Goal: Task Accomplishment & Management: Complete application form

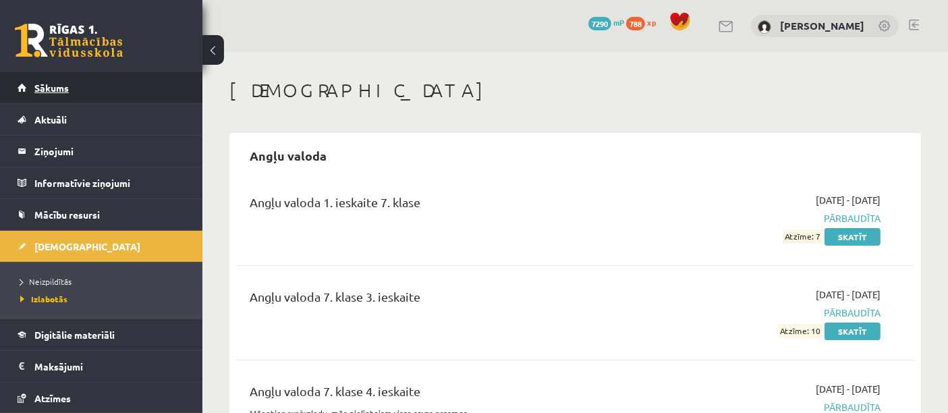
click at [65, 86] on span "Sākums" at bounding box center [51, 88] width 34 height 12
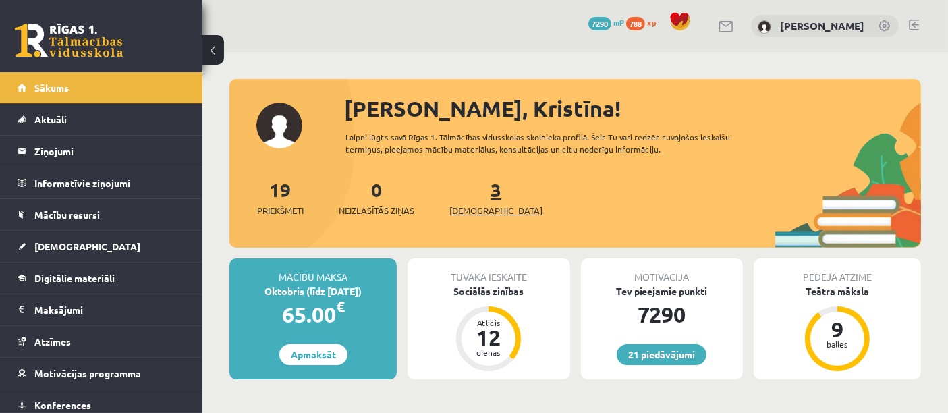
click at [471, 209] on span "[DEMOGRAPHIC_DATA]" at bounding box center [495, 210] width 93 height 13
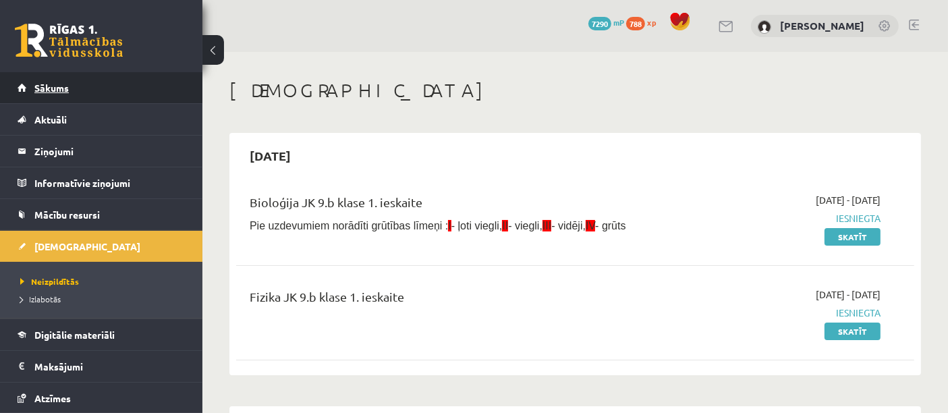
click at [105, 82] on link "Sākums" at bounding box center [102, 87] width 168 height 31
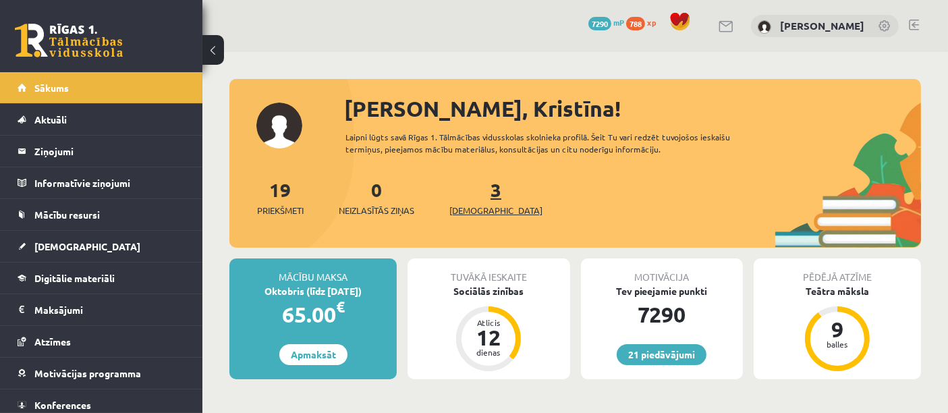
click at [472, 208] on span "[DEMOGRAPHIC_DATA]" at bounding box center [495, 210] width 93 height 13
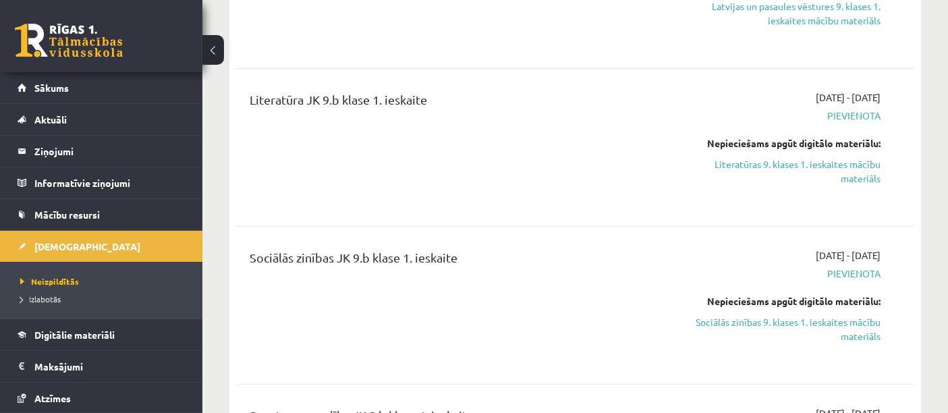
scroll to position [537, 0]
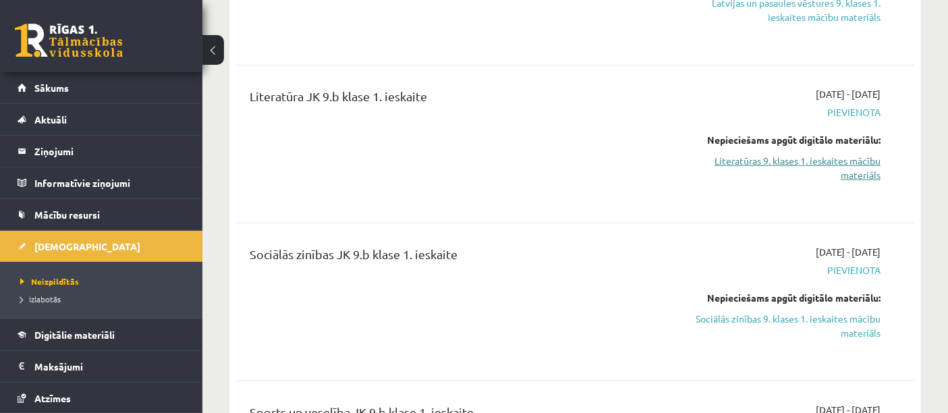
click at [739, 160] on link "Literatūras 9. klases 1. ieskaites mācību materiāls" at bounding box center [782, 168] width 197 height 28
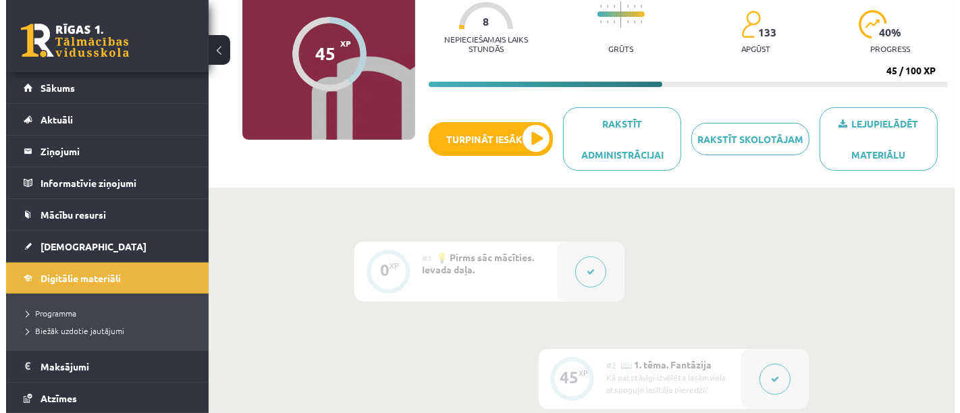
scroll to position [133, 0]
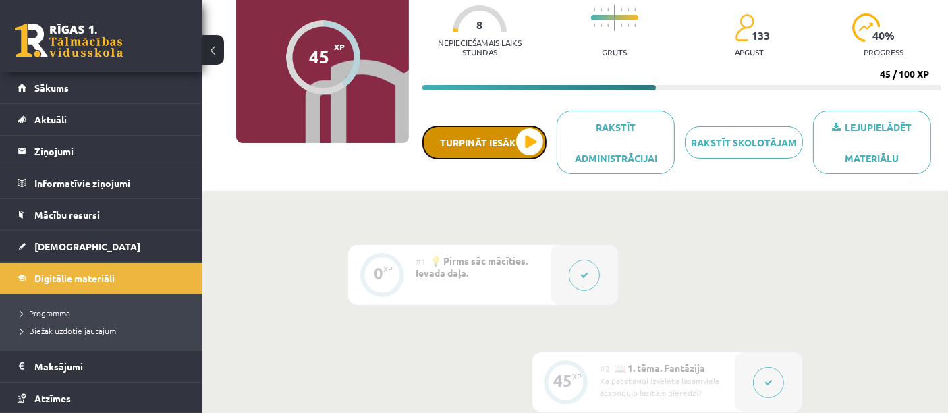
click at [491, 142] on button "Turpināt iesākto" at bounding box center [484, 143] width 124 height 34
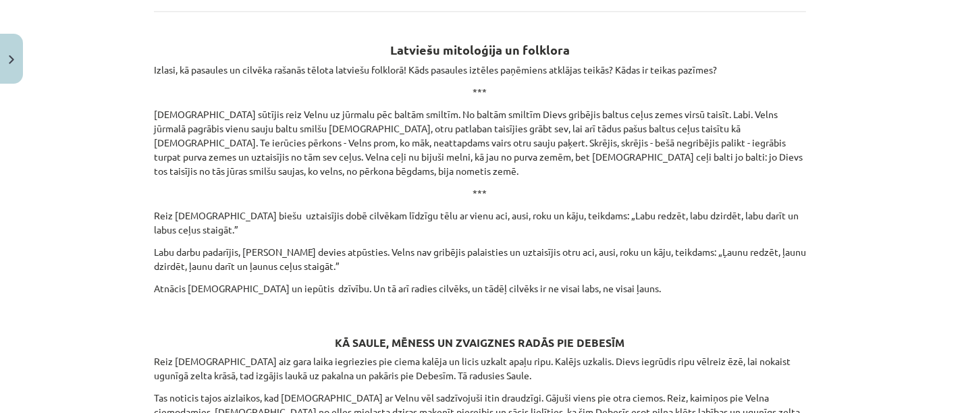
scroll to position [1901, 0]
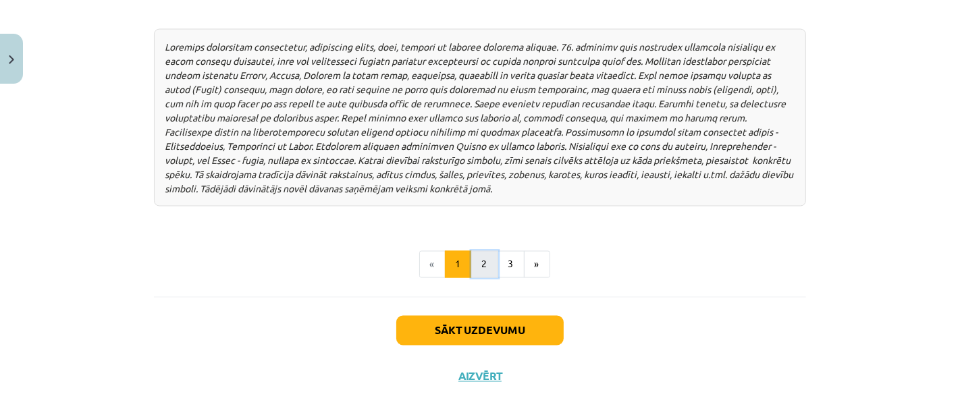
click at [477, 251] on button "2" at bounding box center [484, 264] width 27 height 27
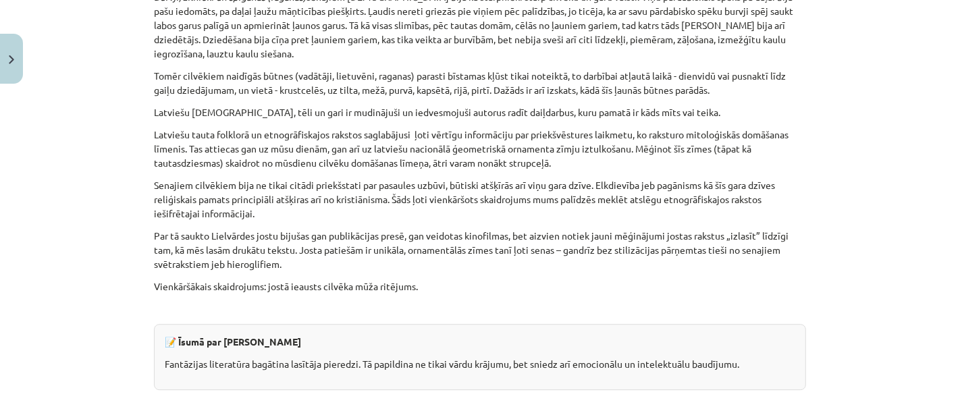
scroll to position [3418, 0]
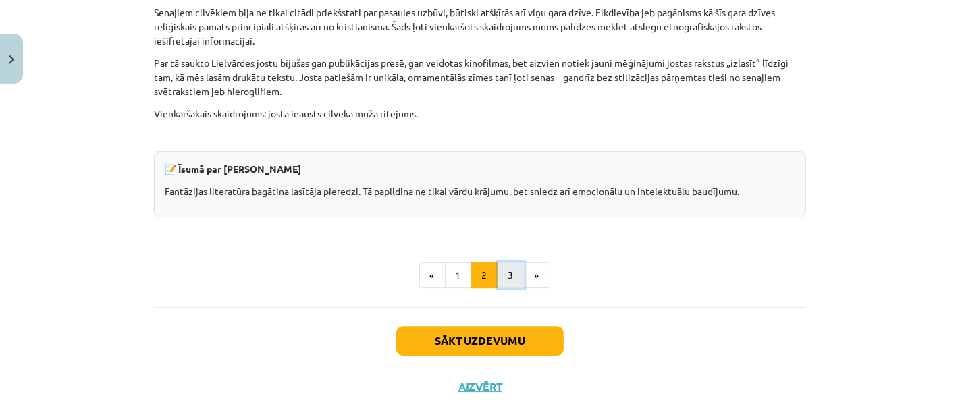
click at [509, 262] on button "3" at bounding box center [510, 275] width 27 height 27
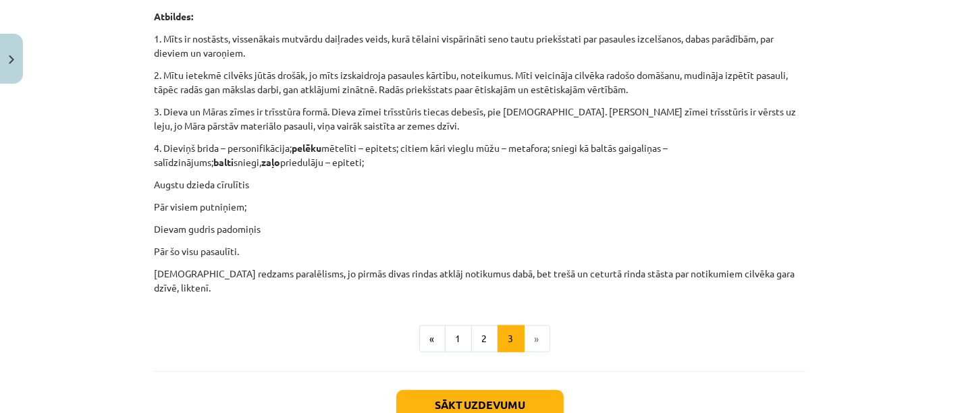
scroll to position [839, 0]
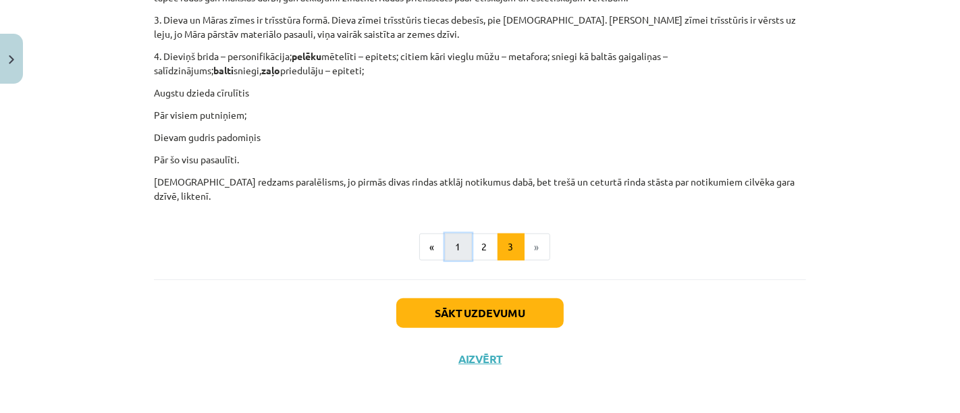
click at [451, 241] on button "1" at bounding box center [458, 247] width 27 height 27
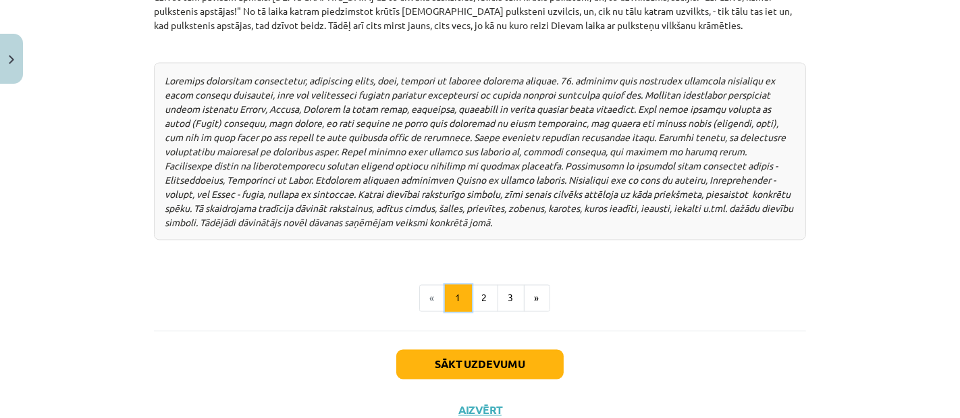
scroll to position [1897, 0]
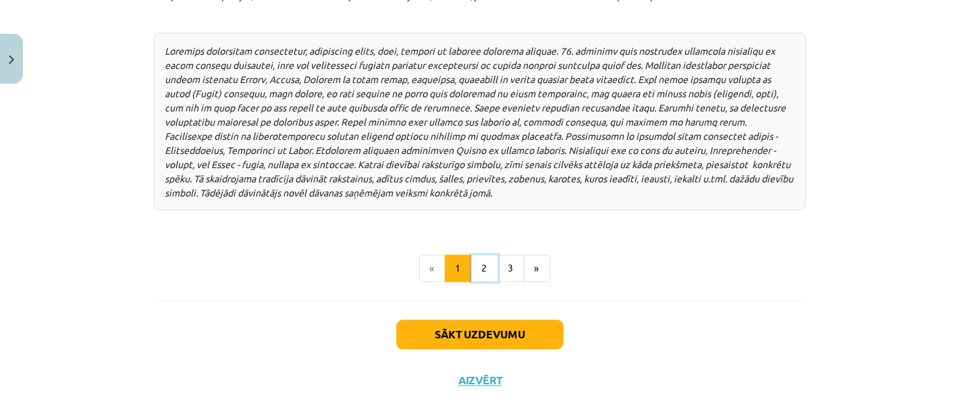
click at [478, 255] on button "2" at bounding box center [484, 268] width 27 height 27
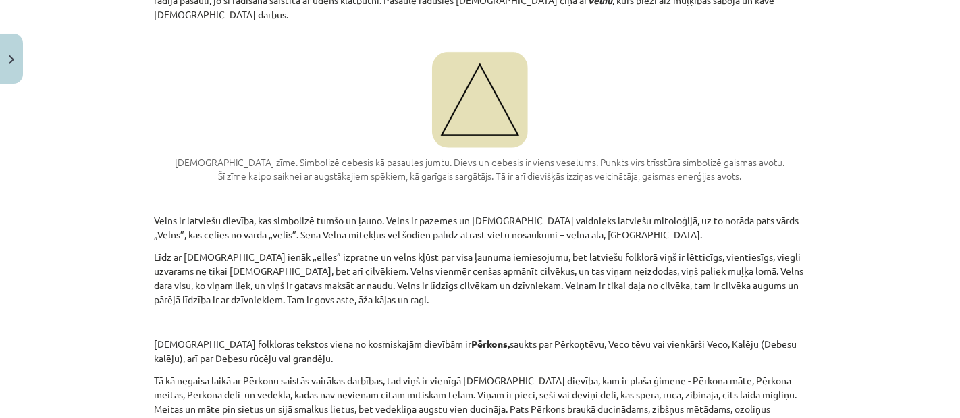
scroll to position [1266, 0]
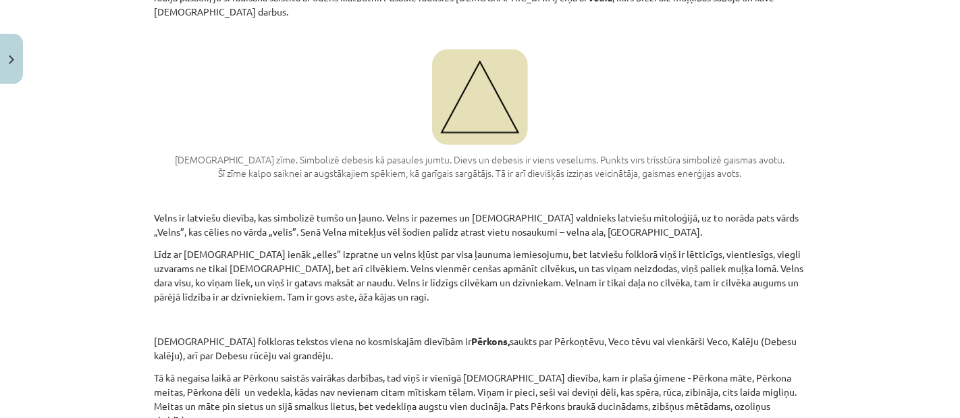
click at [466, 80] on img at bounding box center [480, 97] width 96 height 96
click at [493, 65] on img at bounding box center [480, 97] width 96 height 96
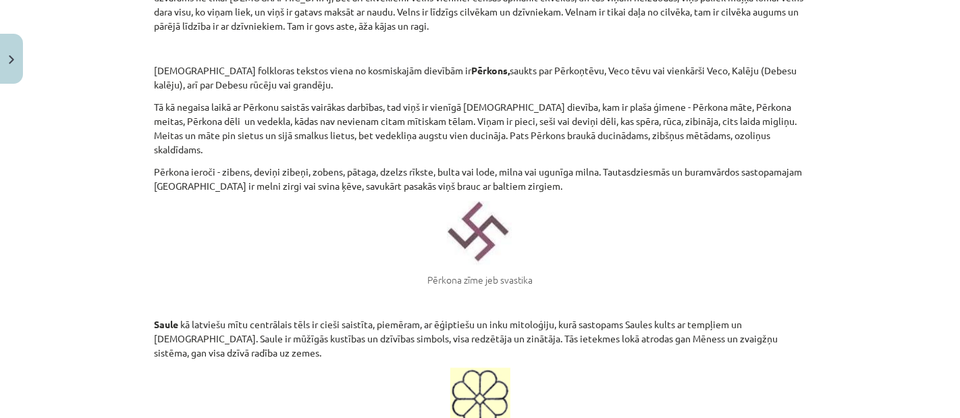
scroll to position [1537, 0]
click at [221, 67] on p "Latviešu folkloras tekstos viena no kosmiskajām dievībām ir Pērkons, saukts par…" at bounding box center [480, 77] width 652 height 28
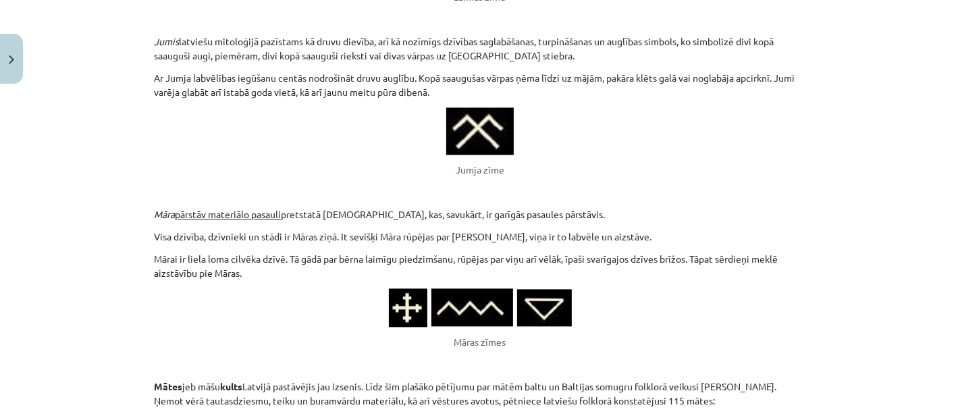
scroll to position [2298, 0]
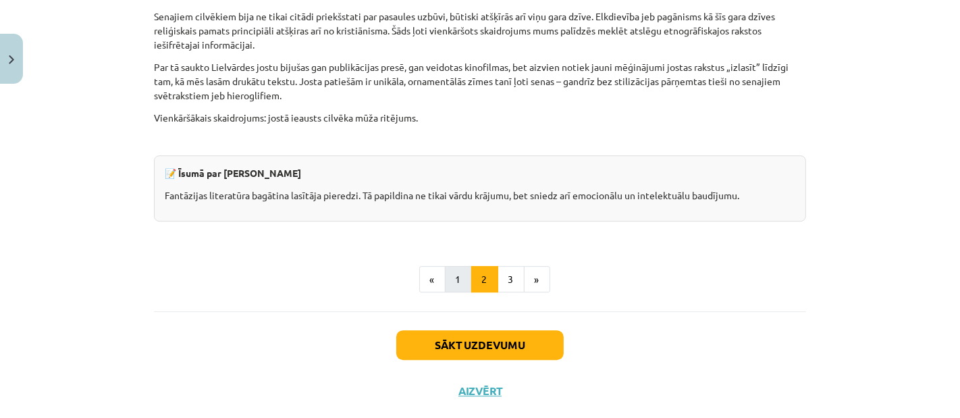
click at [489, 266] on button "2" at bounding box center [484, 279] width 27 height 27
click at [504, 266] on button "3" at bounding box center [510, 279] width 27 height 27
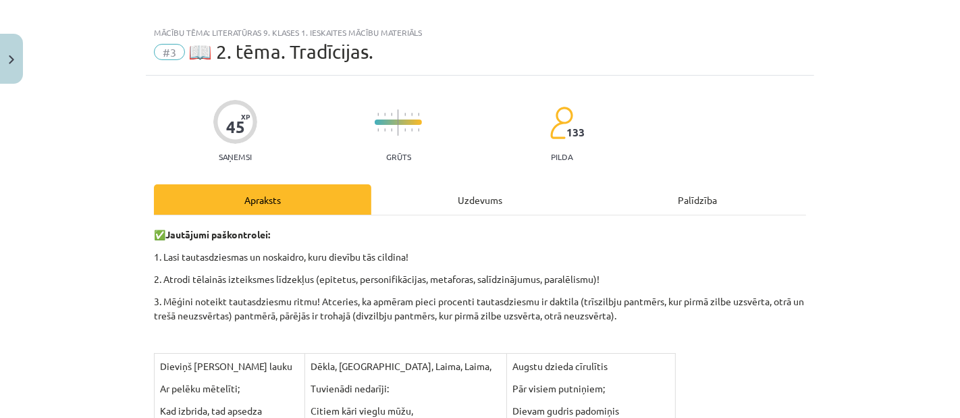
scroll to position [0, 0]
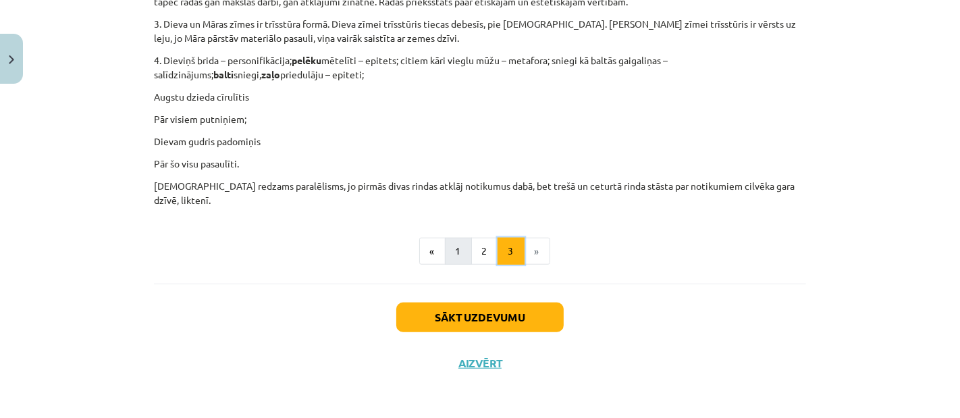
click at [478, 248] on button "2" at bounding box center [484, 251] width 27 height 27
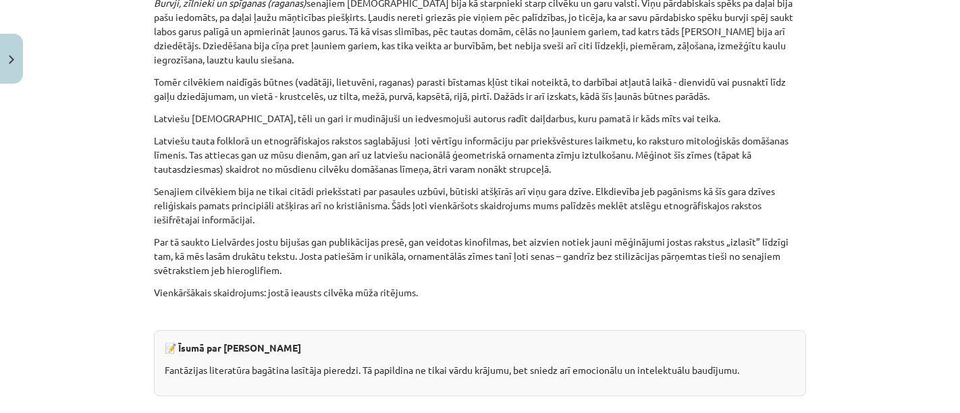
scroll to position [3418, 0]
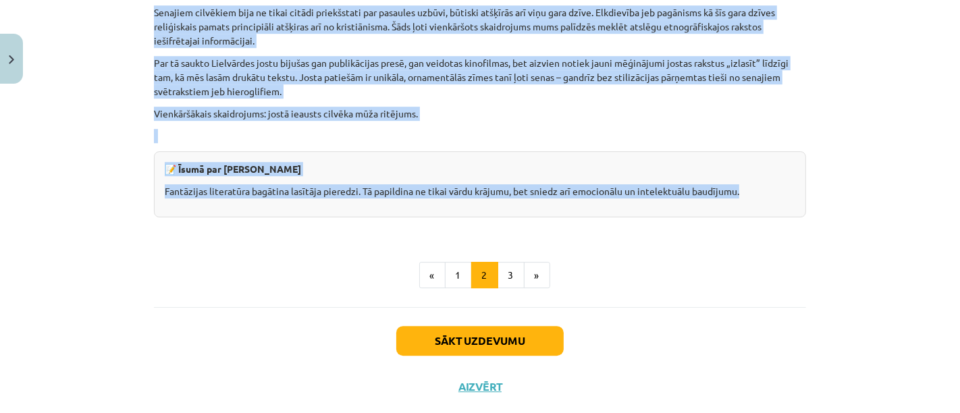
drag, startPoint x: 150, startPoint y: 228, endPoint x: 759, endPoint y: 149, distance: 613.8
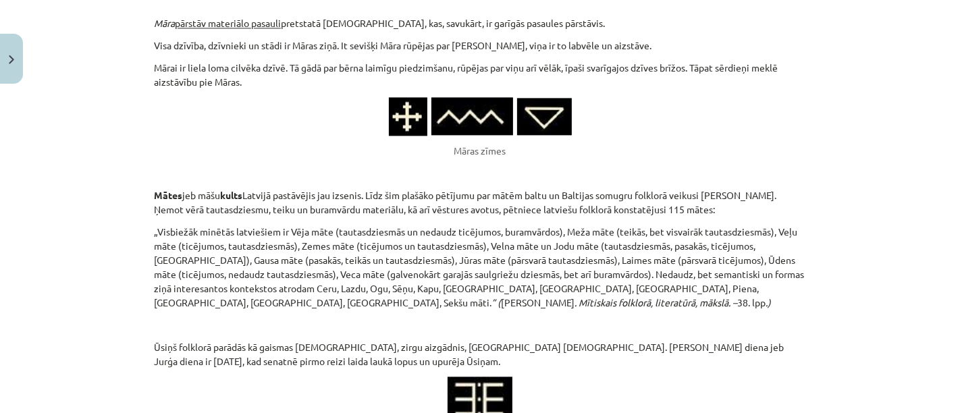
scroll to position [2489, 0]
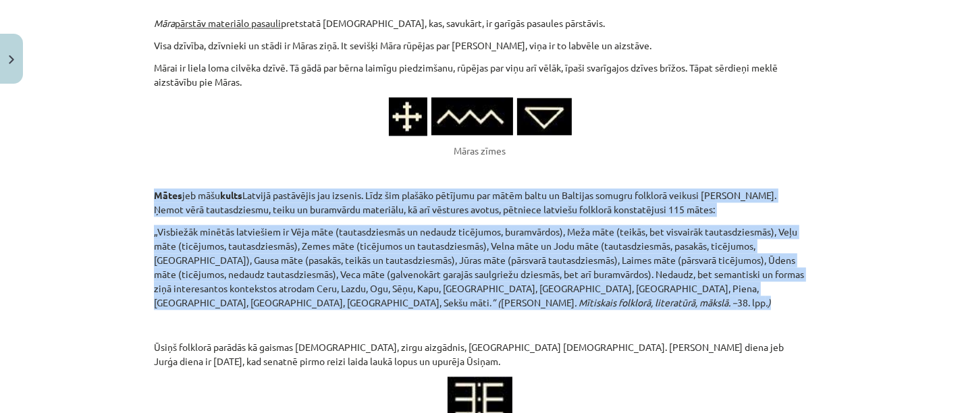
drag, startPoint x: 140, startPoint y: 167, endPoint x: 279, endPoint y: 271, distance: 173.2
copy div "Mātes jeb māšu kults Latvijā pastāvējis jau izsenis. Līdz šim plašāko pētījumu …"
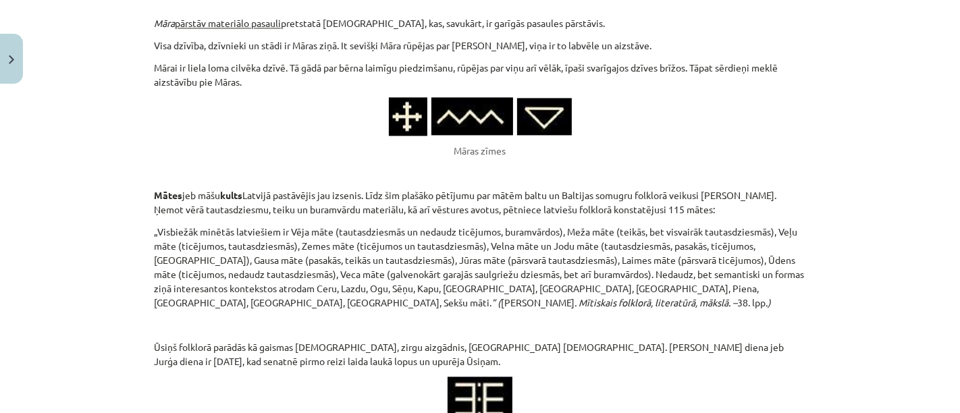
click at [707, 97] on p at bounding box center [480, 116] width 652 height 38
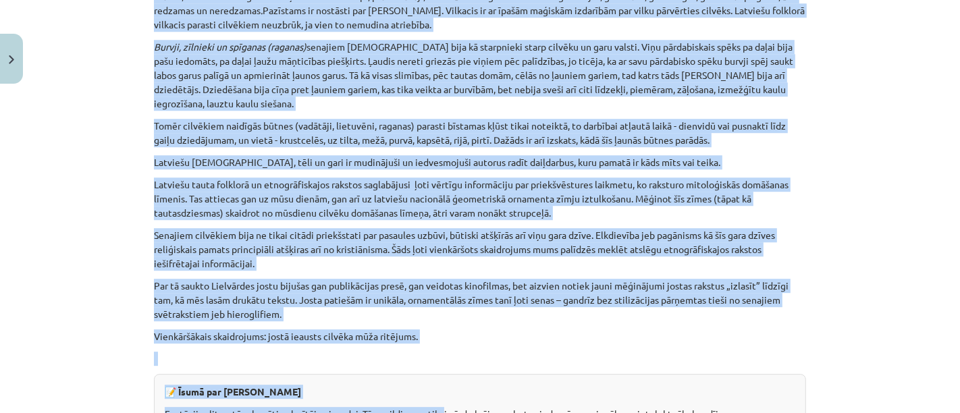
scroll to position [3204, 0]
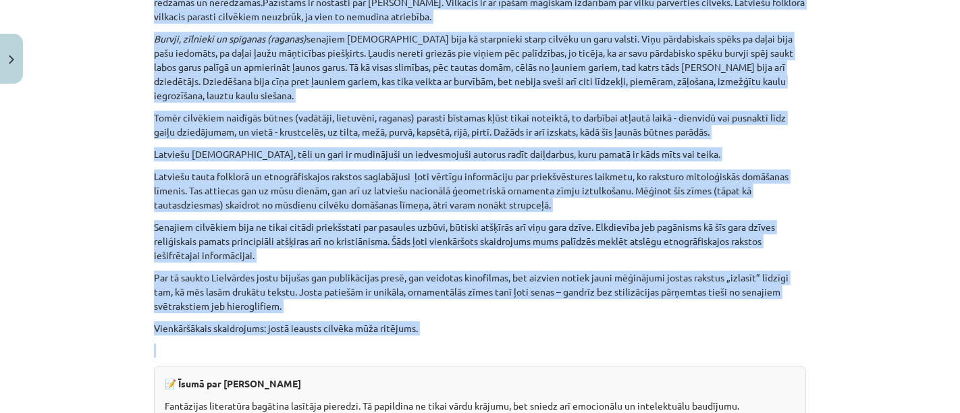
drag, startPoint x: 150, startPoint y: 146, endPoint x: 435, endPoint y: 319, distance: 333.3
copy div "Veļu kults. Latviešu mitoloģiju veido arī mītiskas būtnes, kuras vieno naidīga,…"
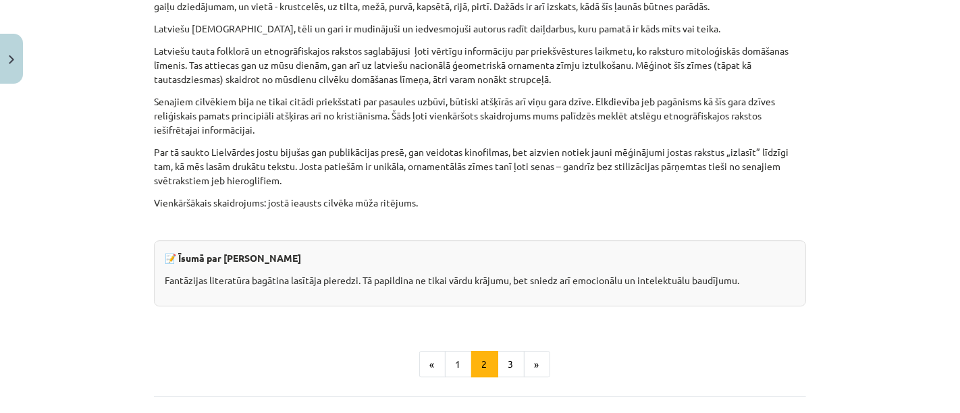
scroll to position [3332, 0]
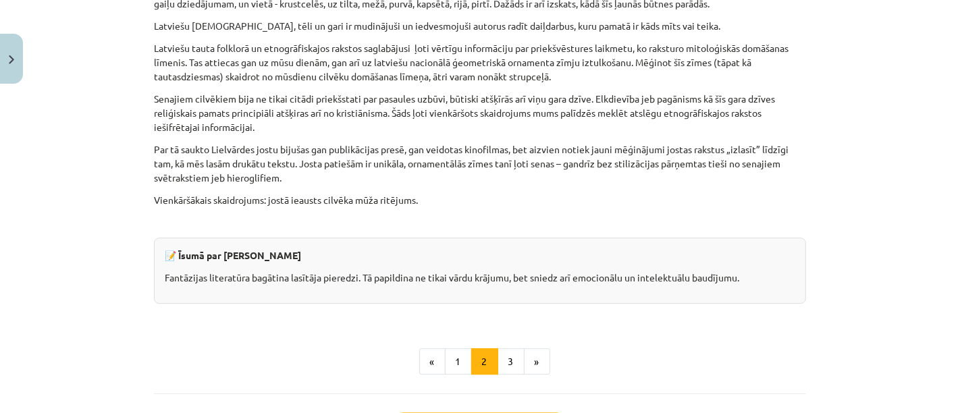
click at [547, 271] on p "Fantāzijas literatūra bagātina lasītāja pieredzi. Tā papildina ne tikai vārdu k…" at bounding box center [480, 278] width 630 height 14
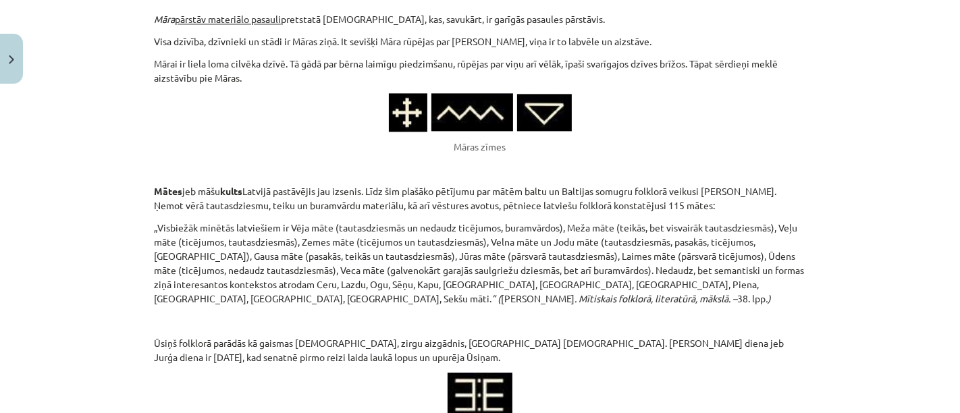
scroll to position [3418, 0]
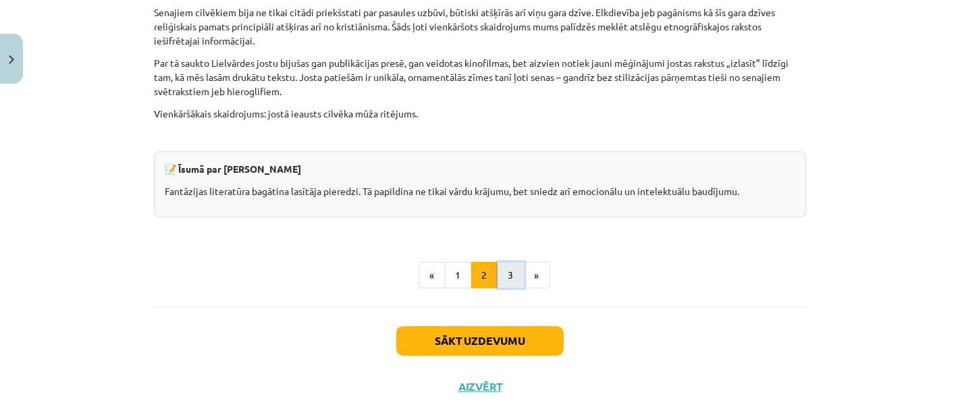
click at [503, 262] on button "3" at bounding box center [510, 275] width 27 height 27
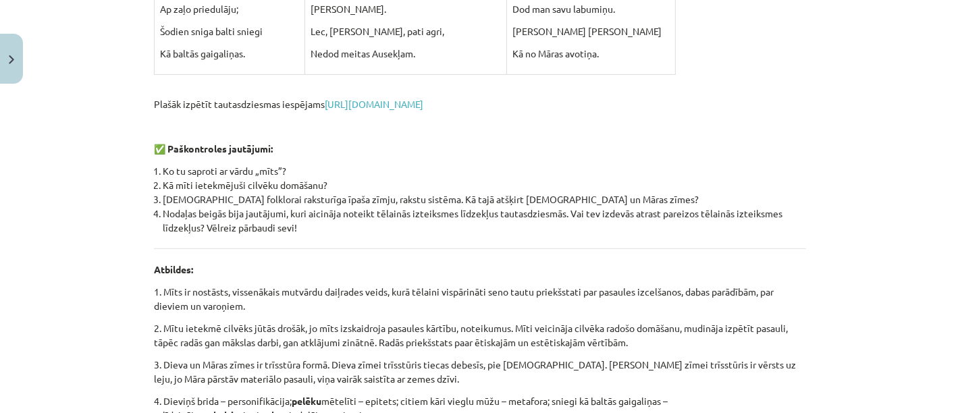
scroll to position [839, 0]
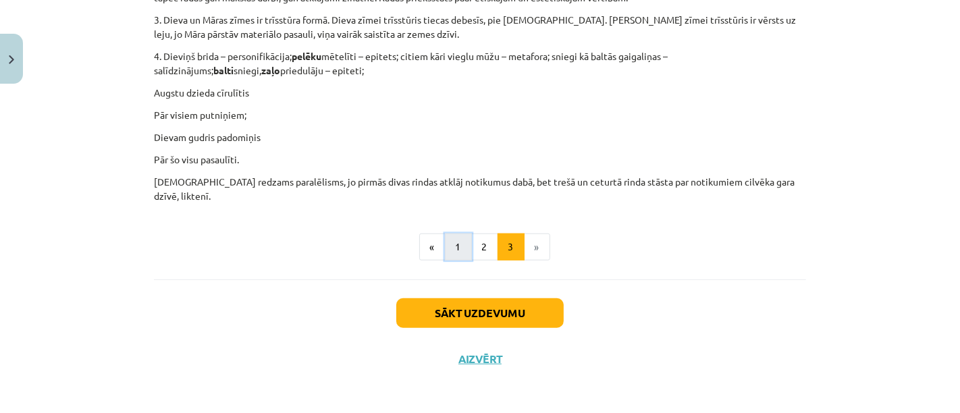
click at [445, 254] on button "1" at bounding box center [458, 247] width 27 height 27
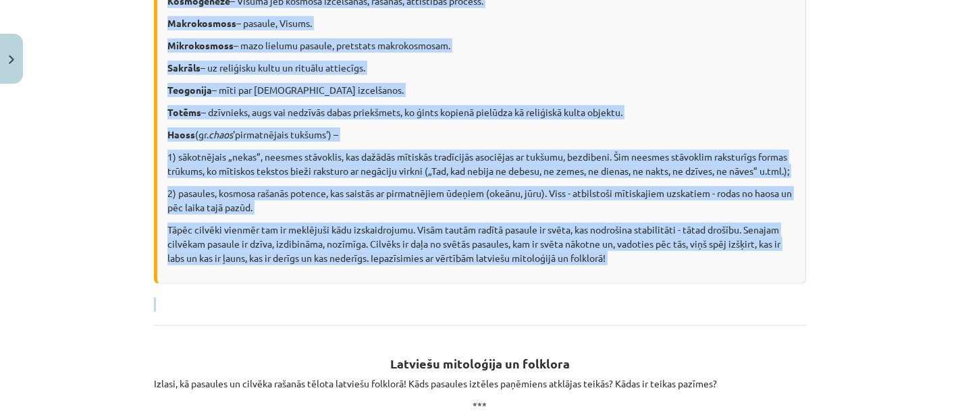
scroll to position [846, 0]
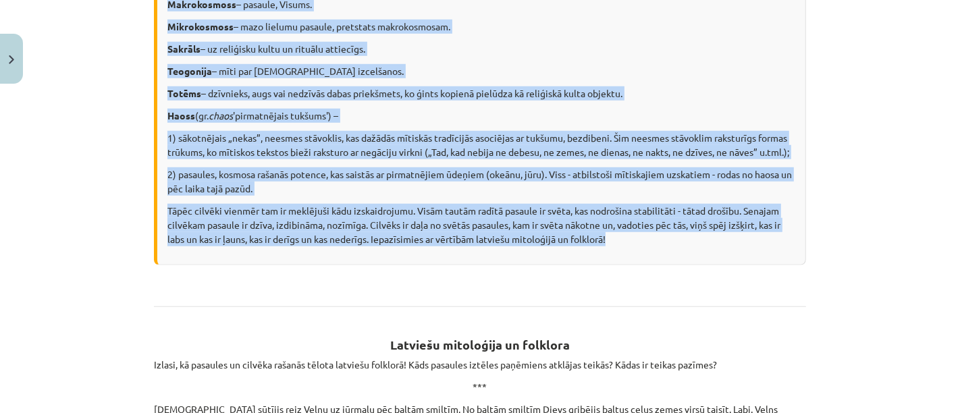
drag, startPoint x: 162, startPoint y: 148, endPoint x: 645, endPoint y: 264, distance: 496.9
click at [645, 264] on div "Mīts (gr. mythos 'stāsts’, teika') – vārds, nostāsts, vissenākais mutvārdu daiļ…" at bounding box center [480, 22] width 652 height 485
copy div "Mīts (gr. mythos 'stāsts’, teika') – vārds, nostāsts, vissenākais mutvārdu daiļ…"
click at [786, 243] on p "Tāpēc cilvēki vienmēr tam ir meklējuši kādu izskaidrojumu. Visām tautām radītā …" at bounding box center [481, 225] width 628 height 43
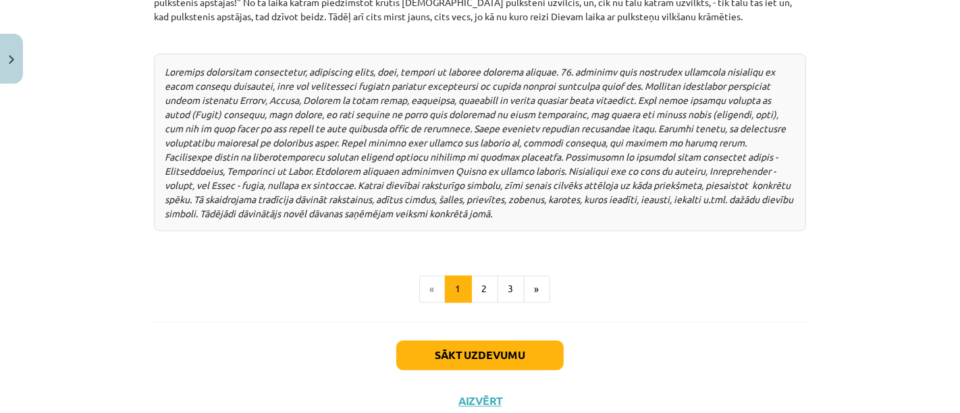
scroll to position [1876, 0]
click at [478, 276] on button "2" at bounding box center [484, 289] width 27 height 27
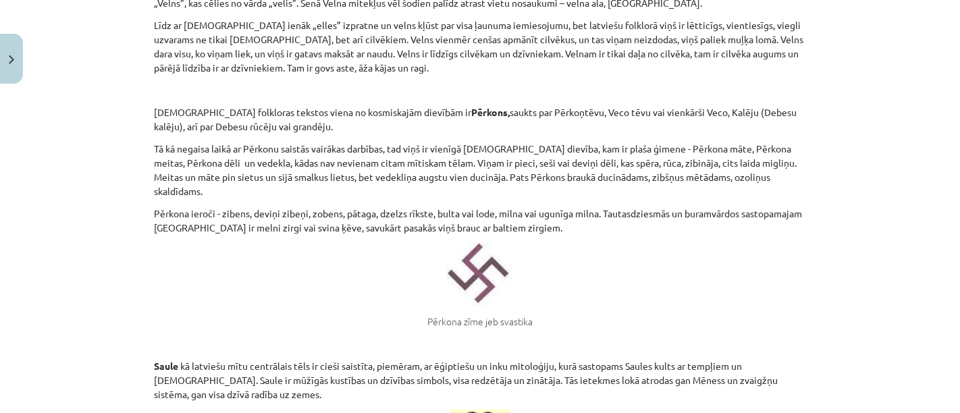
scroll to position [1492, 0]
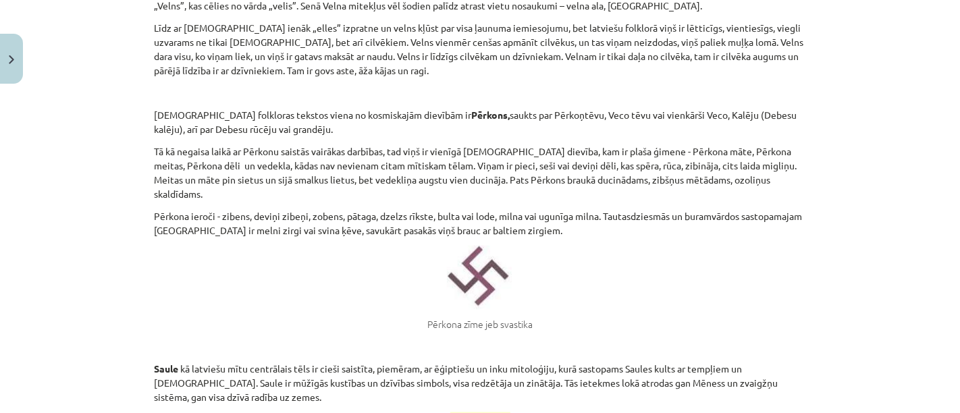
click at [450, 271] on img at bounding box center [480, 278] width 66 height 64
drag, startPoint x: 450, startPoint y: 271, endPoint x: 769, endPoint y: 252, distance: 319.1
click at [769, 252] on figure "Pērkona zīme jeb svastika" at bounding box center [480, 289] width 652 height 86
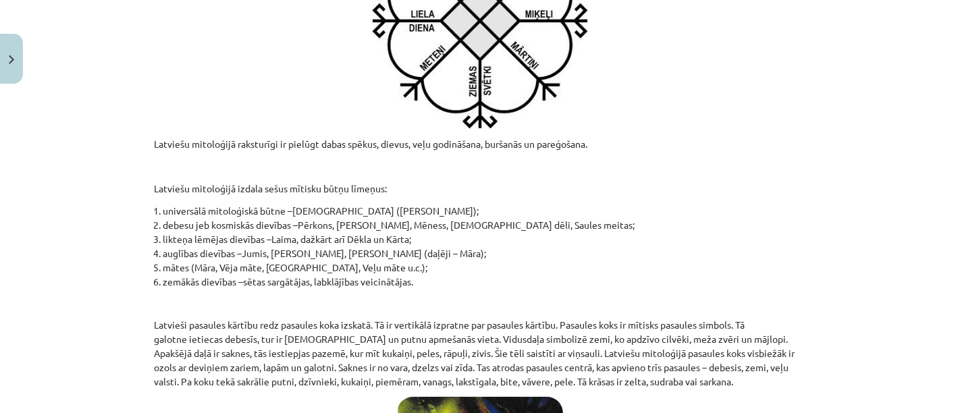
scroll to position [391, 0]
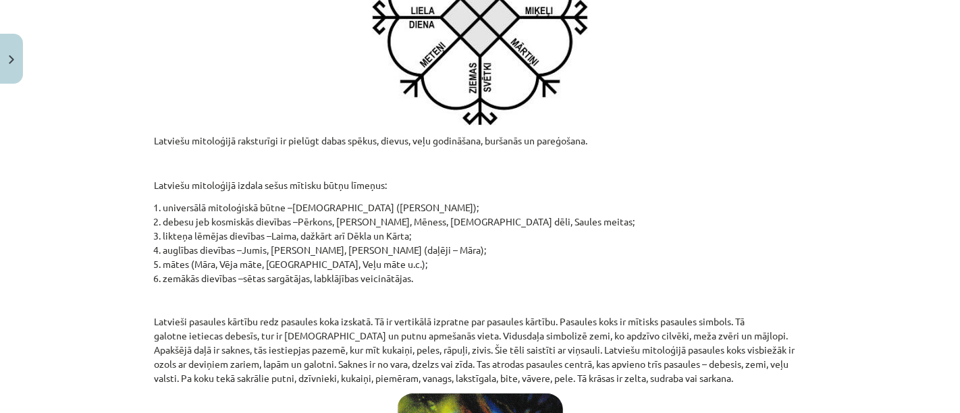
drag, startPoint x: 150, startPoint y: 186, endPoint x: 460, endPoint y: 277, distance: 322.7
copy div "atviešu mitoloģijā izdala sešus mītisku būtņu līmeņus: universālā mitoloģiskā b…"
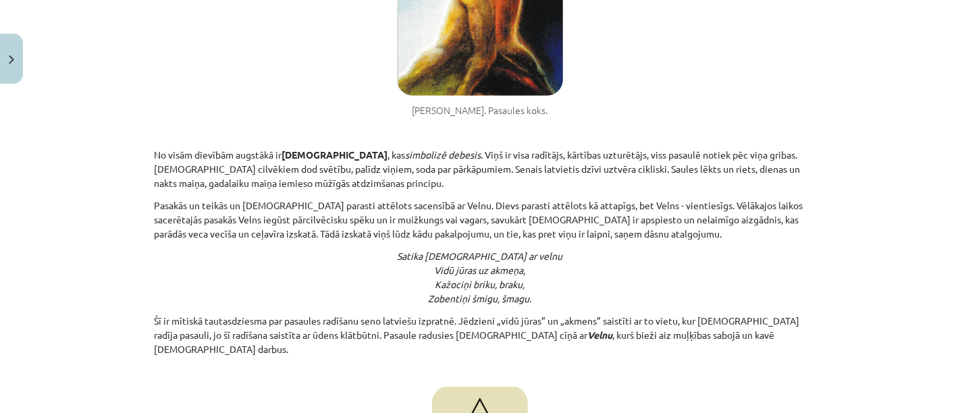
scroll to position [937, 0]
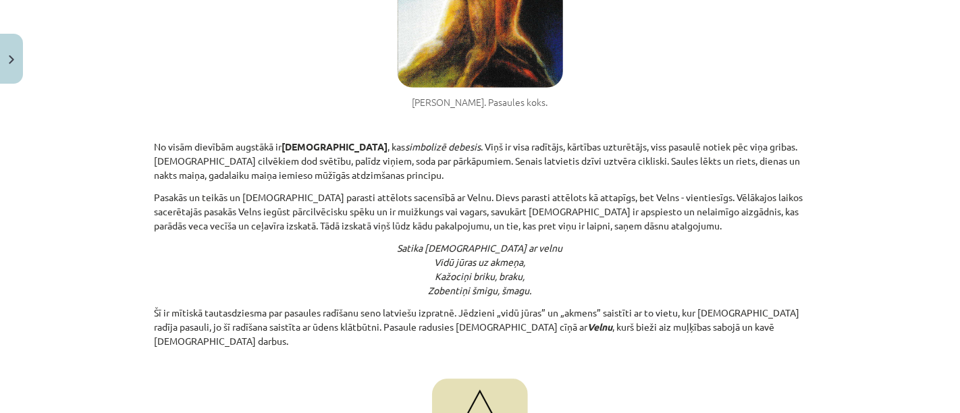
click at [836, 96] on div "Mācību tēma: Literatūras 9. klases 1. ieskaites mācību materiāls #3 📖 2. tēma. …" at bounding box center [480, 206] width 960 height 413
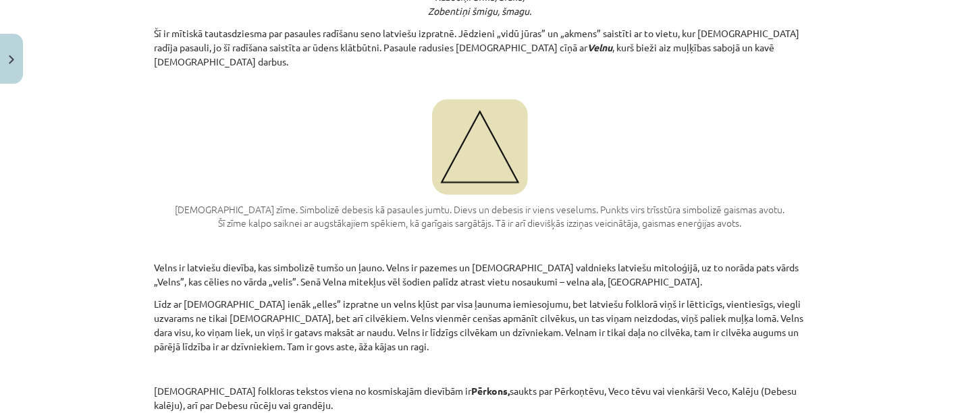
scroll to position [1219, 0]
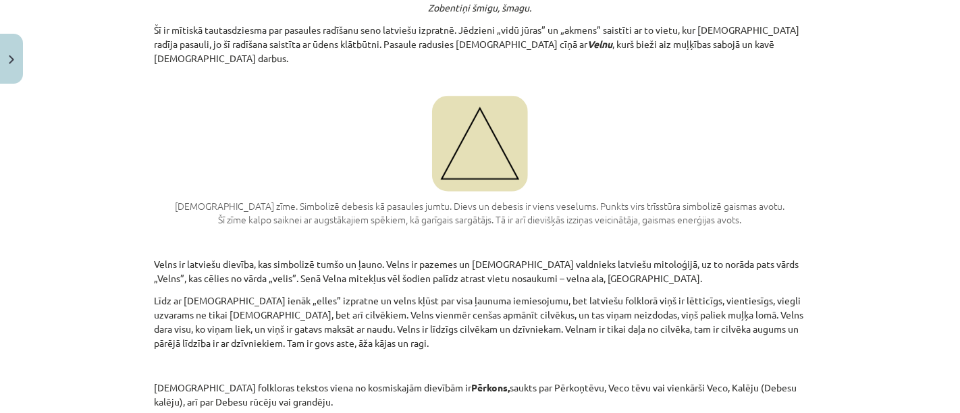
click at [455, 107] on img at bounding box center [480, 144] width 96 height 96
click at [457, 107] on img at bounding box center [480, 144] width 96 height 96
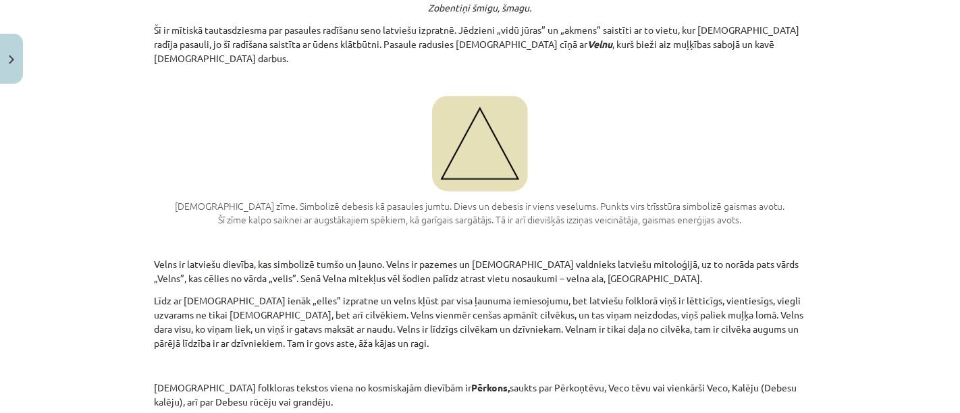
click at [457, 107] on img at bounding box center [480, 144] width 96 height 96
click at [474, 111] on img at bounding box center [480, 144] width 96 height 96
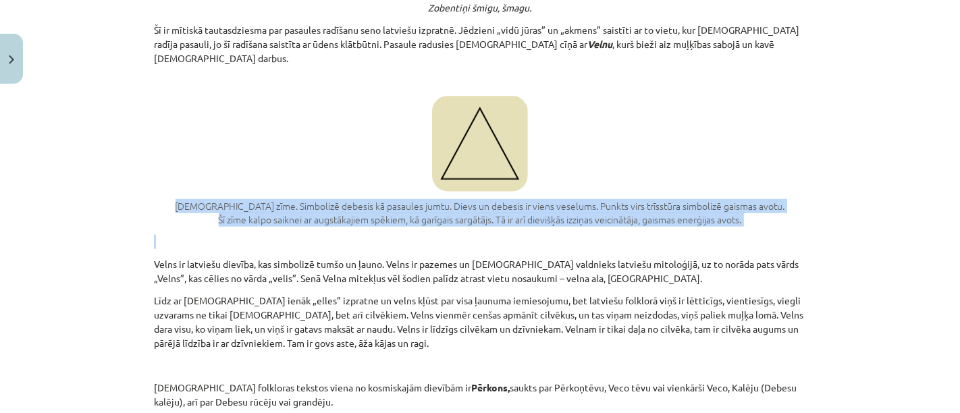
drag, startPoint x: 201, startPoint y: 192, endPoint x: 794, endPoint y: 213, distance: 593.6
copy div "Dieva zīme. Simbolizē debesis kā pasaules jumtu. Dievs un debesis ir viens vese…"
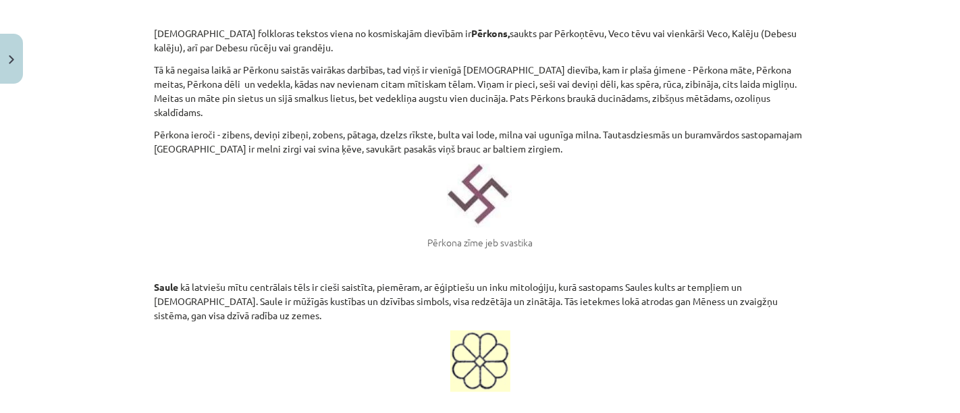
scroll to position [1571, 0]
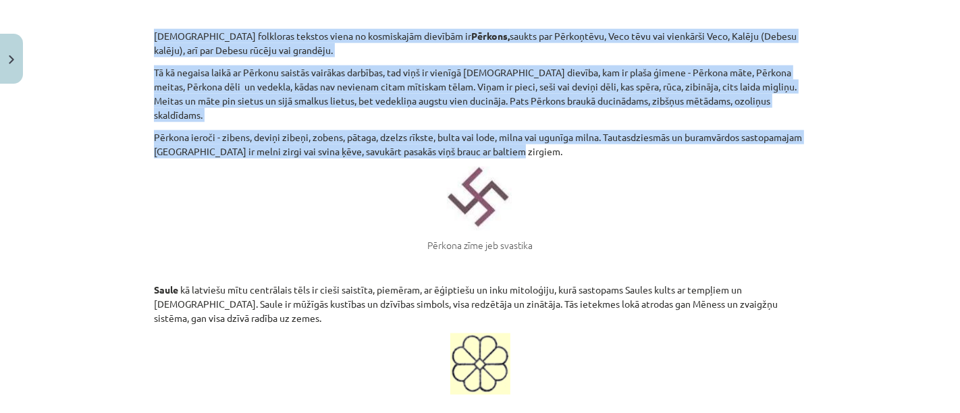
drag, startPoint x: 145, startPoint y: 20, endPoint x: 688, endPoint y: 124, distance: 552.3
click at [688, 124] on div "45 XP Saņemsi Grūts 133 pilda Apraksts Uzdevums Palīdzība Gadskārtu aplis Latvi…" at bounding box center [480, 388] width 668 height 3738
copy div "Latviešu folkloras tekstos viena no kosmiskajām dievībām ir Pērkons, saukts par…"
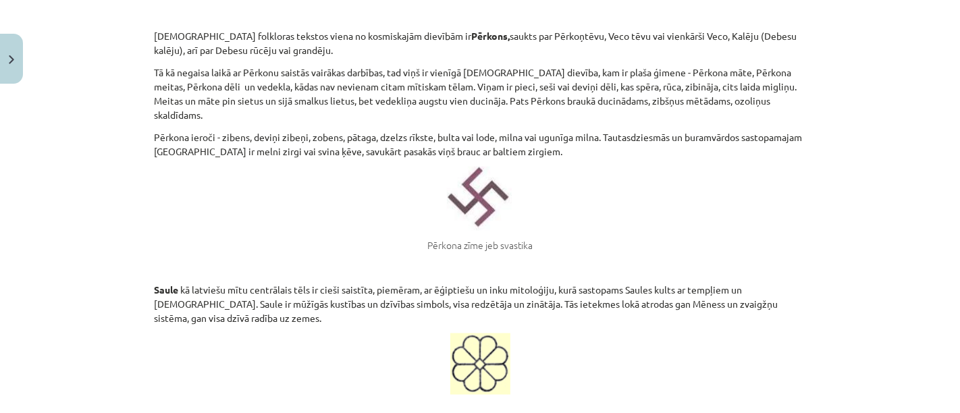
click at [741, 333] on p at bounding box center [480, 363] width 652 height 61
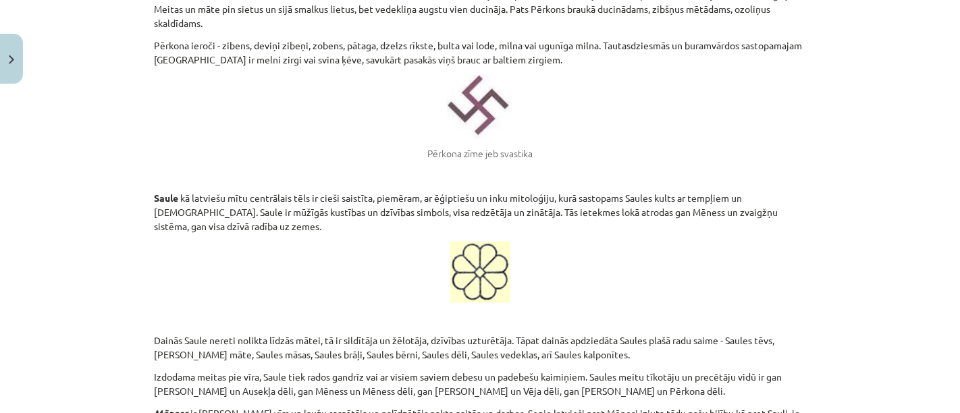
scroll to position [1664, 0]
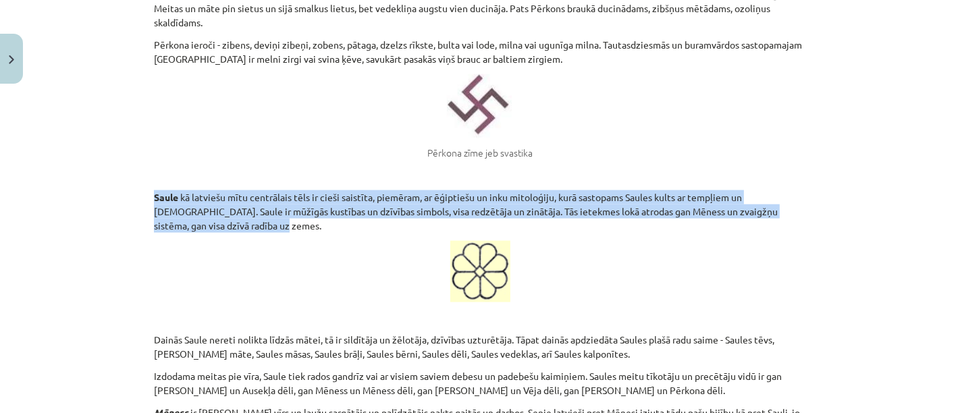
drag, startPoint x: 146, startPoint y: 165, endPoint x: 189, endPoint y: 193, distance: 50.7
click at [189, 193] on div "45 XP Saņemsi Grūts 133 pilda Apraksts Uzdevums Palīdzība Gadskārtu aplis Latvi…" at bounding box center [480, 295] width 668 height 3738
copy p "Saule kā latviešu mītu centrālais tēls ir cieši saistīta, piemēram, ar ēģiptieš…"
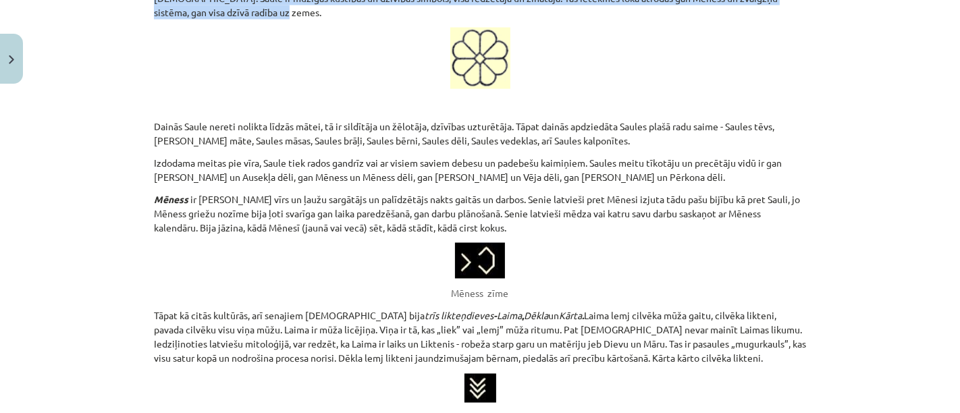
scroll to position [1876, 0]
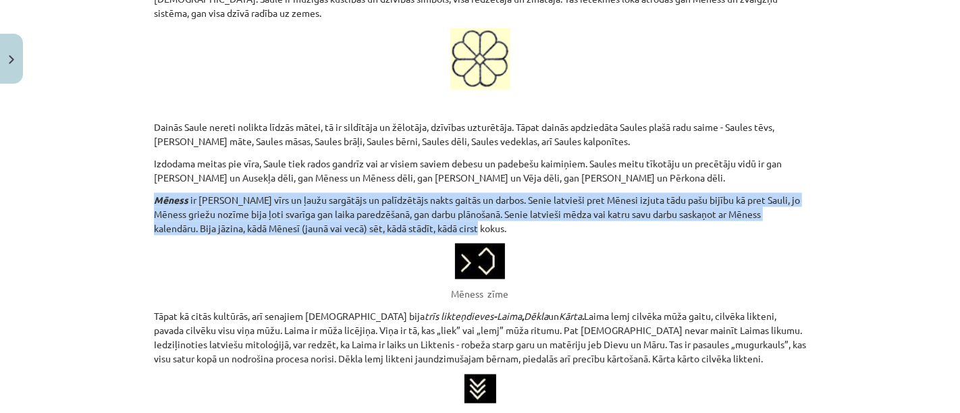
drag, startPoint x: 148, startPoint y: 172, endPoint x: 468, endPoint y: 202, distance: 320.7
click at [468, 202] on p "Mēness ir Saules vīrs un ļaužu sargātājs un palīdzētājs nakts gaitās un darbos.…" at bounding box center [480, 214] width 652 height 43
copy p "Mēness ir Saules vīrs un ļaužu sargātājs un palīdzētājs nakts gaitās un darbos.…"
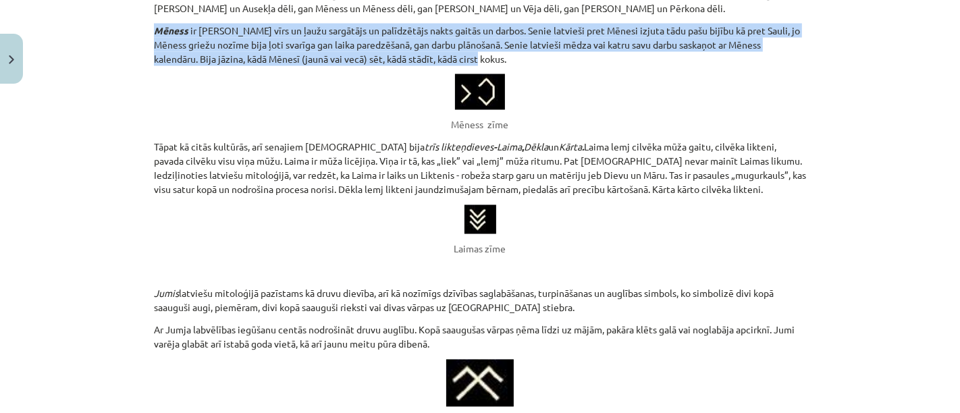
scroll to position [2063, 0]
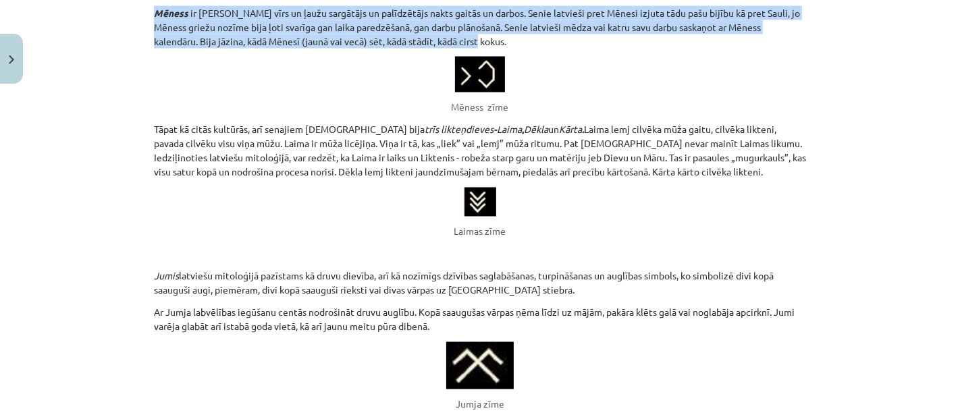
click at [482, 188] on img at bounding box center [480, 202] width 32 height 29
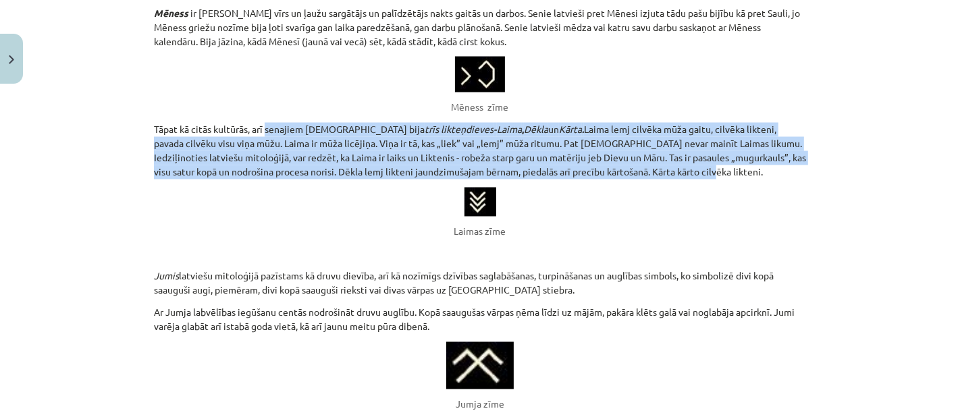
drag, startPoint x: 263, startPoint y: 98, endPoint x: 738, endPoint y: 144, distance: 478.0
click at [738, 144] on p "Tāpat kā citās kultūrās, arī senajiem latviešiem bija trīs likteņdieves - Laima…" at bounding box center [480, 151] width 652 height 57
copy p "senajiem latviešiem bija trīs likteņdieves - Laima , Dēkla un Kārta . Laima lem…"
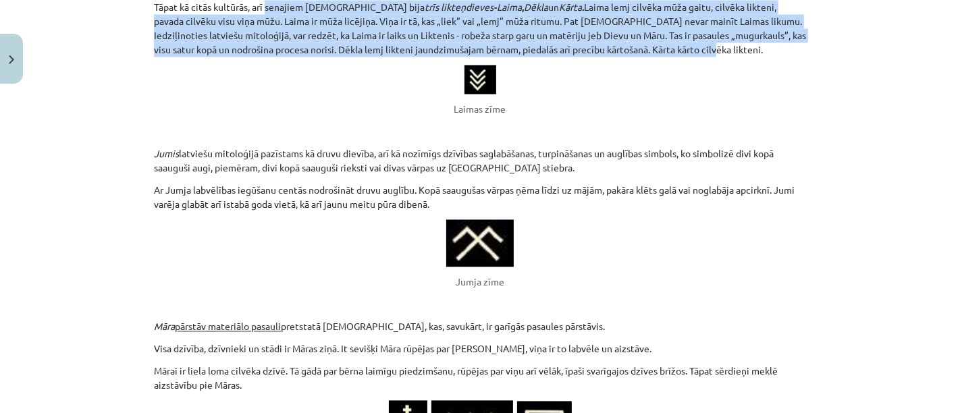
scroll to position [2216, 0]
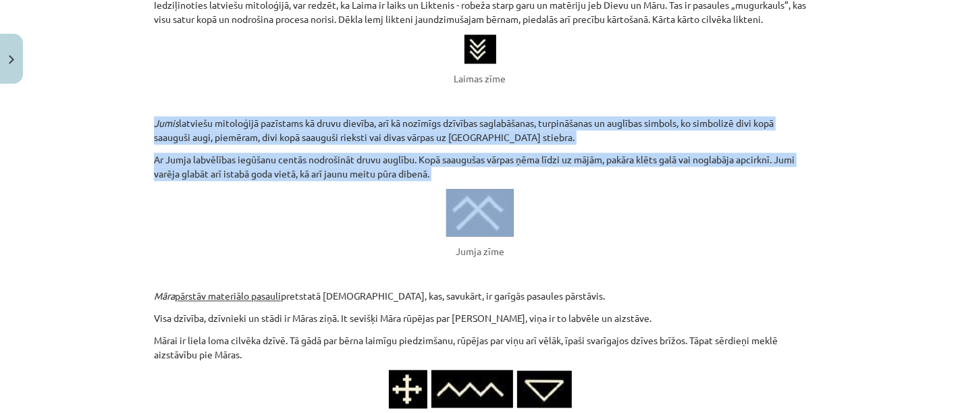
drag, startPoint x: 146, startPoint y: 94, endPoint x: 466, endPoint y: 153, distance: 325.9
copy div "Jumis latviešu mitoloģijā pazīstams kā druvu dievība, arī kā nozīmīgs dzīvības …"
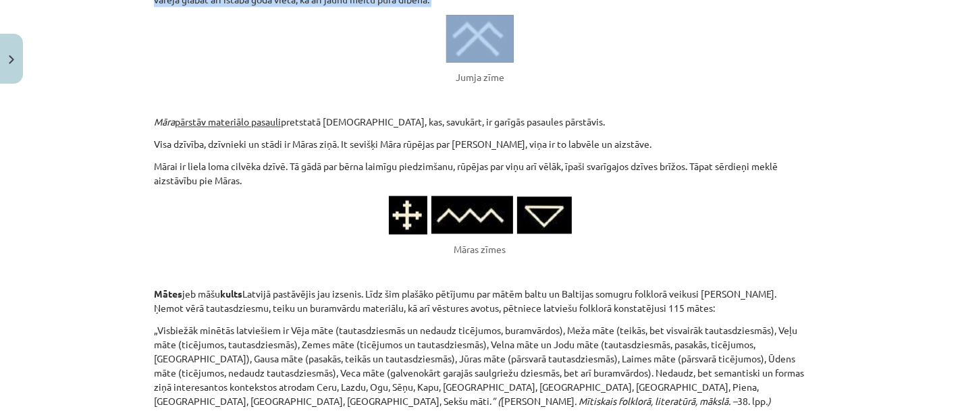
scroll to position [2380, 0]
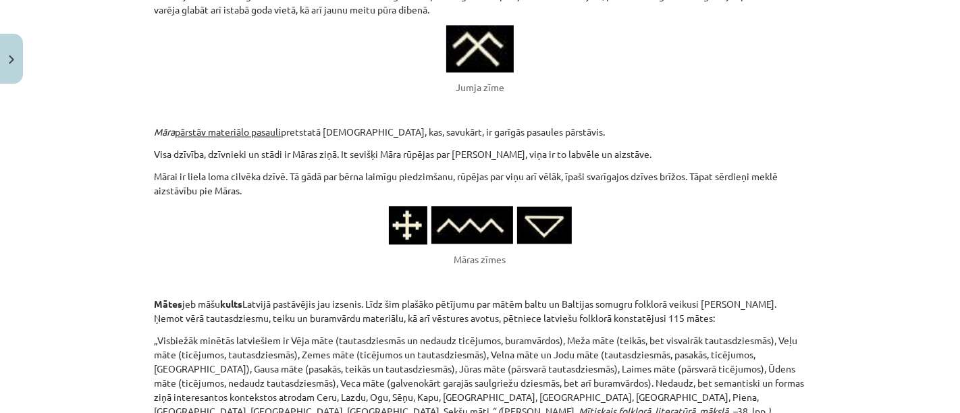
drag, startPoint x: 395, startPoint y: 190, endPoint x: 302, endPoint y: 184, distance: 93.3
click at [302, 206] on p at bounding box center [480, 225] width 652 height 38
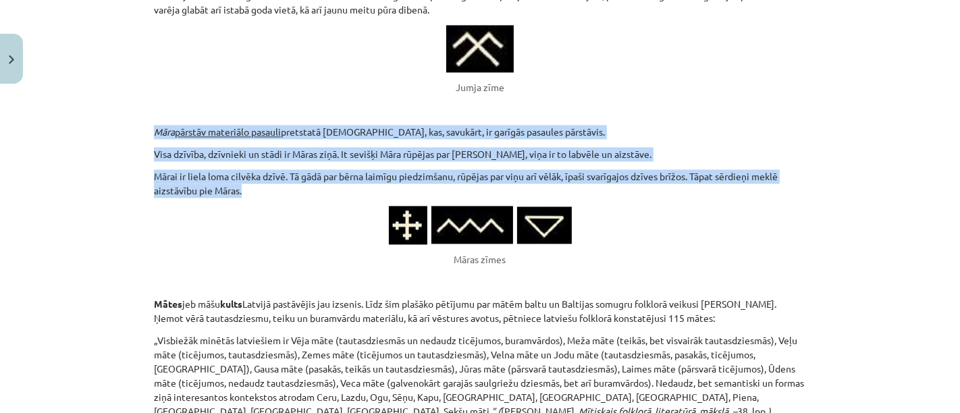
drag, startPoint x: 148, startPoint y: 105, endPoint x: 244, endPoint y: 163, distance: 112.6
click at [410, 206] on img at bounding box center [408, 225] width 38 height 38
click at [456, 206] on img at bounding box center [472, 225] width 82 height 38
click at [530, 207] on img at bounding box center [544, 225] width 55 height 37
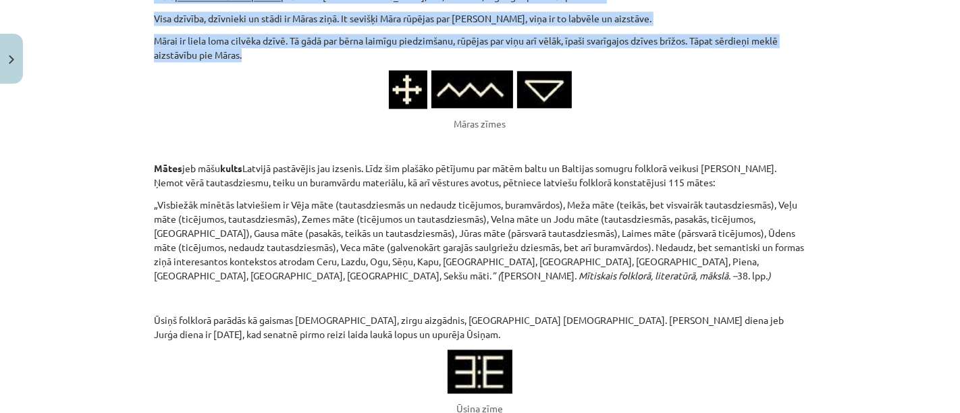
scroll to position [2510, 0]
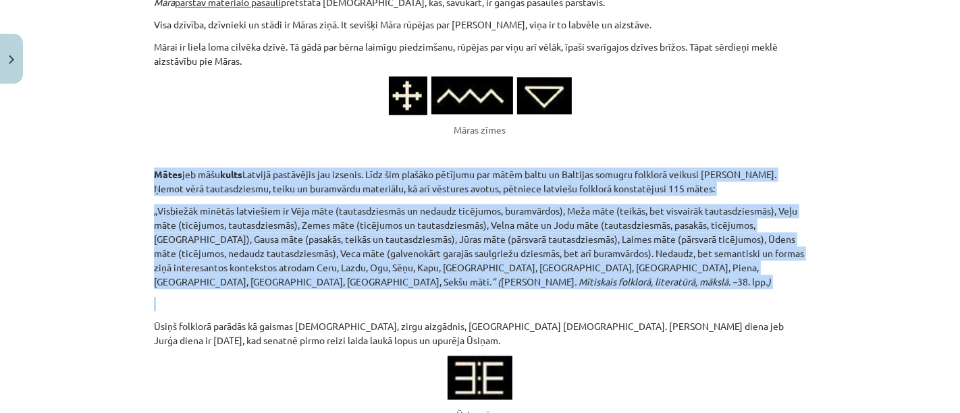
drag, startPoint x: 147, startPoint y: 143, endPoint x: 713, endPoint y: 266, distance: 579.4
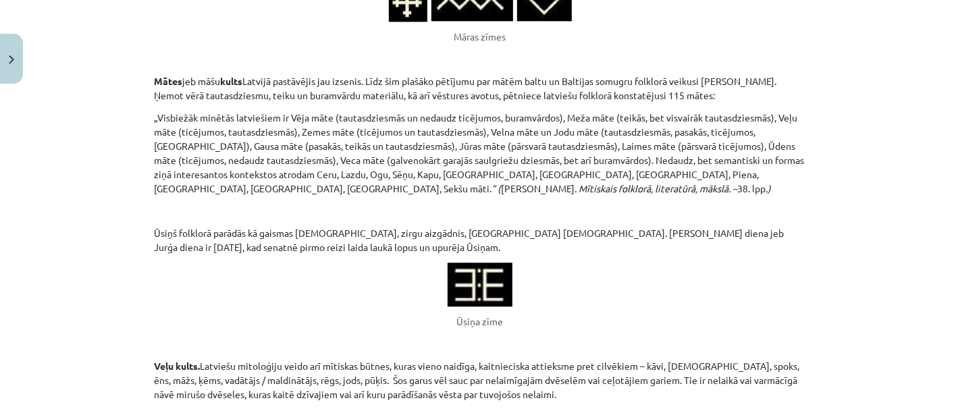
scroll to position [2680, 0]
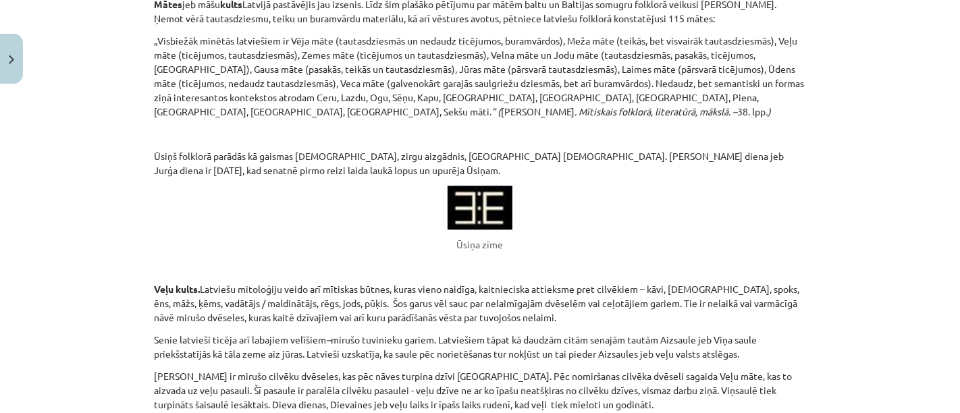
click at [491, 186] on img at bounding box center [479, 208] width 65 height 44
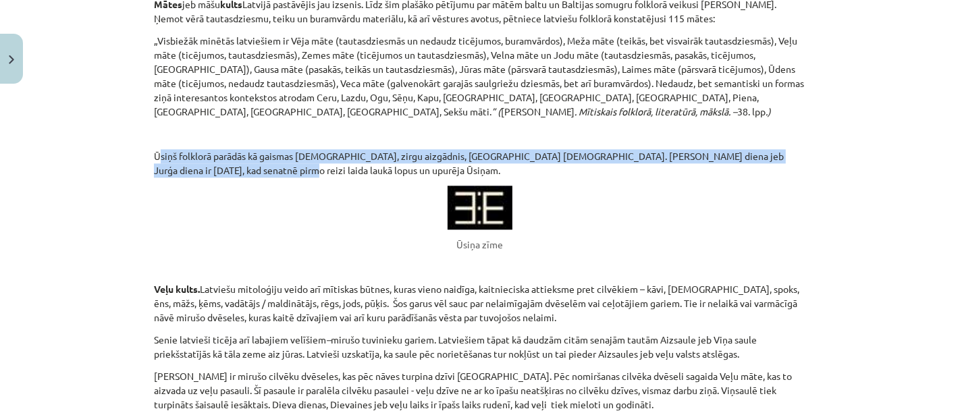
drag, startPoint x: 153, startPoint y: 128, endPoint x: 221, endPoint y: 146, distance: 70.7
click at [221, 149] on p "Ūsiņš folklorā parādās kā gaismas dievs, zirgu aizgādnis, bišu dievs. Ūsiņa die…" at bounding box center [480, 163] width 652 height 28
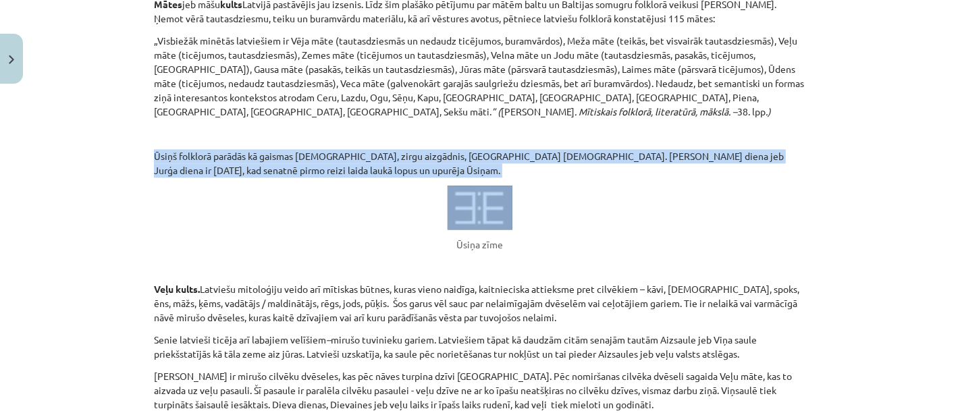
drag, startPoint x: 148, startPoint y: 129, endPoint x: 234, endPoint y: 152, distance: 88.1
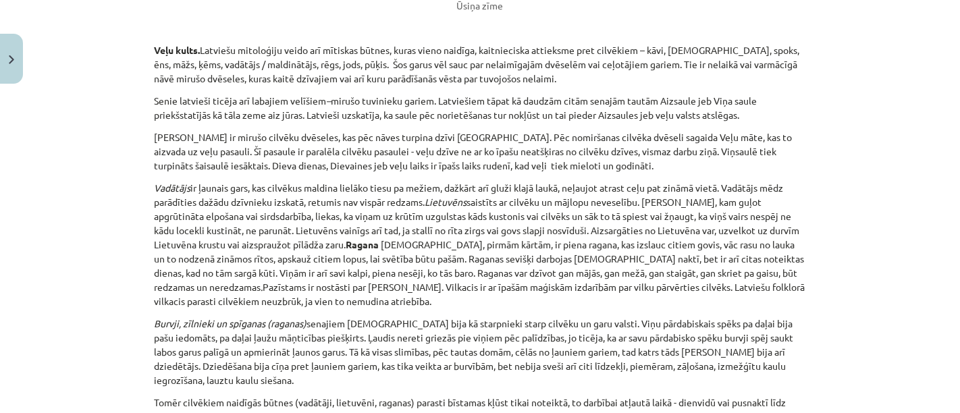
scroll to position [2929, 0]
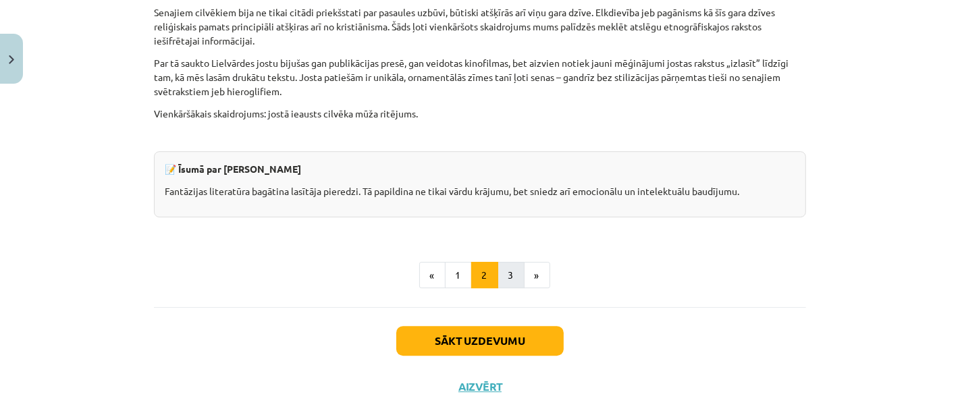
click at [504, 262] on button "3" at bounding box center [510, 275] width 27 height 27
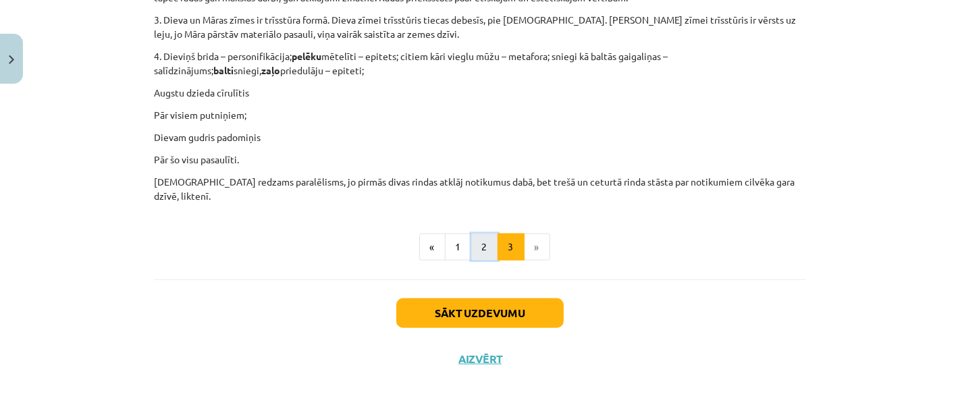
click at [478, 244] on button "2" at bounding box center [484, 247] width 27 height 27
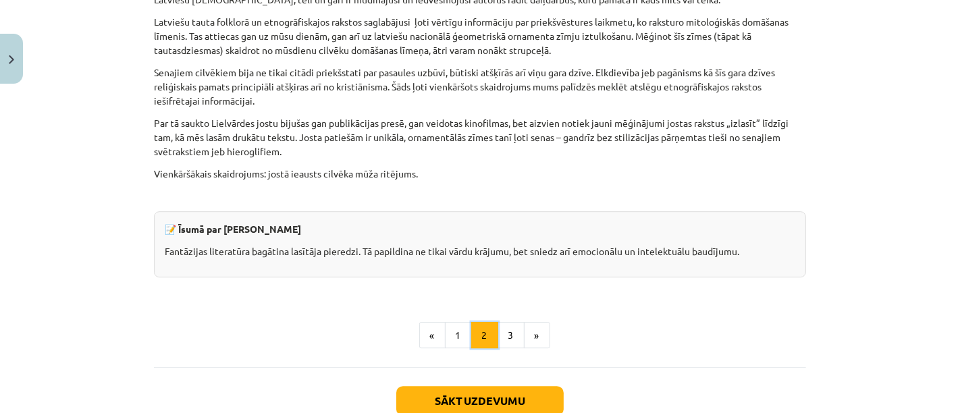
scroll to position [3418, 0]
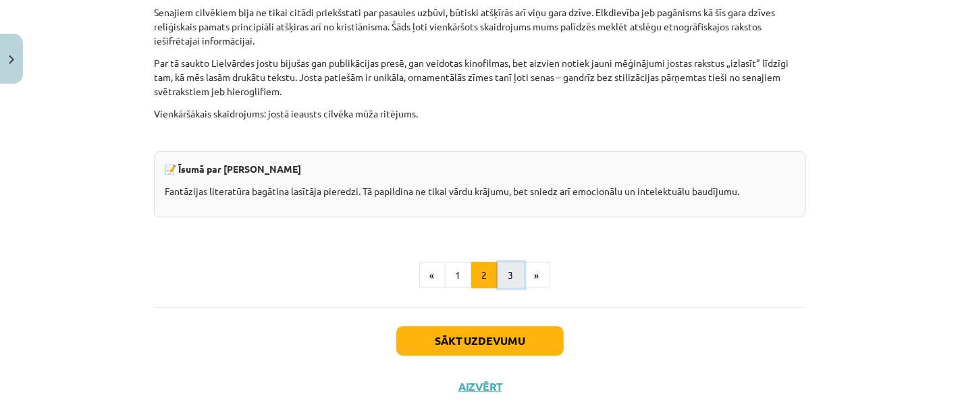
click at [511, 262] on button "3" at bounding box center [510, 275] width 27 height 27
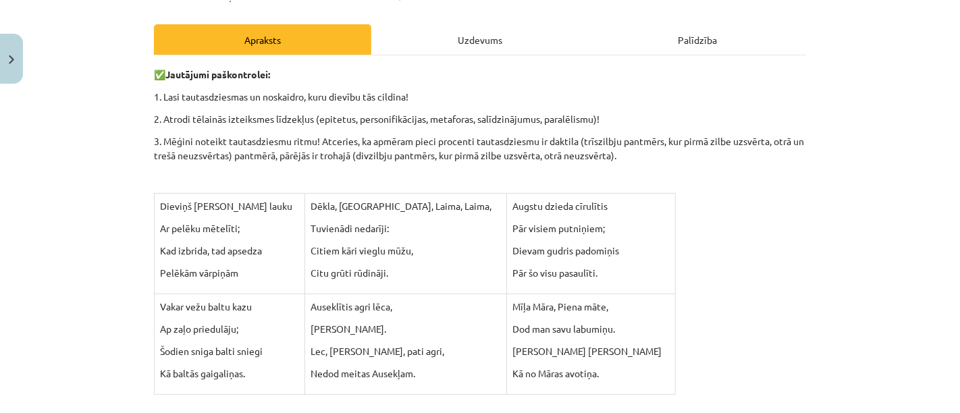
scroll to position [175, 0]
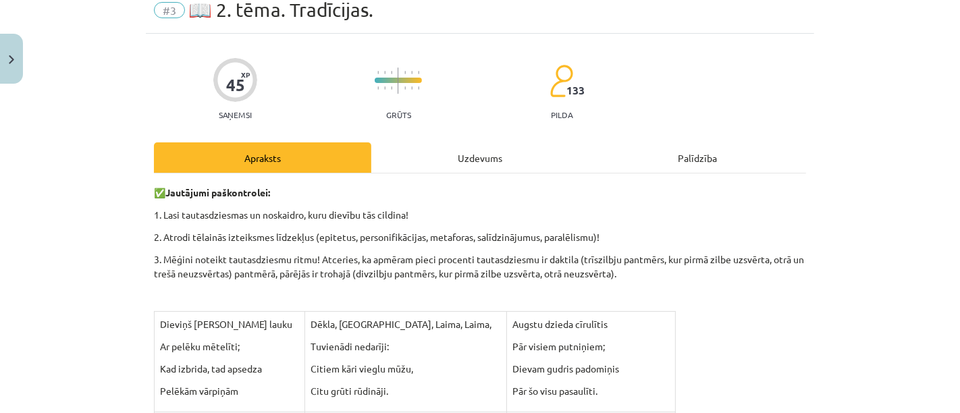
scroll to position [0, 0]
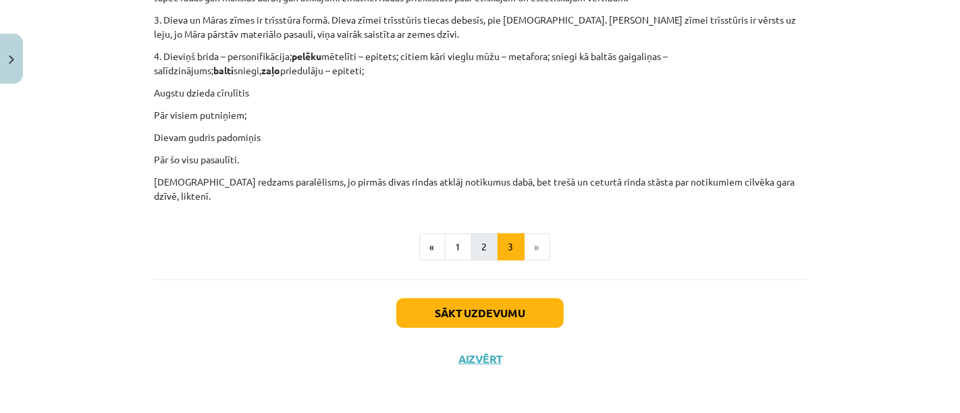
click at [478, 244] on button "2" at bounding box center [484, 247] width 27 height 27
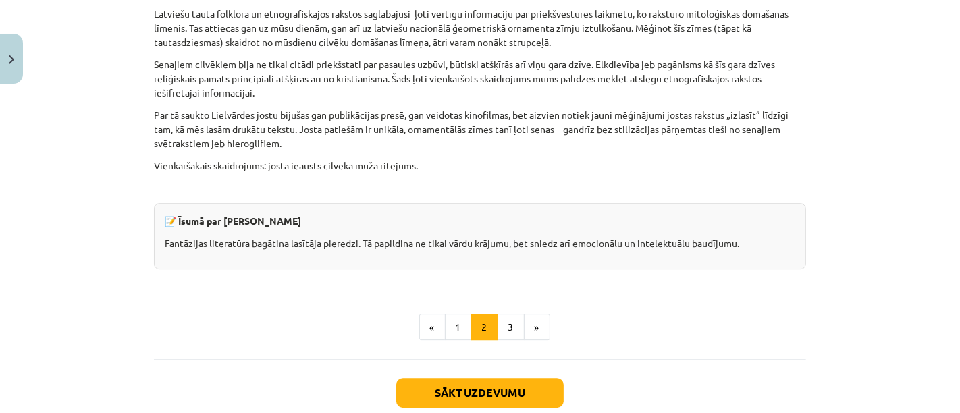
scroll to position [3412, 0]
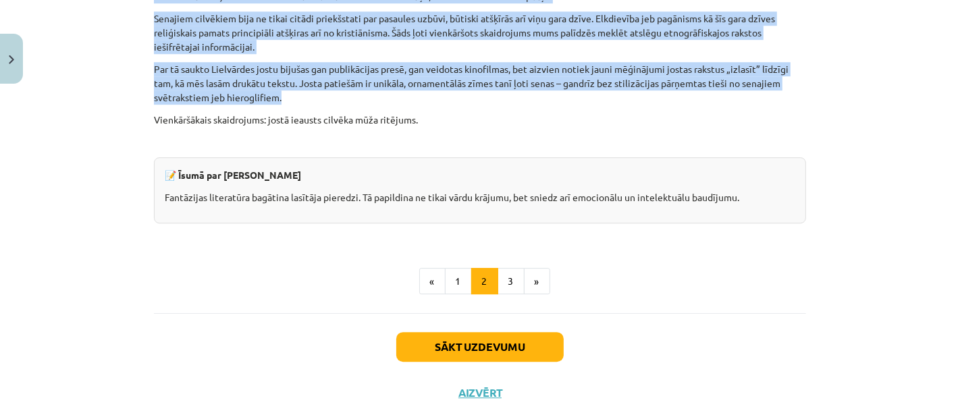
drag, startPoint x: 150, startPoint y: 173, endPoint x: 420, endPoint y: 72, distance: 287.9
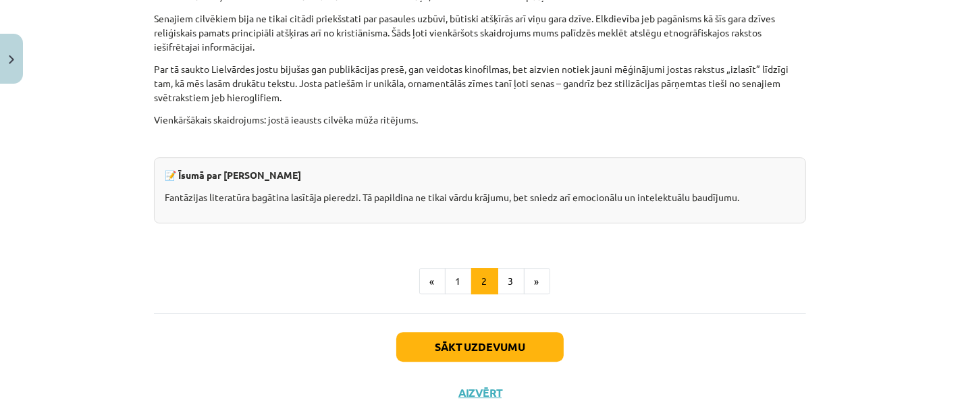
click at [674, 318] on div "Sākt uzdevumu Aizvērt" at bounding box center [480, 360] width 652 height 94
click at [497, 268] on button "3" at bounding box center [510, 281] width 27 height 27
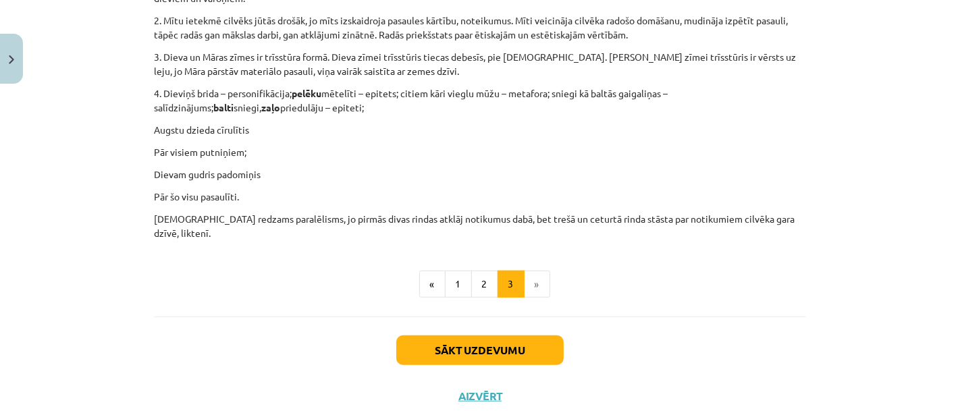
scroll to position [839, 0]
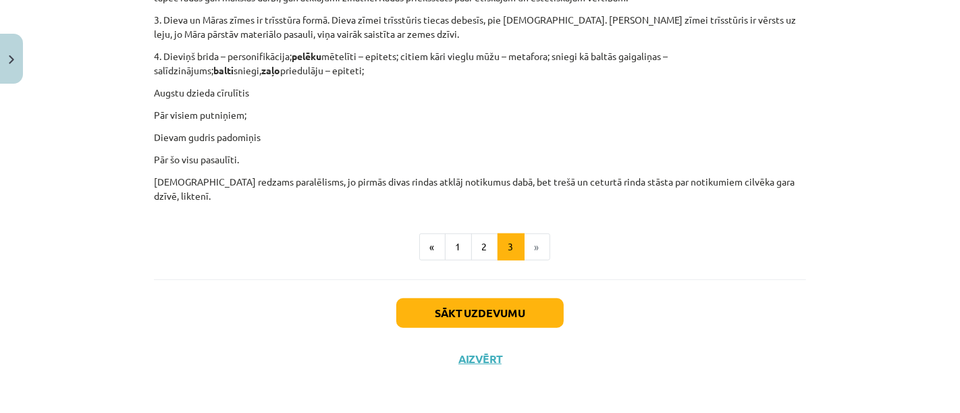
click at [396, 308] on button "Sākt uzdevumu" at bounding box center [479, 313] width 167 height 30
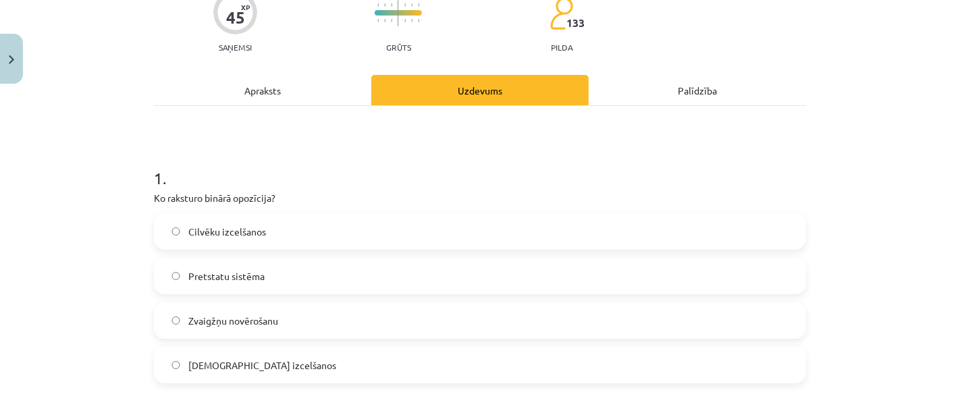
scroll to position [171, 0]
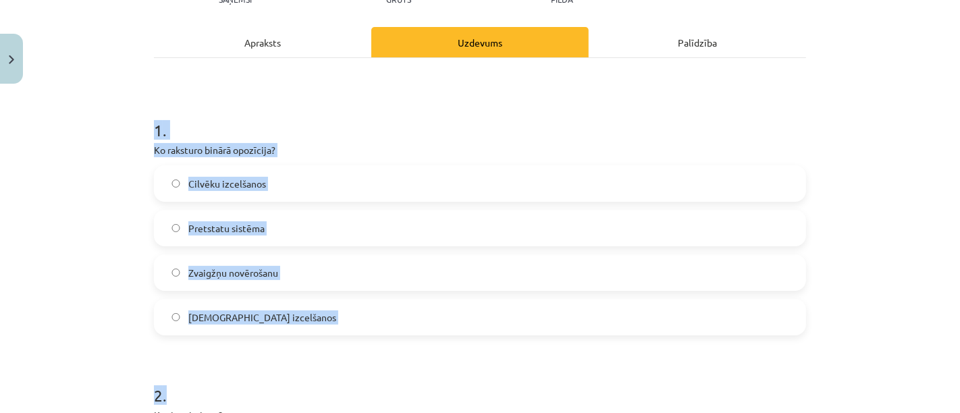
drag, startPoint x: 152, startPoint y: 130, endPoint x: 277, endPoint y: 348, distance: 251.5
click at [155, 275] on label "Zvaigžņu novērošanu" at bounding box center [479, 273] width 649 height 34
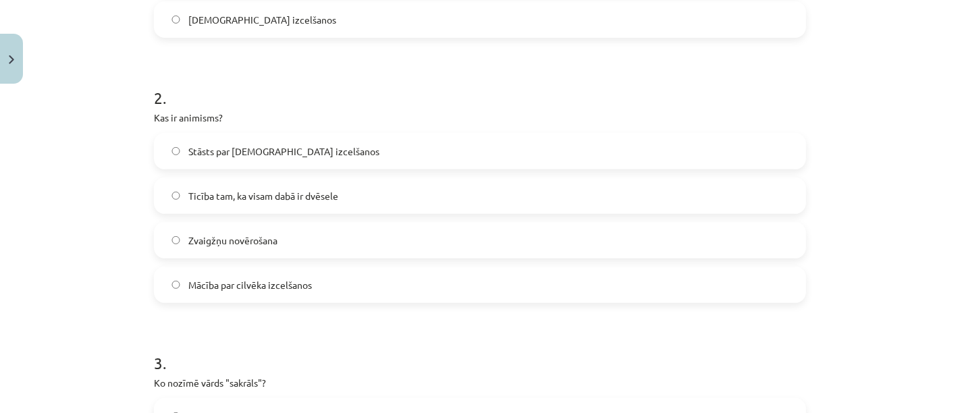
scroll to position [470, 0]
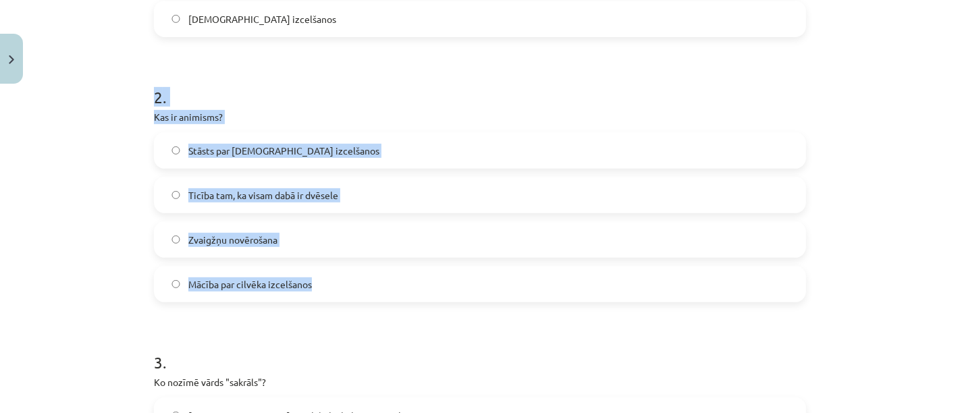
drag, startPoint x: 146, startPoint y: 92, endPoint x: 341, endPoint y: 273, distance: 265.5
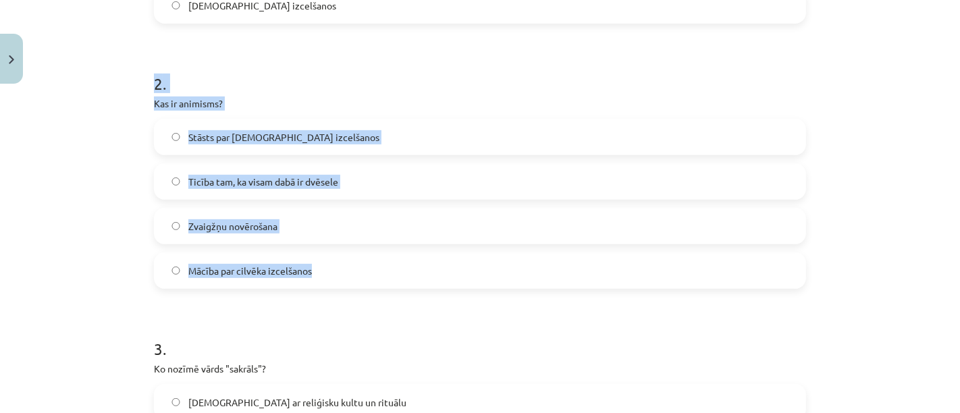
scroll to position [482, 0]
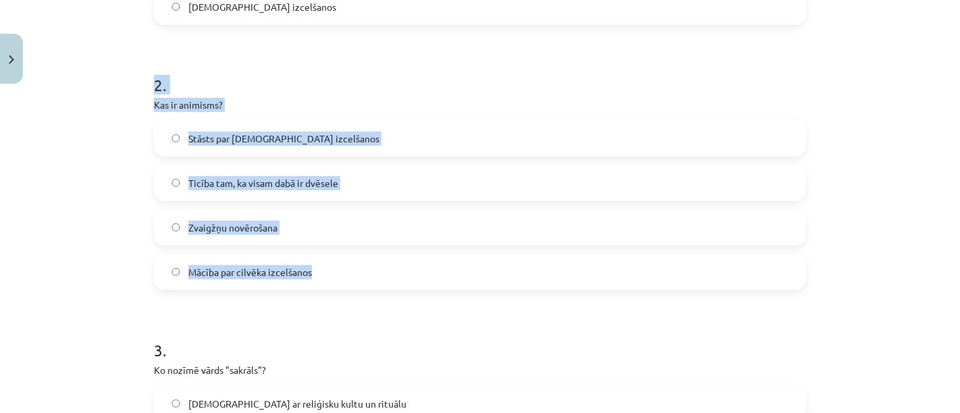
click at [91, 194] on div "Mācību tēma: Literatūras 9. klases 1. ieskaites mācību materiāls #3 📖 2. tēma. …" at bounding box center [480, 206] width 960 height 413
click at [69, 217] on div "Mācību tēma: Literatūras 9. klases 1. ieskaites mācību materiāls #3 📖 2. tēma. …" at bounding box center [480, 206] width 960 height 413
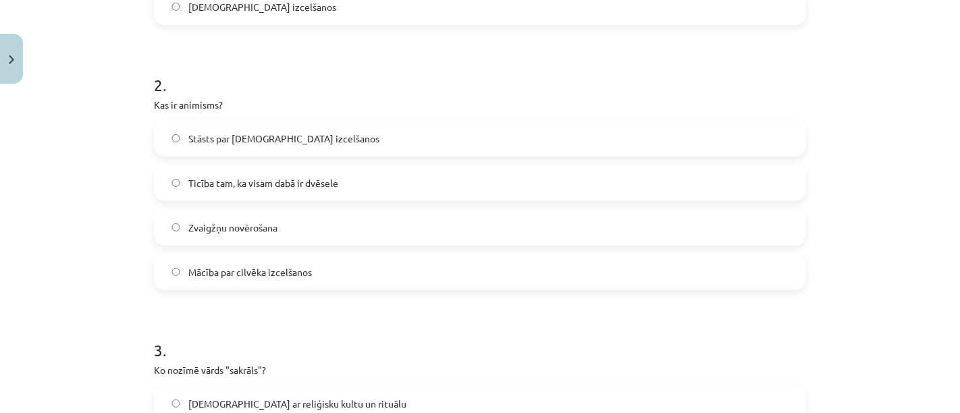
click at [466, 179] on label "Ticība tam, ka visam dabā ir dvēsele" at bounding box center [479, 183] width 649 height 34
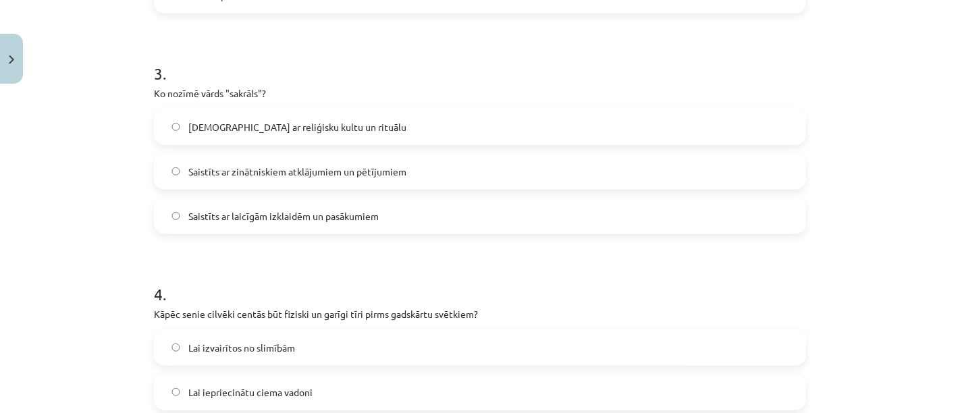
scroll to position [759, 0]
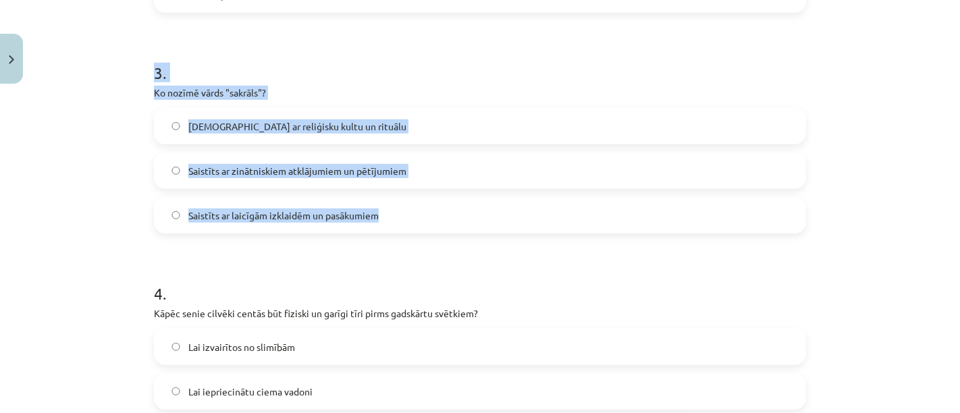
drag, startPoint x: 150, startPoint y: 74, endPoint x: 395, endPoint y: 223, distance: 287.2
click at [395, 223] on div "3 . Ko nozīmē vārds "sakrāls"? Saistīts ar reliģisku kultu un rituālu Saistīts …" at bounding box center [480, 137] width 652 height 194
click at [507, 130] on label "Saistīts ar reliģisku kultu un rituālu" at bounding box center [479, 126] width 649 height 34
click at [505, 266] on h1 "4 ." at bounding box center [480, 281] width 652 height 42
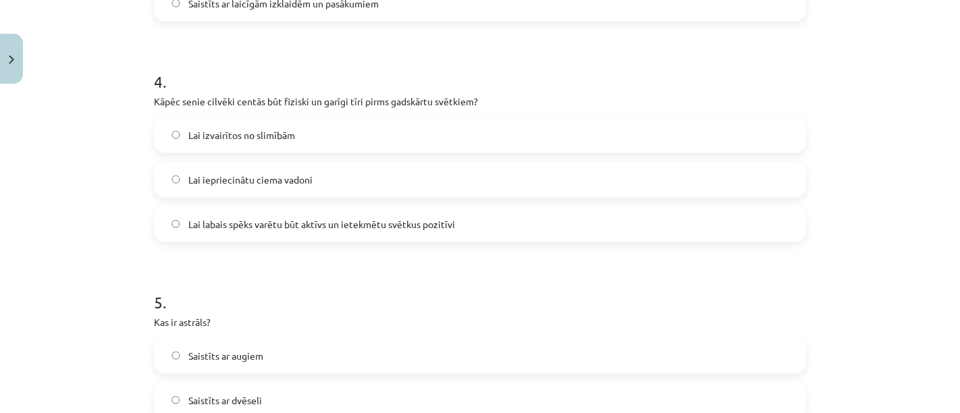
scroll to position [972, 0]
click at [386, 70] on h1 "4 ." at bounding box center [480, 69] width 652 height 42
click at [265, 136] on span "Lai izvairītos no slimībām" at bounding box center [241, 135] width 107 height 14
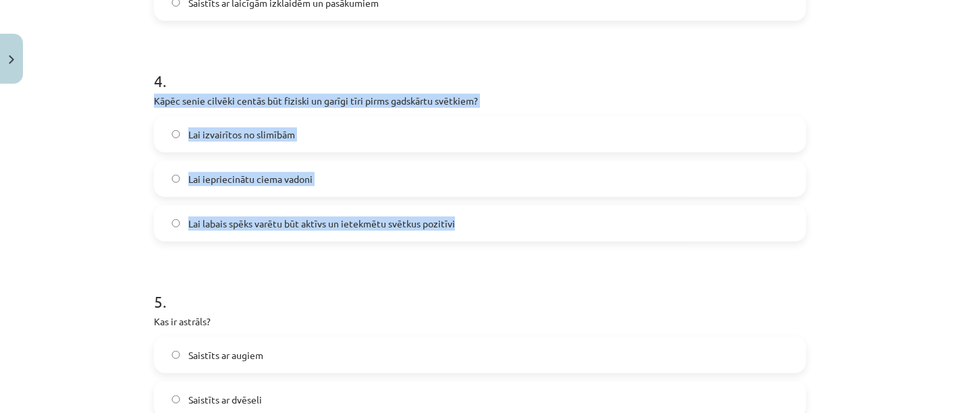
drag, startPoint x: 148, startPoint y: 99, endPoint x: 543, endPoint y: 201, distance: 408.4
click at [543, 201] on div "4 . Kāpēc senie cilvēki centās būt fiziski un garīgi tīri pirms gadskārtu svētk…" at bounding box center [480, 145] width 652 height 194
click at [539, 225] on label "Lai labais spēks varētu būt aktīvs un ietekmētu svētkus pozitīvi" at bounding box center [479, 224] width 649 height 34
click at [638, 319] on p "Kas ir astrāls?" at bounding box center [480, 321] width 652 height 14
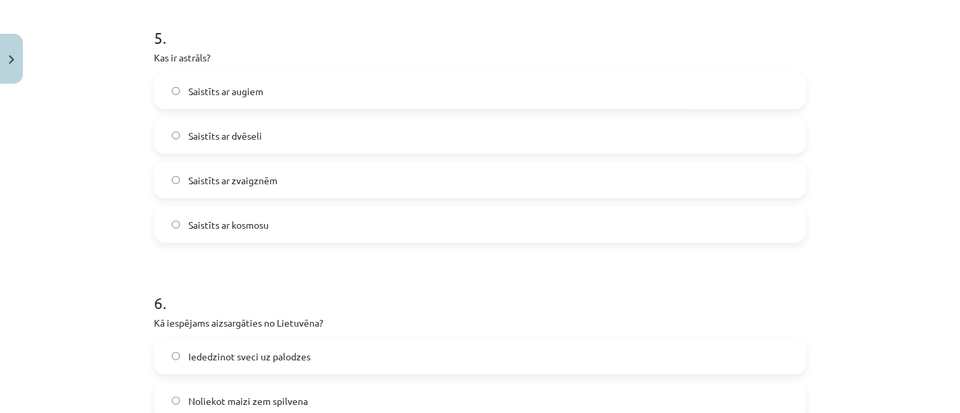
scroll to position [1238, 0]
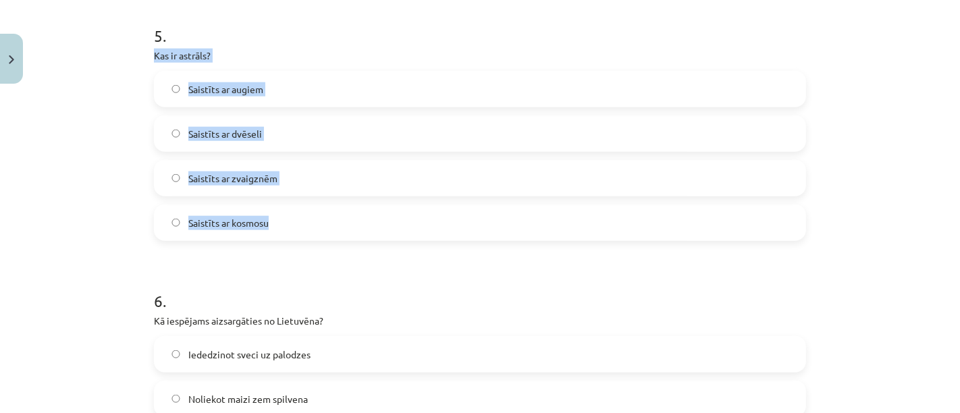
drag, startPoint x: 144, startPoint y: 57, endPoint x: 327, endPoint y: 218, distance: 243.9
click at [327, 218] on div "45 XP Saņemsi Grūts 133 pilda Apraksts Uzdevums Palīdzība 1 . Ko raksturo binār…" at bounding box center [480, 71] width 668 height 2439
click at [290, 180] on label "Saistīts ar zvaigznēm" at bounding box center [479, 178] width 649 height 34
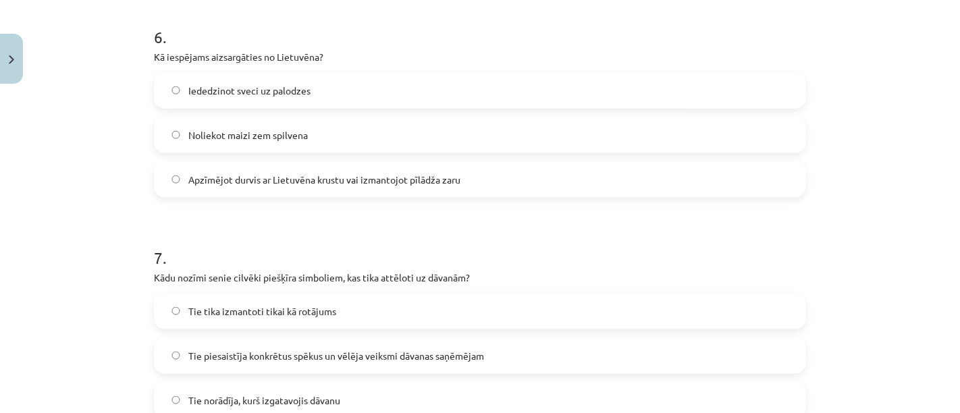
scroll to position [1504, 0]
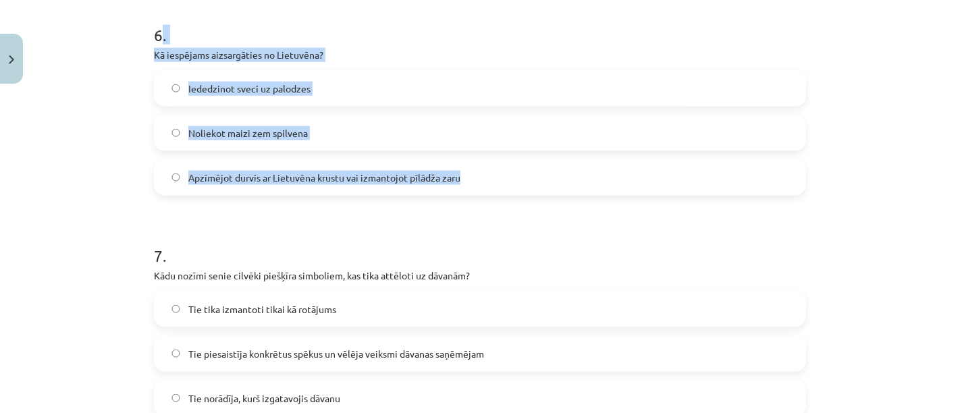
drag, startPoint x: 153, startPoint y: 34, endPoint x: 480, endPoint y: 169, distance: 353.2
click at [480, 169] on div "6 . Kā iespējams aizsargāties no Lietuvēna? Iededzinot sveci uz palodzes Noliek…" at bounding box center [480, 99] width 652 height 194
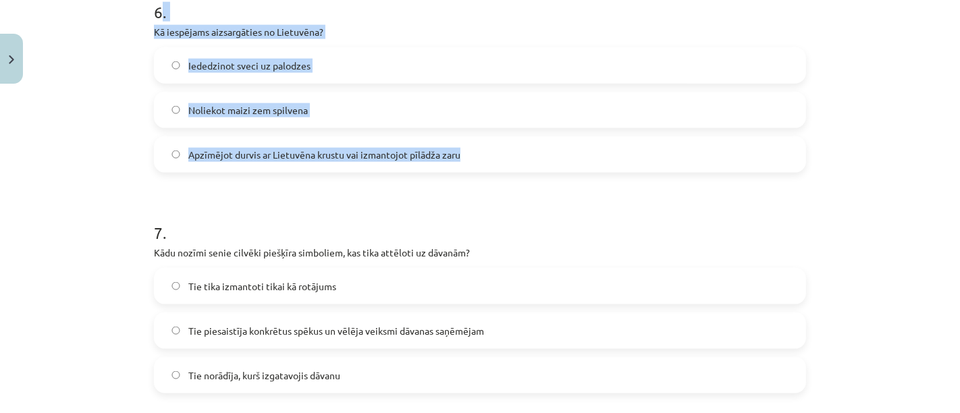
scroll to position [1527, 0]
click at [426, 158] on span "Apzīmējot durvis ar Lietuvēna krustu vai izmantojot pīlādža zaru" at bounding box center [324, 155] width 272 height 14
click at [598, 232] on h1 "7 ." at bounding box center [480, 221] width 652 height 42
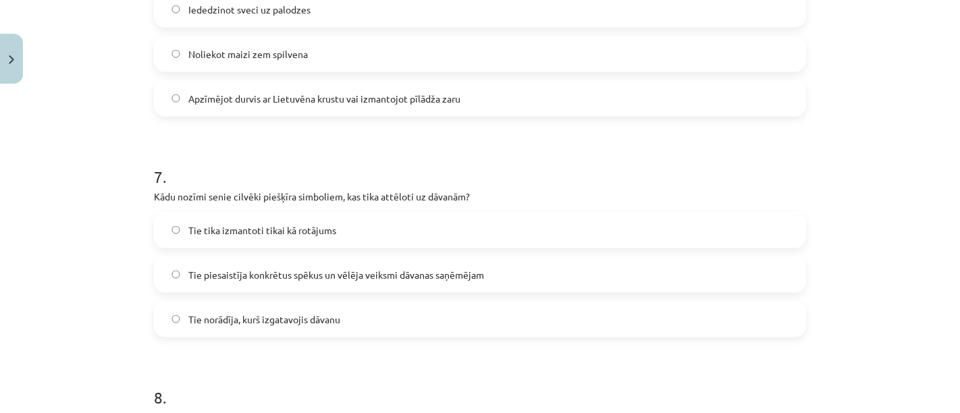
scroll to position [1597, 0]
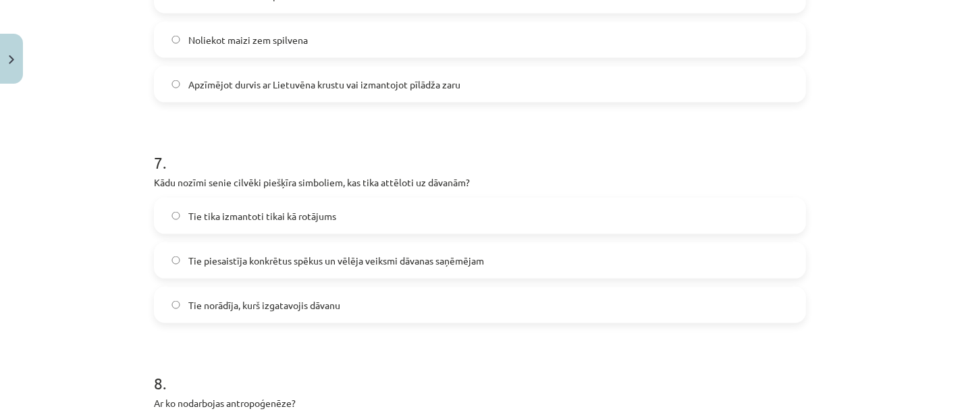
click at [414, 267] on label "Tie piesaistīja konkrētus spēkus un vēlēja veiksmi dāvanas saņēmējam" at bounding box center [479, 261] width 649 height 34
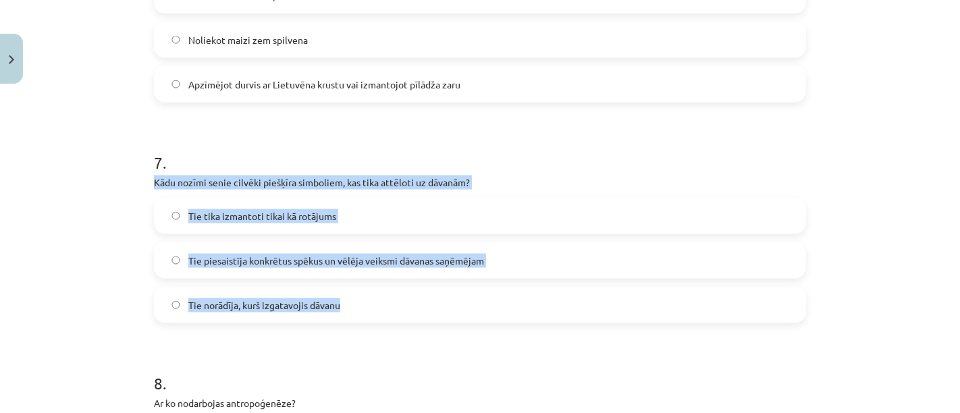
drag, startPoint x: 145, startPoint y: 181, endPoint x: 374, endPoint y: 301, distance: 258.4
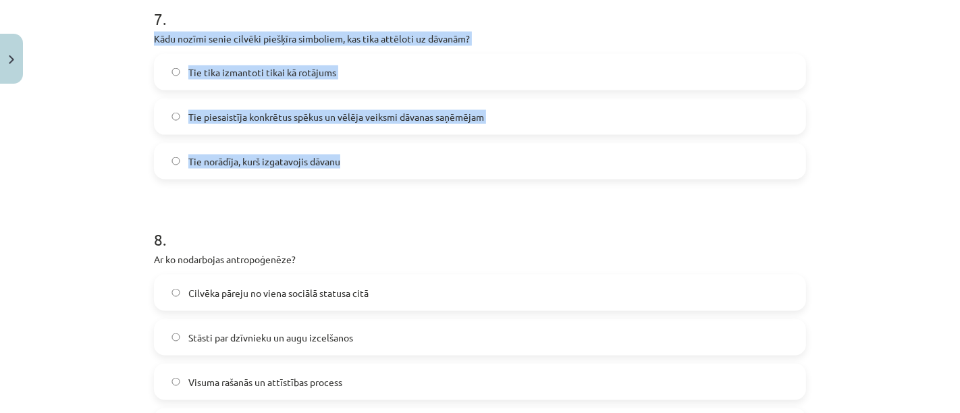
scroll to position [1738, 0]
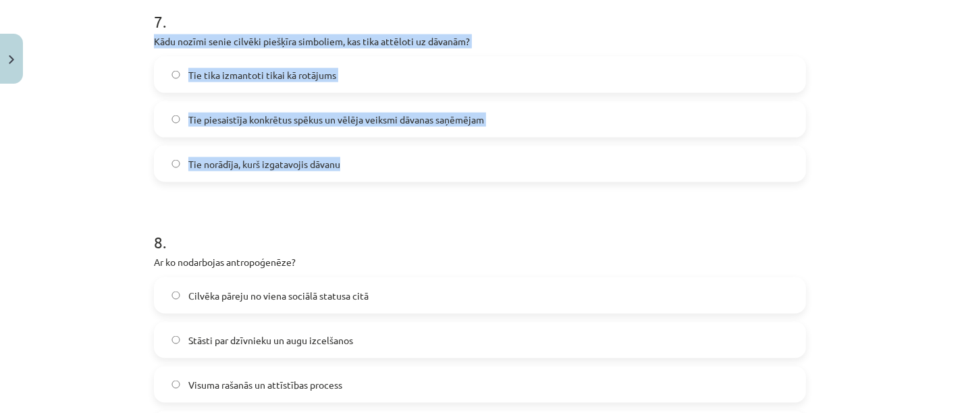
click at [868, 201] on div "Mācību tēma: Literatūras 9. klases 1. ieskaites mācību materiāls #3 📖 2. tēma. …" at bounding box center [480, 206] width 960 height 413
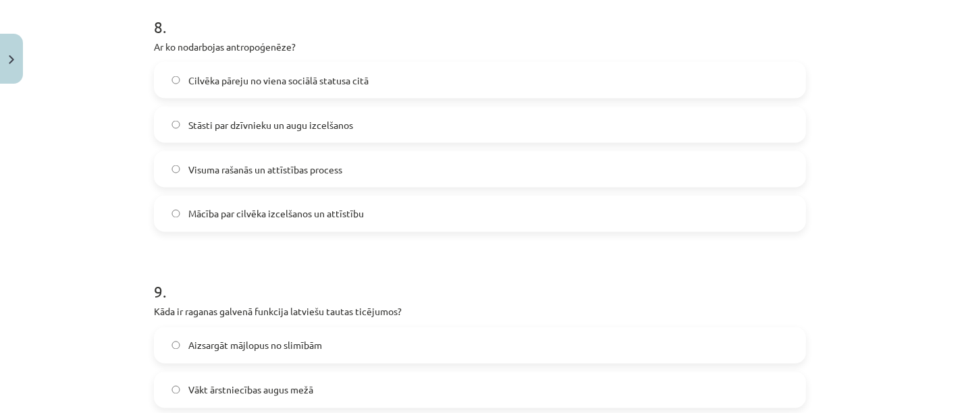
scroll to position [1922, 0]
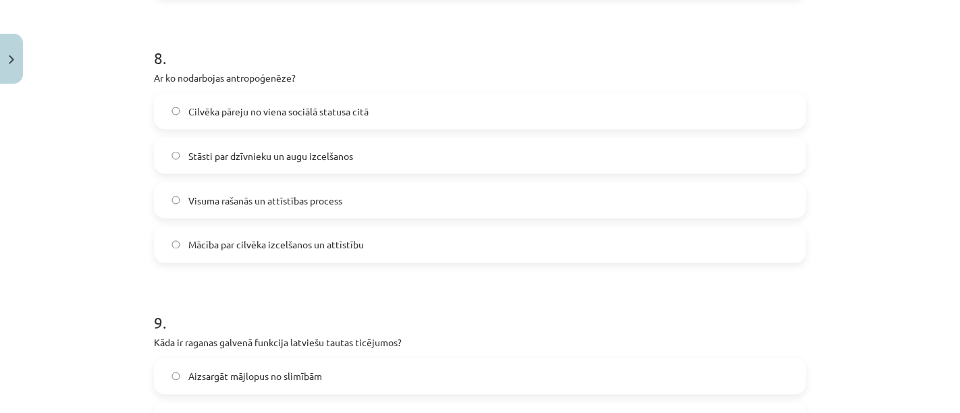
click at [379, 165] on label "Stāsti par dzīvnieku un augu izcelšanos" at bounding box center [479, 156] width 649 height 34
click at [283, 199] on span "Visuma rašanās un attīstības process" at bounding box center [265, 201] width 154 height 14
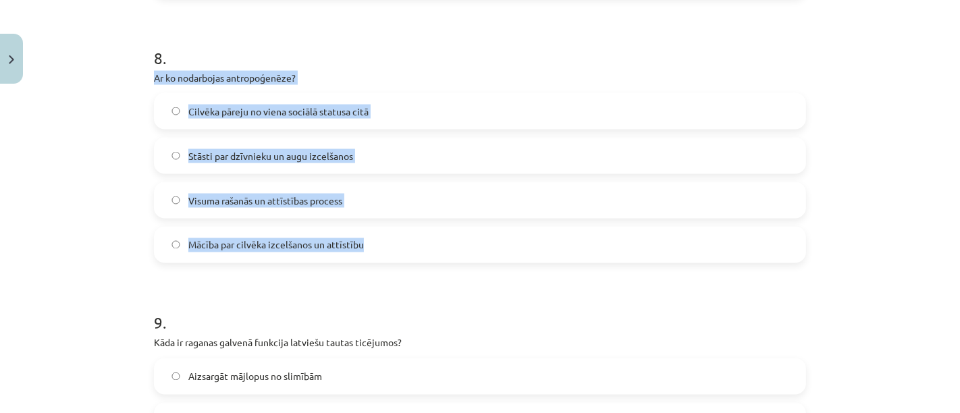
drag, startPoint x: 146, startPoint y: 75, endPoint x: 387, endPoint y: 234, distance: 288.4
click at [351, 238] on span "Mācība par cilvēka izcelšanos un attīstību" at bounding box center [275, 245] width 175 height 14
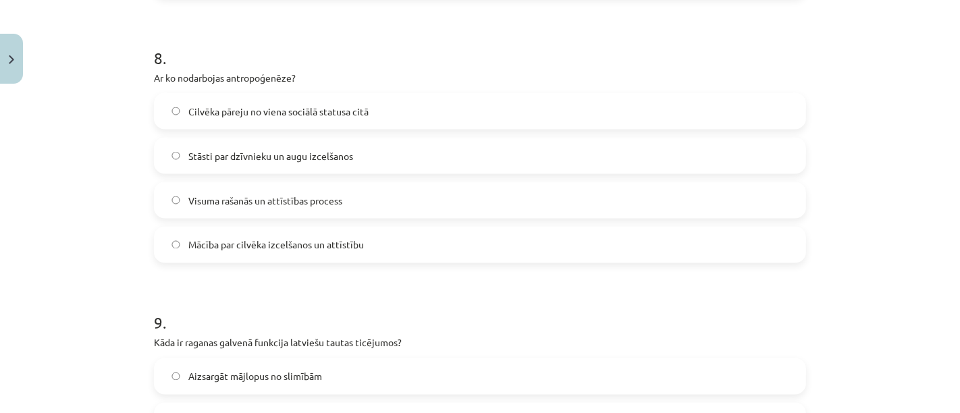
click at [351, 238] on span "Mācība par cilvēka izcelšanos un attīstību" at bounding box center [275, 245] width 175 height 14
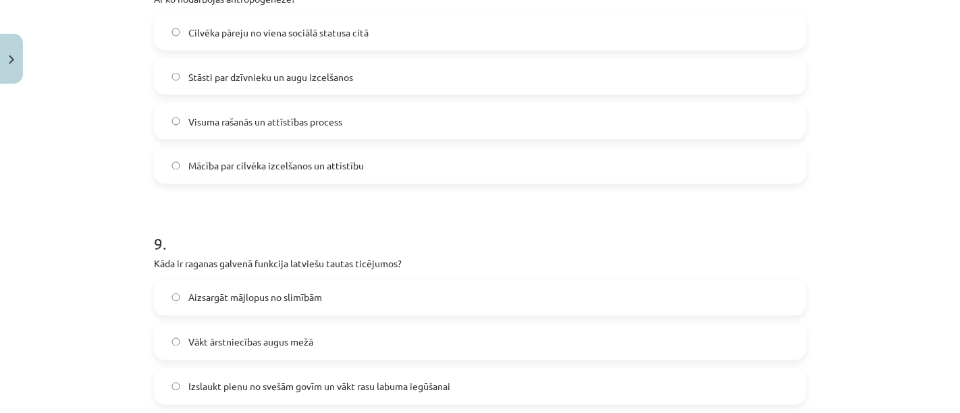
scroll to position [2147, 0]
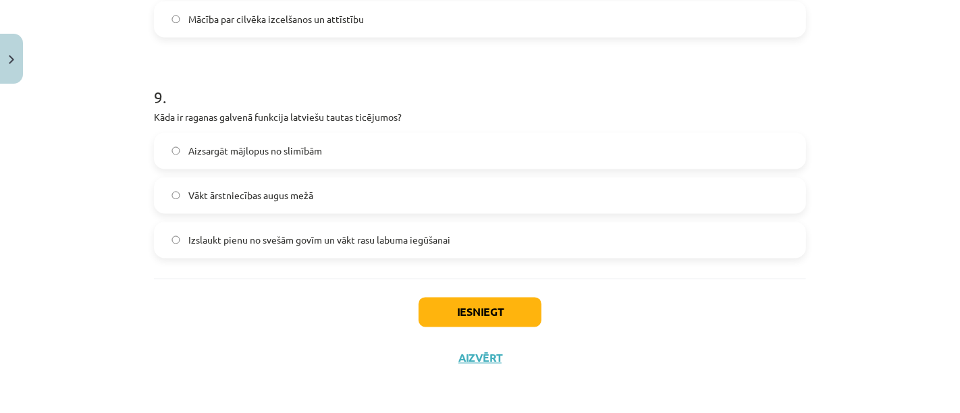
click at [296, 200] on span "Vākt ārstniecības augus mežā" at bounding box center [250, 196] width 125 height 14
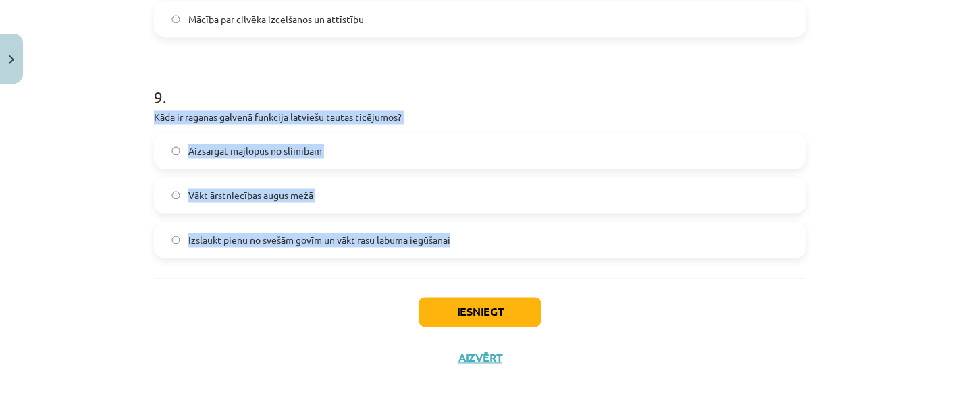
drag, startPoint x: 145, startPoint y: 111, endPoint x: 489, endPoint y: 223, distance: 362.2
click at [277, 238] on span "Izslaukt pienu no svešām govīm un vākt rasu labuma iegūšanai" at bounding box center [319, 241] width 262 height 14
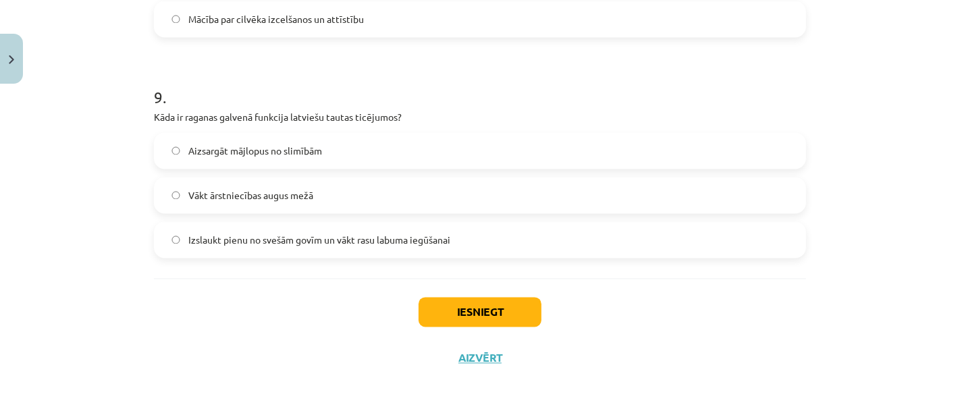
click at [293, 300] on div "Iesniegt Aizvērt" at bounding box center [480, 326] width 652 height 94
click at [476, 308] on button "Iesniegt" at bounding box center [479, 313] width 123 height 30
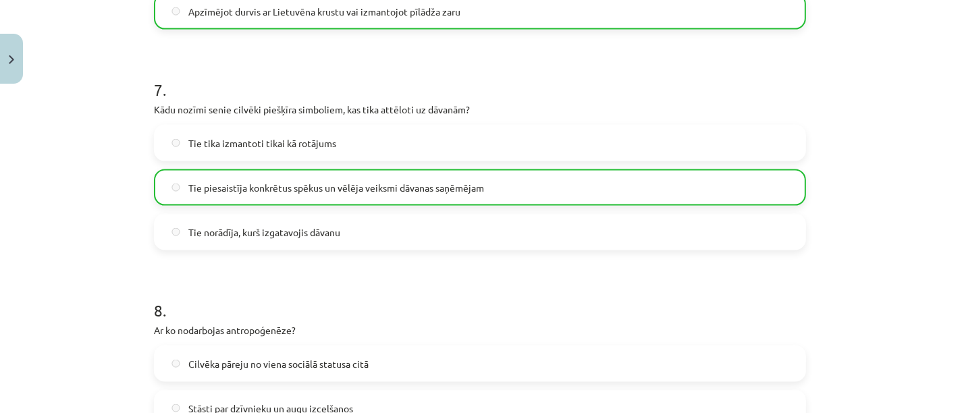
scroll to position [1437, 0]
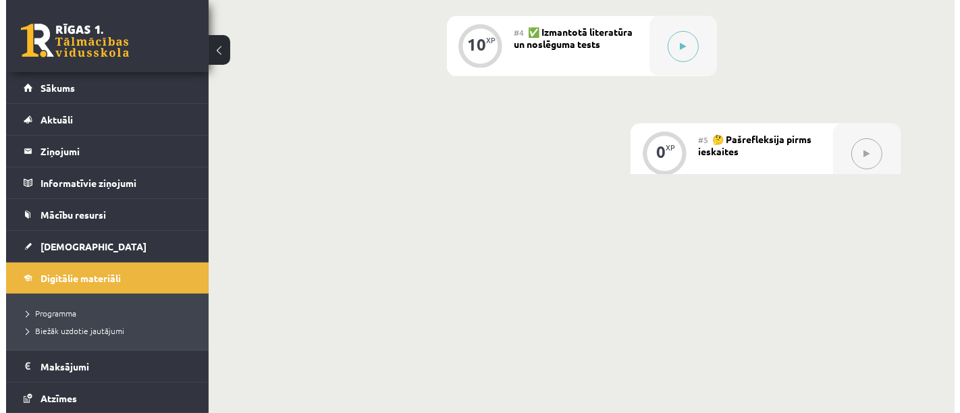
scroll to position [547, 0]
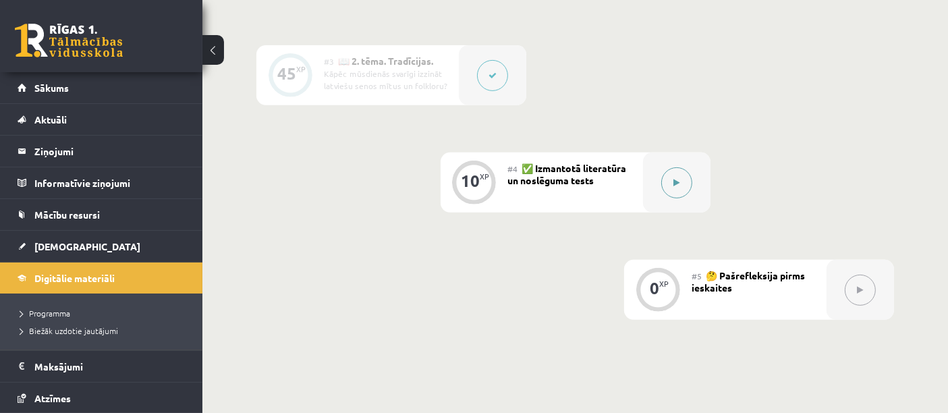
click at [653, 200] on div at bounding box center [676, 183] width 67 height 60
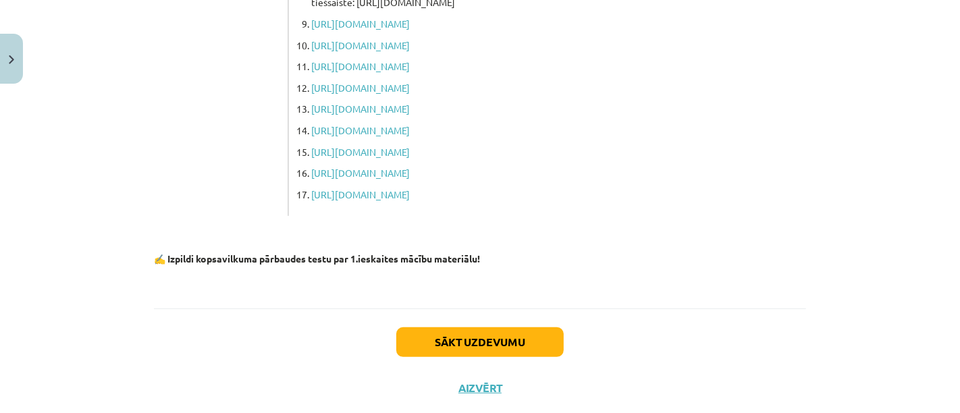
scroll to position [465, 0]
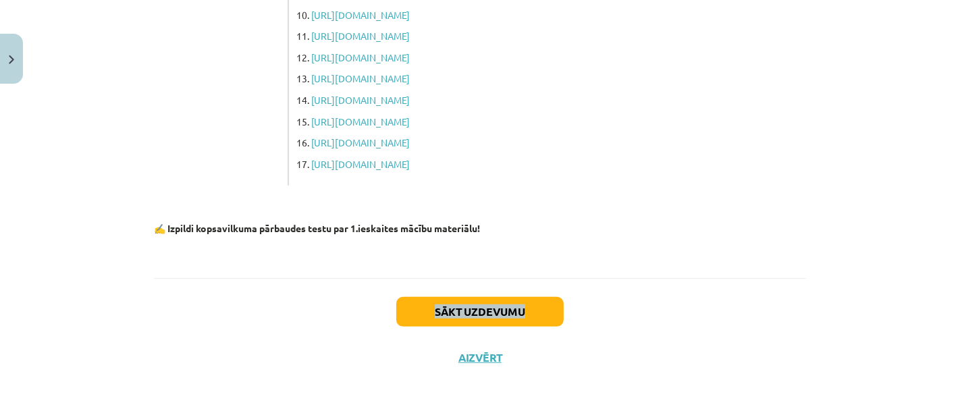
drag, startPoint x: 946, startPoint y: 325, endPoint x: 950, endPoint y: 240, distance: 85.1
click at [948, 240] on div "Mācību tēma: Literatūras 9. klases 1. ieskaites mācību materiāls #4 ✅ Izmantotā…" at bounding box center [480, 206] width 960 height 413
click at [865, 250] on div "Mācību tēma: Literatūras 9. klases 1. ieskaites mācību materiāls #4 ✅ Izmantotā…" at bounding box center [480, 206] width 960 height 413
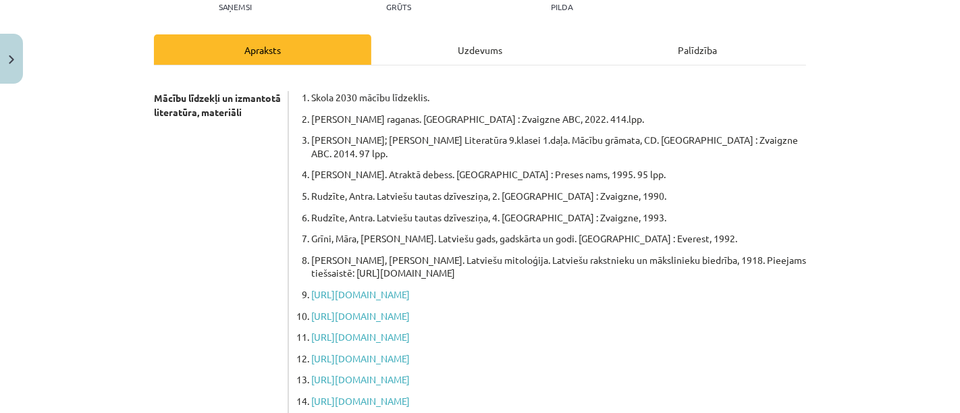
click at [491, 42] on div "Uzdevums" at bounding box center [479, 49] width 217 height 30
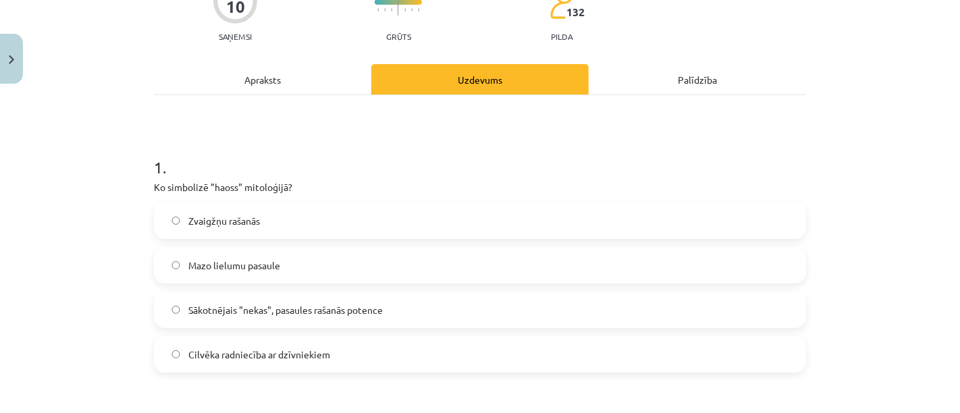
scroll to position [134, 0]
click at [555, 320] on label "Sākotnējais "nekas", pasaules rašanās potence" at bounding box center [479, 311] width 649 height 34
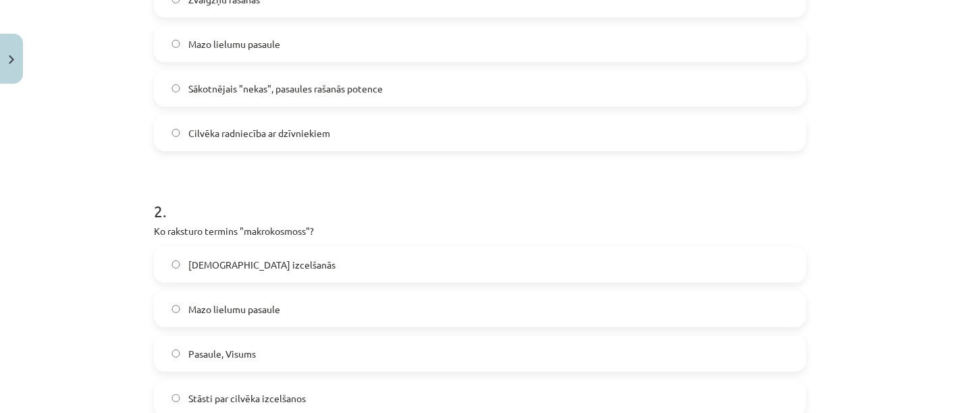
scroll to position [356, 0]
click at [616, 360] on label "Pasaule, Visums" at bounding box center [479, 353] width 649 height 34
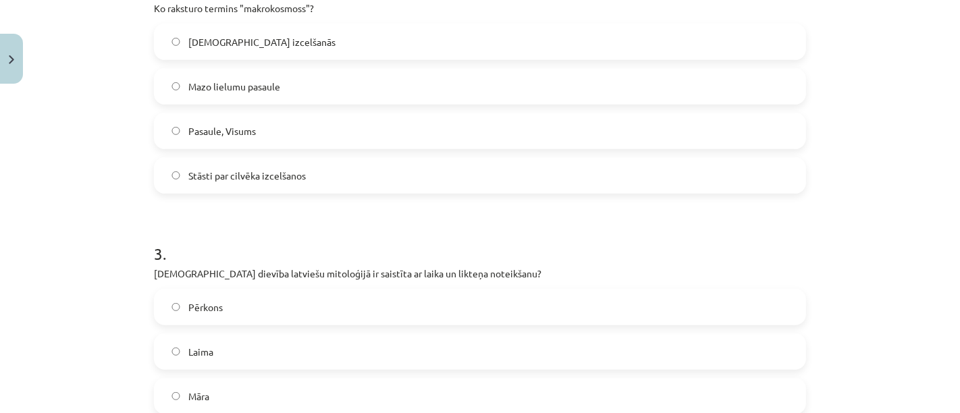
scroll to position [599, 0]
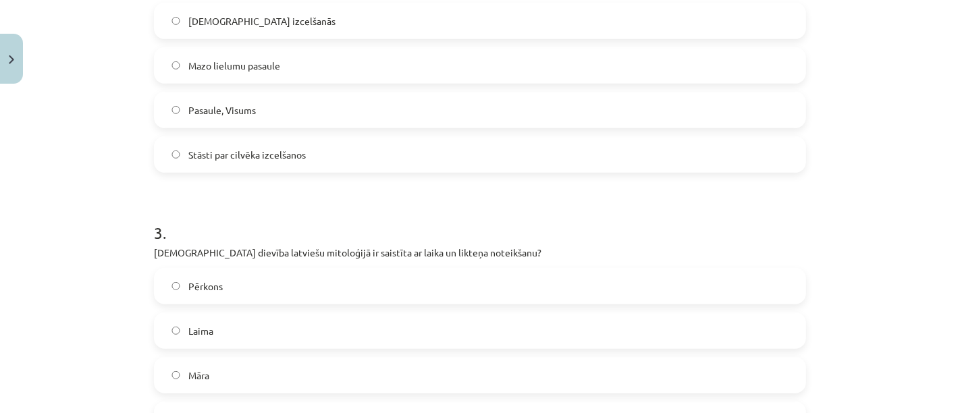
click at [632, 337] on label "Laima" at bounding box center [479, 331] width 649 height 34
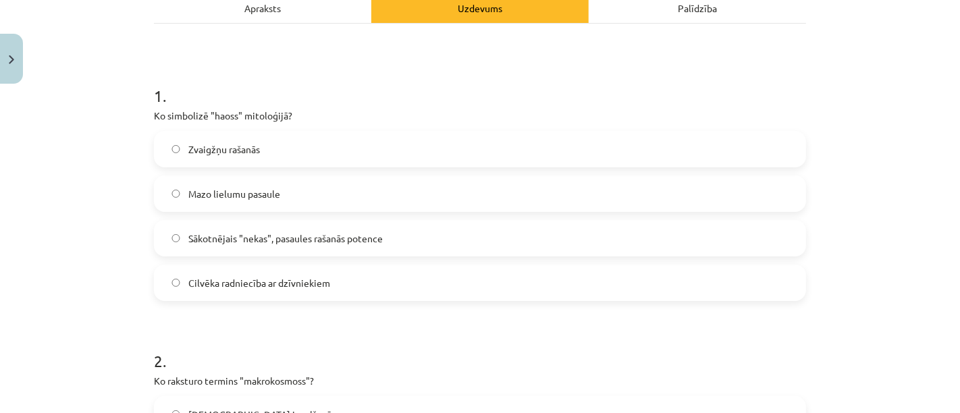
scroll to position [209, 0]
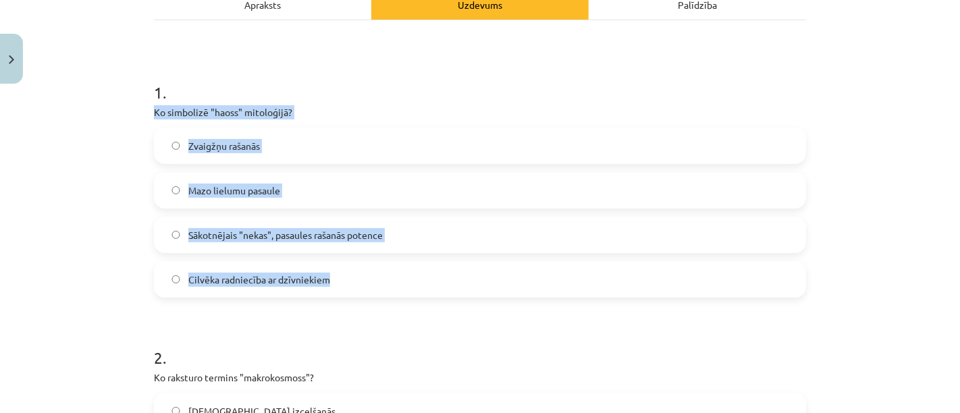
drag, startPoint x: 146, startPoint y: 112, endPoint x: 351, endPoint y: 255, distance: 249.6
copy div "Ko simbolizē "haoss" mitoloģijā? Zvaigžņu rašanās Mazo lielumu pasaule Sākotnēj…"
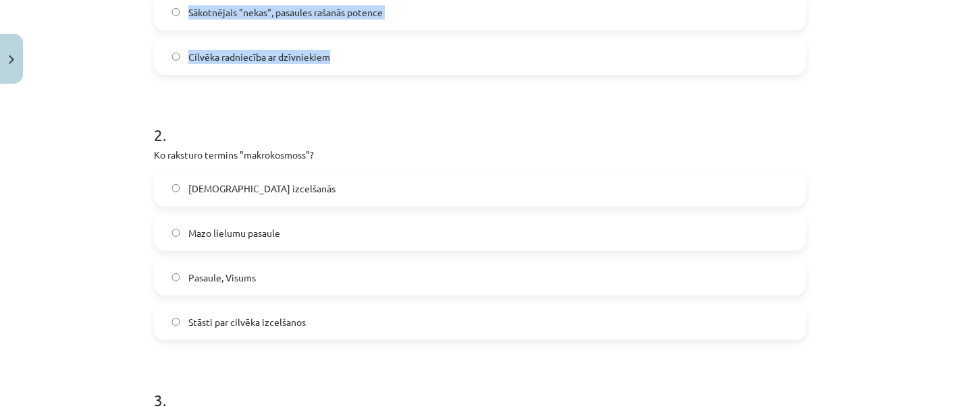
scroll to position [434, 0]
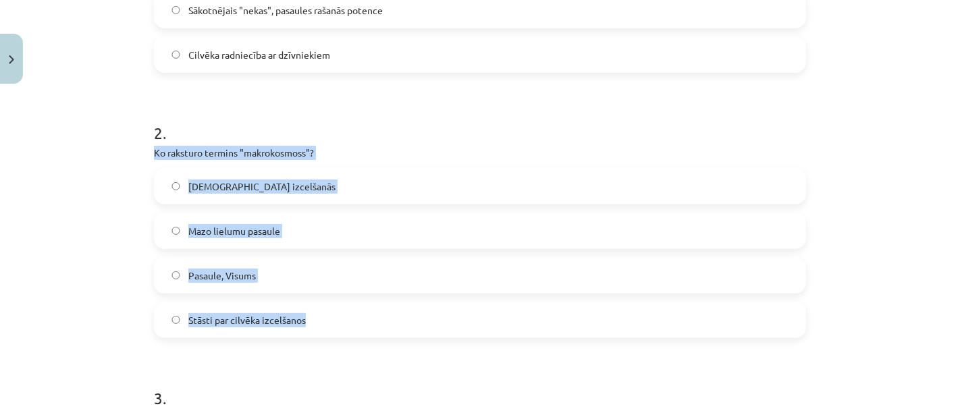
drag, startPoint x: 142, startPoint y: 153, endPoint x: 348, endPoint y: 298, distance: 251.8
copy div "Ko raksturo termins "makrokosmoss"? Dievu izcelšanās Mazo lielumu pasaule Pasau…"
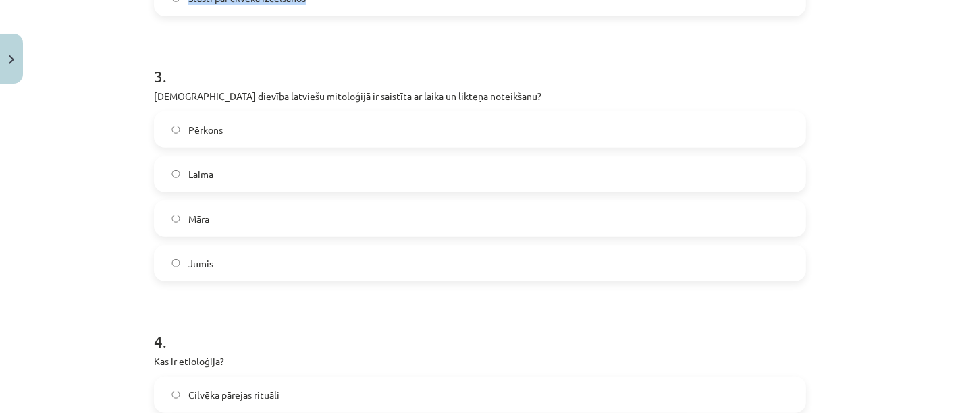
scroll to position [756, 0]
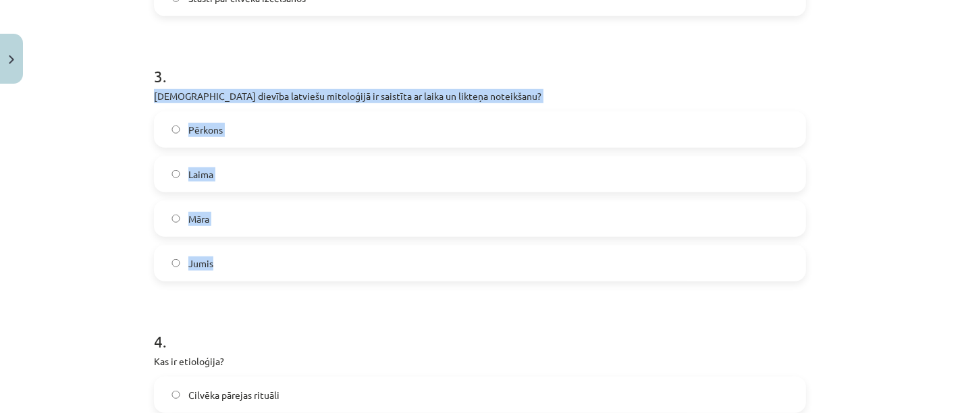
drag, startPoint x: 146, startPoint y: 97, endPoint x: 317, endPoint y: 257, distance: 234.4
copy div "Kura dievība latviešu mitoloģijā ir saistīta ar laika un likteņa noteikšanu? Pē…"
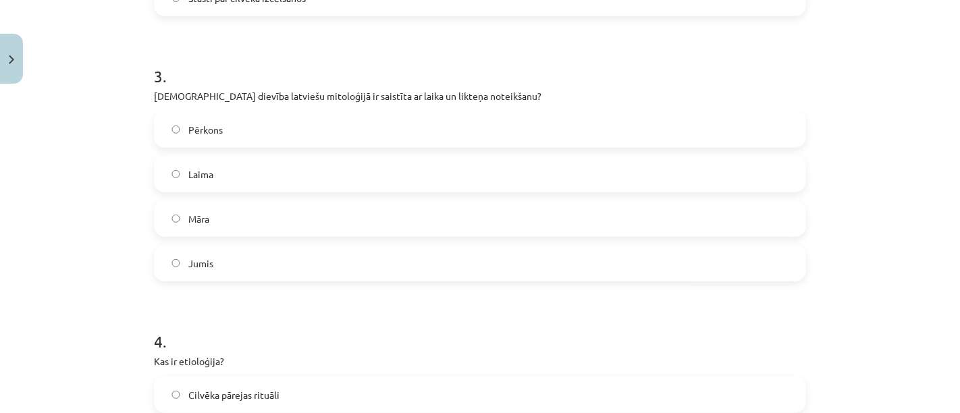
click at [454, 326] on h1 "4 ." at bounding box center [480, 329] width 652 height 42
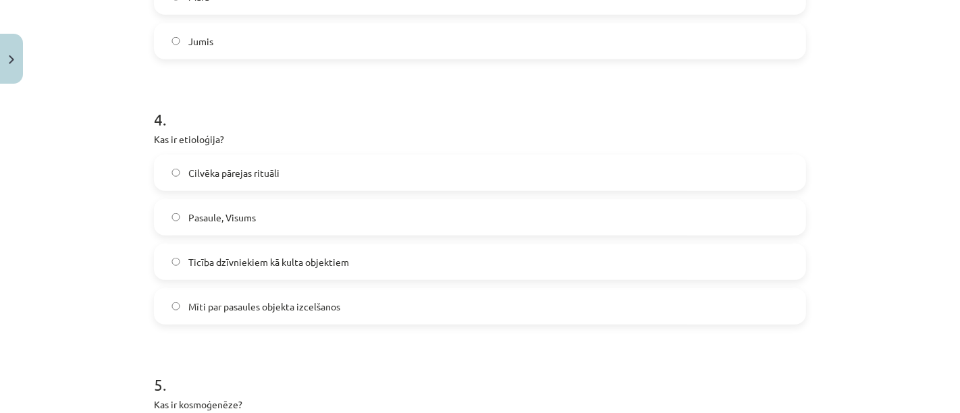
scroll to position [990, 0]
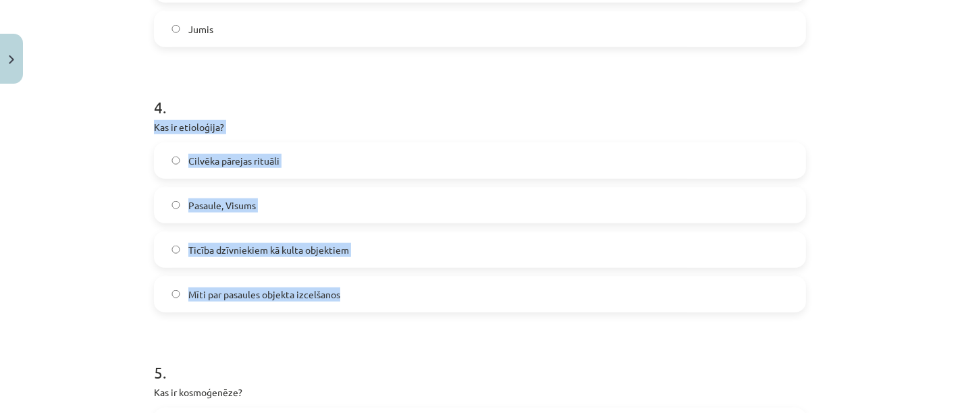
drag, startPoint x: 146, startPoint y: 126, endPoint x: 368, endPoint y: 281, distance: 270.9
copy div "Kas ir etioloģija? Cilvēka pārejas rituāli Pasaule, Visums Ticība dzīvniekiem k…"
click at [445, 304] on label "Mīti par pasaules objekta izcelšanos" at bounding box center [479, 294] width 649 height 34
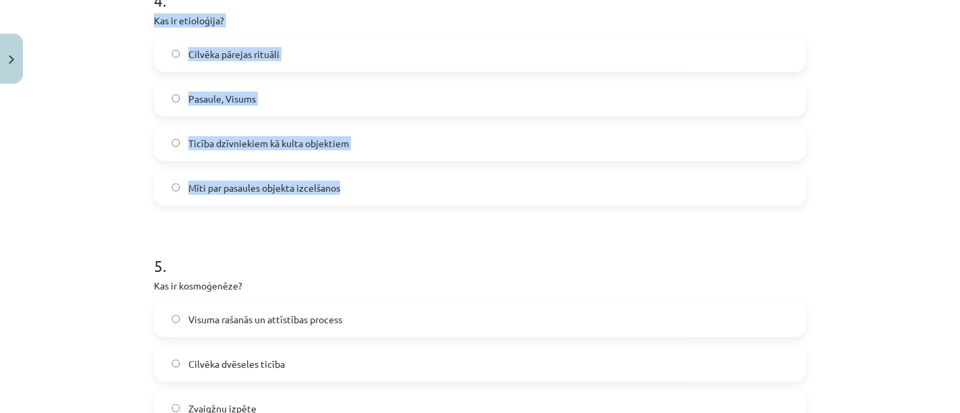
click at [534, 239] on h1 "5 ." at bounding box center [480, 254] width 652 height 42
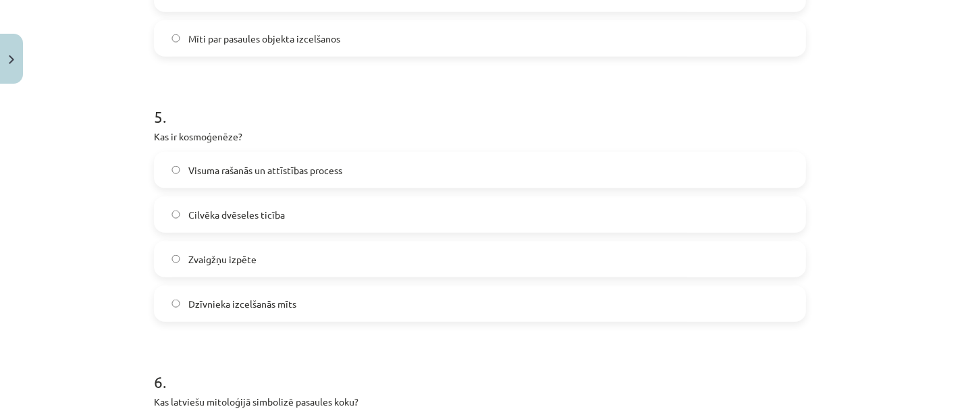
scroll to position [1247, 0]
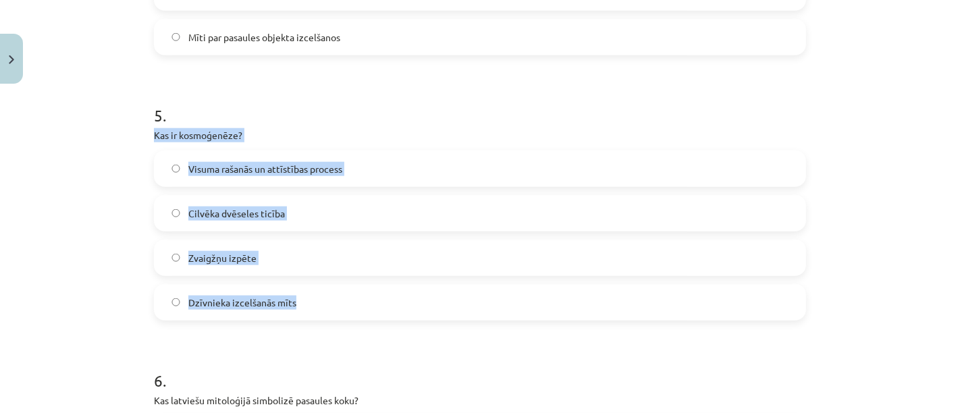
drag, startPoint x: 147, startPoint y: 132, endPoint x: 337, endPoint y: 305, distance: 257.5
click at [337, 305] on div "10 XP Saņemsi Grūts 132 pilda Apraksts Uzdevums Palīdzība 1 . Ko simbolizē "hao…" at bounding box center [480, 306] width 668 height 2927
copy div "Kas ir kosmoģenēze? Visuma rašanās un attīstības process Cilvēka dvēseles ticīb…"
click at [313, 167] on span "Visuma rašanās un attīstības process" at bounding box center [265, 169] width 154 height 14
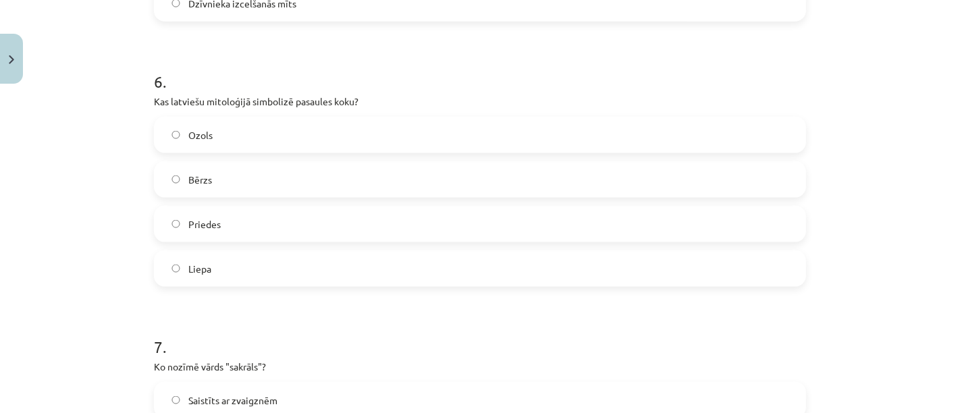
scroll to position [1546, 0]
click at [313, 167] on label "Bērzs" at bounding box center [479, 180] width 649 height 34
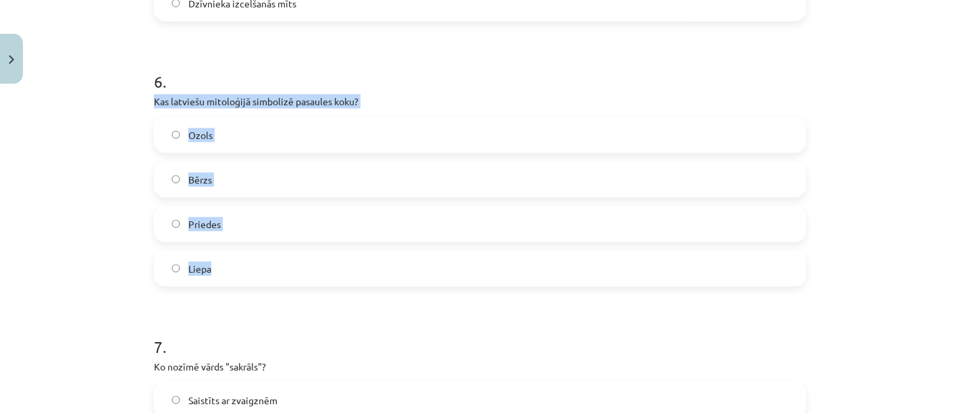
drag, startPoint x: 142, startPoint y: 96, endPoint x: 335, endPoint y: 253, distance: 249.0
click at [335, 253] on div "10 XP Saņemsi Grūts 132 pilda Apraksts Uzdevums Palīdzība 1 . Ko simbolizē "hao…" at bounding box center [480, 7] width 668 height 2927
copy div "Kas latviešu mitoloģijā simbolizē pasaules koku? Ozols Bērzs Priedes Liepa"
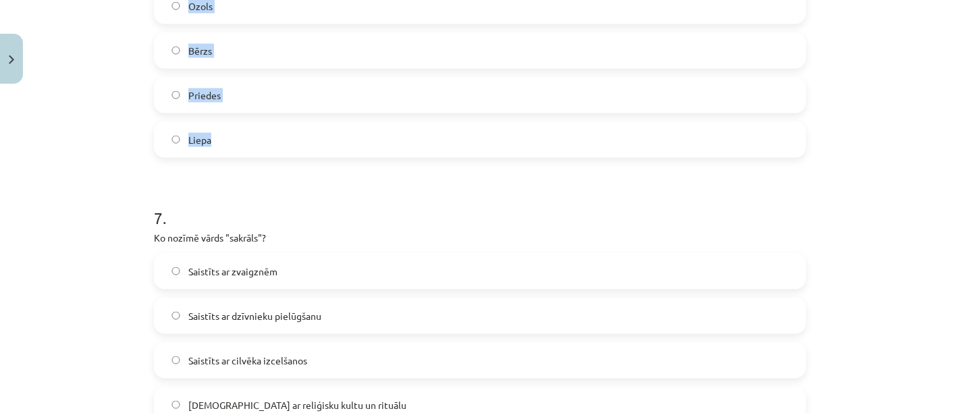
scroll to position [1658, 0]
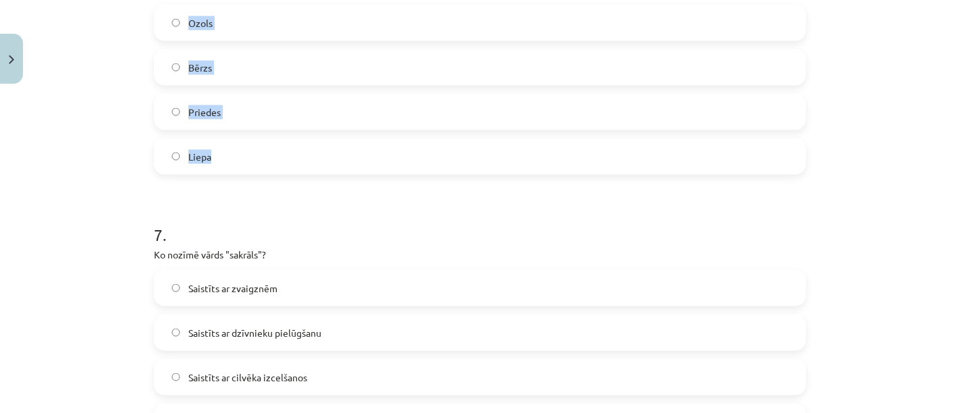
click at [335, 23] on label "Ozols" at bounding box center [479, 23] width 649 height 34
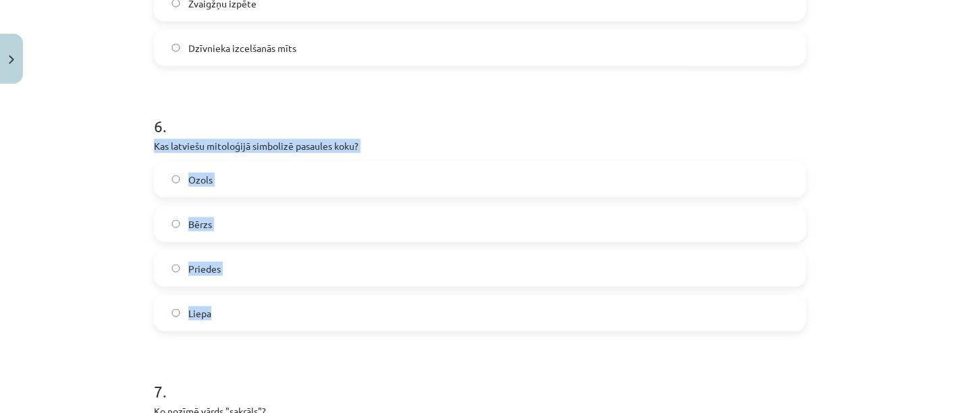
click at [910, 200] on div "Mācību tēma: Literatūras 9. klases 1. ieskaites mācību materiāls #4 ✅ Izmantotā…" at bounding box center [480, 206] width 960 height 413
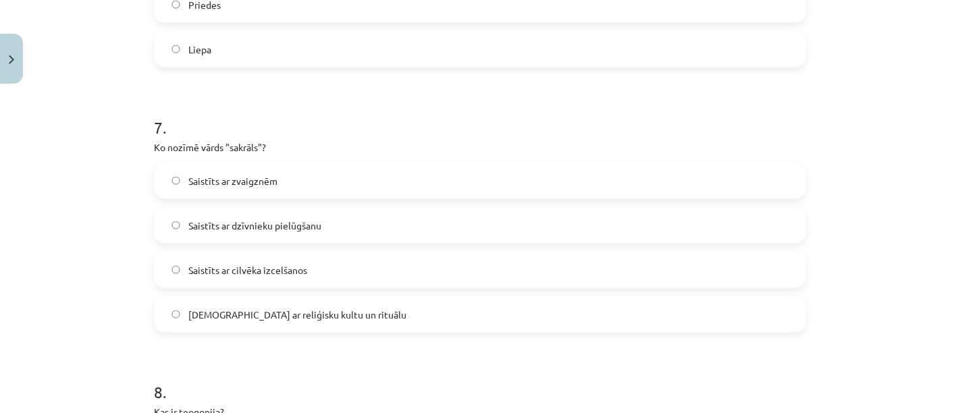
scroll to position [1765, 0]
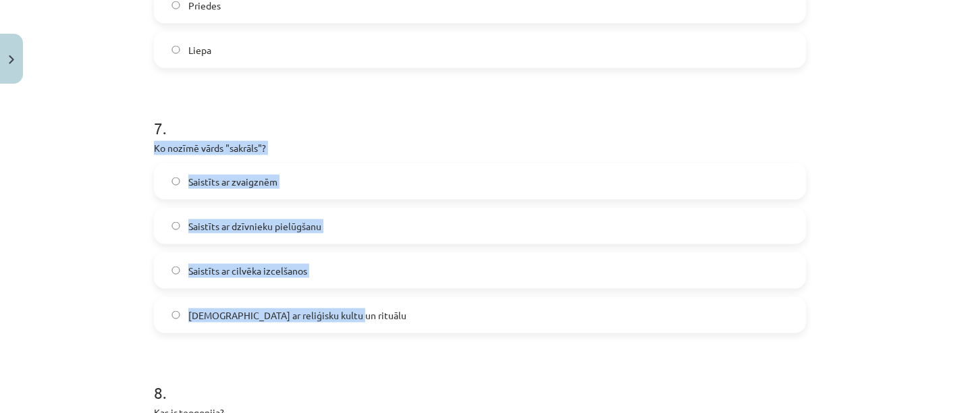
drag, startPoint x: 146, startPoint y: 148, endPoint x: 360, endPoint y: 298, distance: 262.1
copy div "Ko nozīmē vārds "sakrāls"? Saistīts ar zvaigznēm Saistīts ar dzīvnieku pielūgša…"
click at [329, 324] on label "Saistīts ar reliģisku kultu un rituālu" at bounding box center [479, 315] width 649 height 34
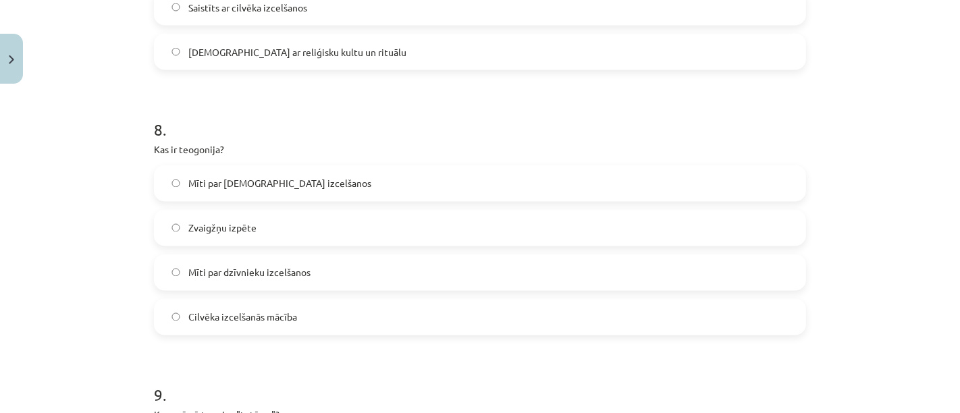
scroll to position [2031, 0]
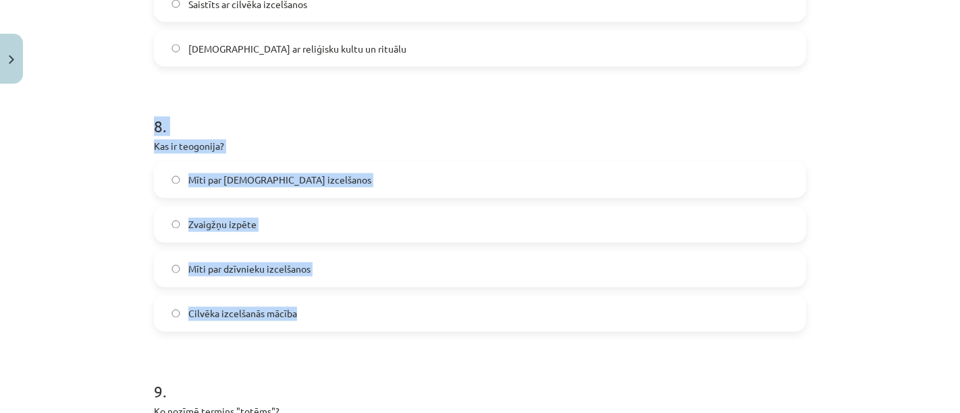
drag, startPoint x: 150, startPoint y: 124, endPoint x: 360, endPoint y: 319, distance: 285.6
click at [360, 319] on div "8 . Kas ir teogonija? Mīti par dievu izcelšanos Zvaigžņu izpēte Mīti par dzīvni…" at bounding box center [480, 213] width 652 height 238
copy div "8 . Kas ir teogonija? Mīti par dievu izcelšanos Zvaigžņu izpēte Mīti par dzīvni…"
click at [263, 178] on span "Mīti par dievu izcelšanos" at bounding box center [279, 180] width 183 height 14
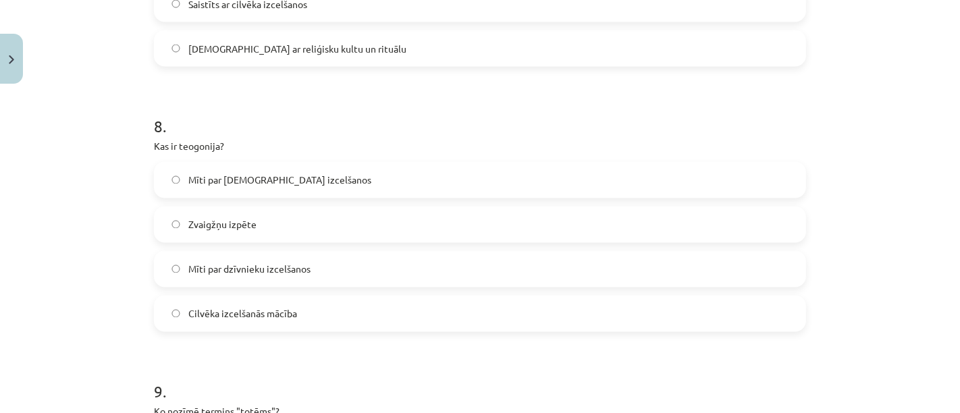
click at [361, 148] on p "Kas ir teogonija?" at bounding box center [480, 147] width 652 height 14
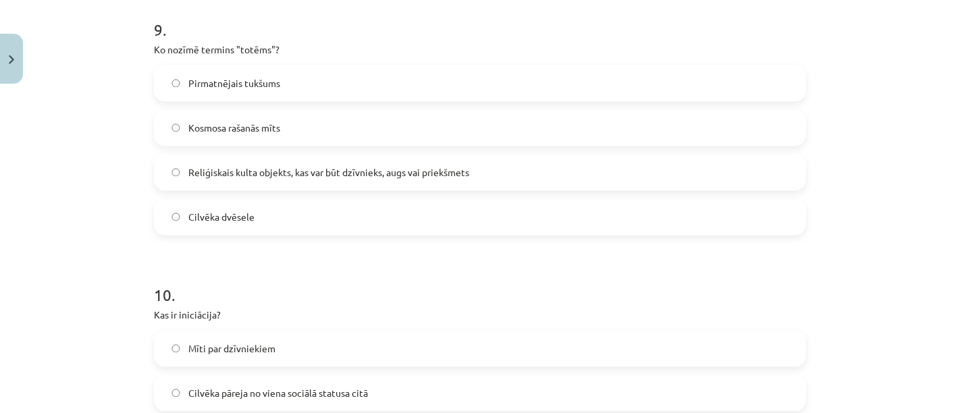
scroll to position [2399, 0]
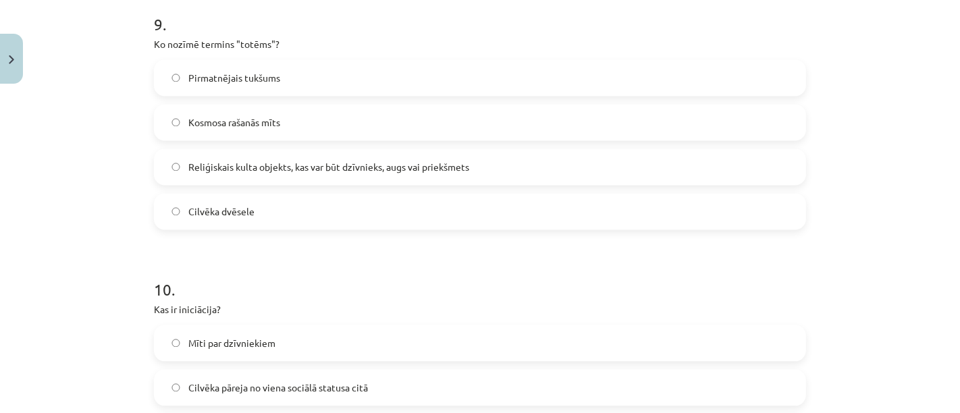
click at [621, 169] on label "Reliģiskais kulta objekts, kas var būt dzīvnieks, augs vai priekšmets" at bounding box center [479, 167] width 649 height 34
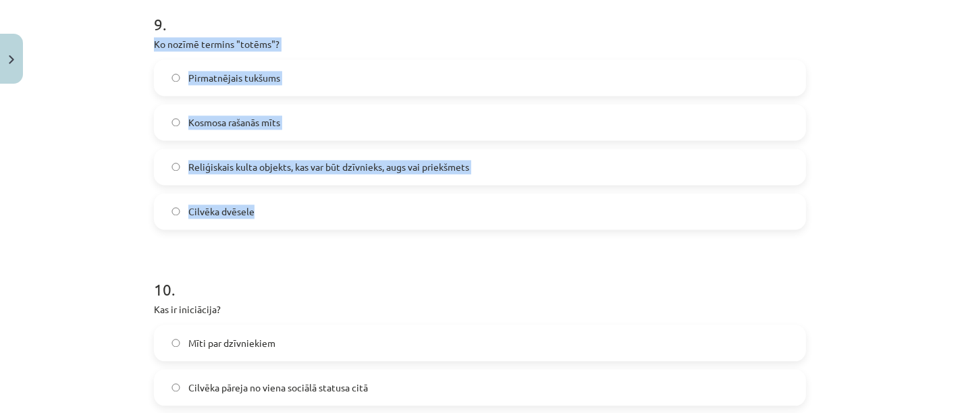
drag, startPoint x: 148, startPoint y: 45, endPoint x: 287, endPoint y: 223, distance: 225.6
click at [287, 223] on div "9 . Ko nozīmē termins "totēms"? Pirmatnējais tukšums Kosmosa rašanās mīts Reliģ…" at bounding box center [480, 110] width 652 height 238
copy div "Ko nozīmē termins "totēms"? Pirmatnējais tukšums Kosmosa rašanās mīts Reliģiska…"
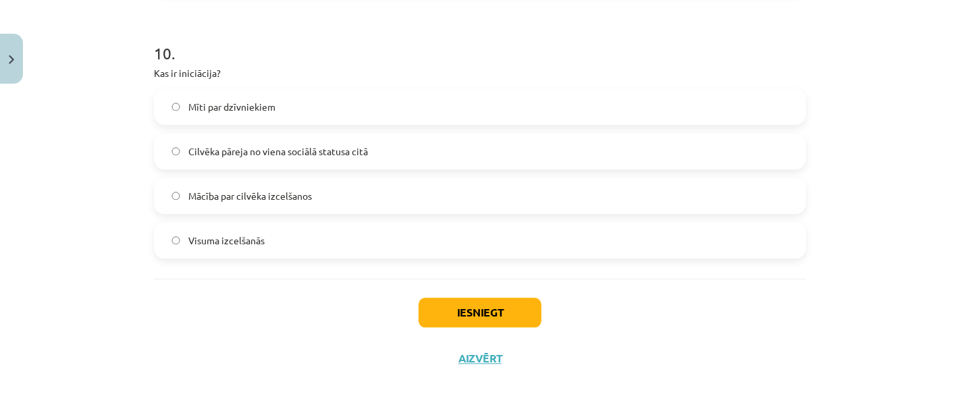
scroll to position [2633, 0]
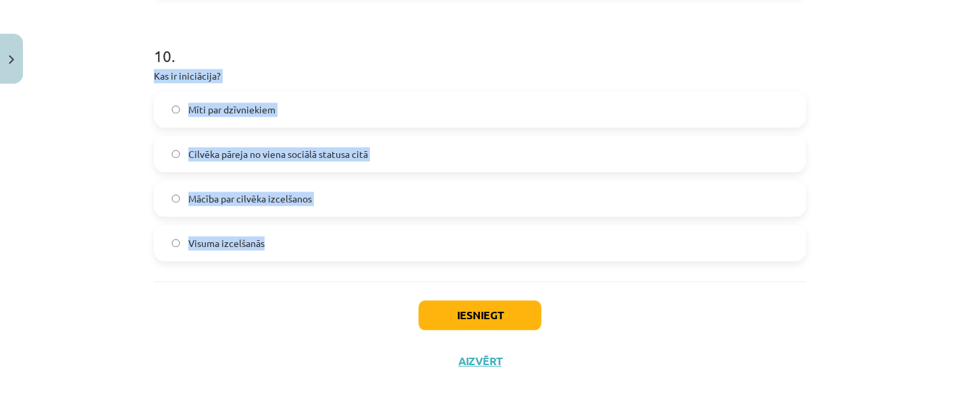
drag, startPoint x: 144, startPoint y: 72, endPoint x: 298, endPoint y: 262, distance: 244.7
copy div "Kas ir iniciācija? Mīti par dzīvniekiem Cilvēka pāreja no viena sociālā statusa…"
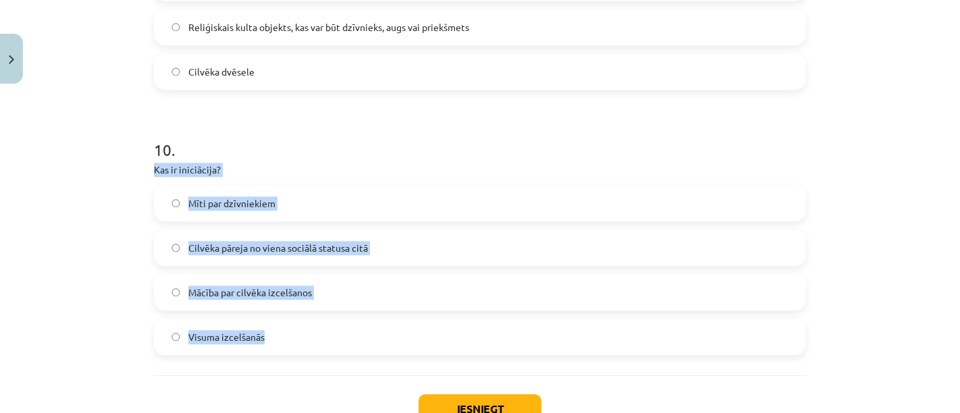
scroll to position [2635, 0]
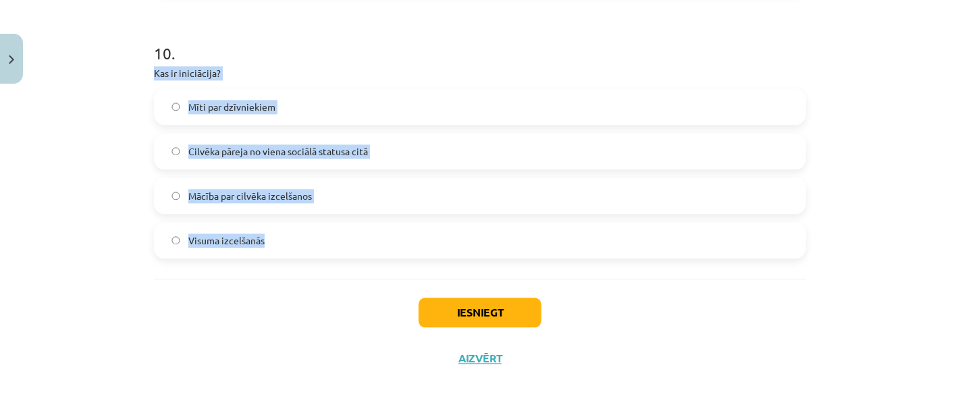
click at [653, 155] on label "Cilvēka pāreja no viena sociālā statusa citā" at bounding box center [479, 151] width 649 height 34
click at [831, 322] on div "Mācību tēma: Literatūras 9. klases 1. ieskaites mācību materiāls #4 ✅ Izmantotā…" at bounding box center [480, 206] width 960 height 413
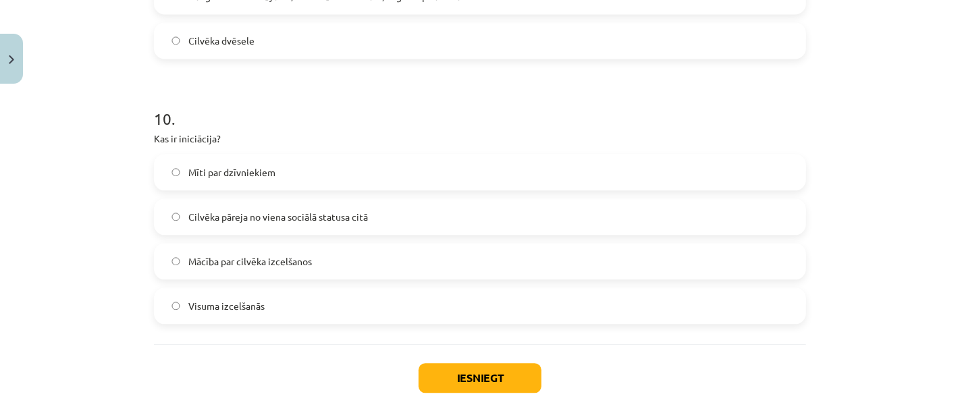
scroll to position [2614, 0]
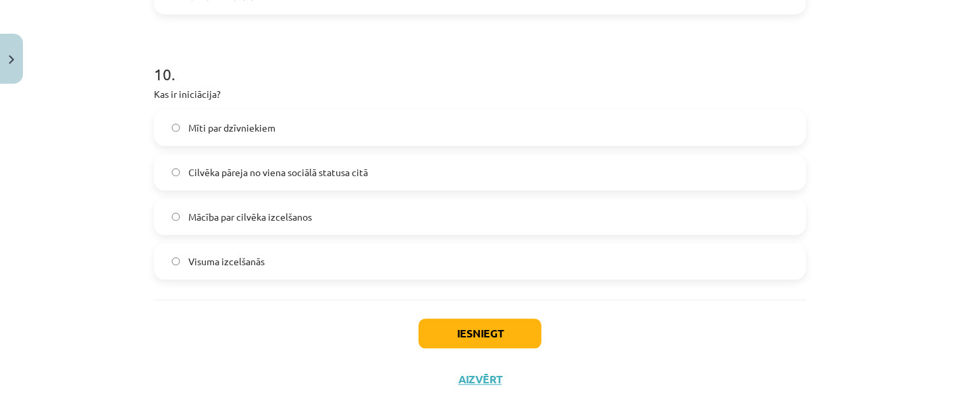
click at [489, 341] on button "Iesniegt" at bounding box center [479, 334] width 123 height 30
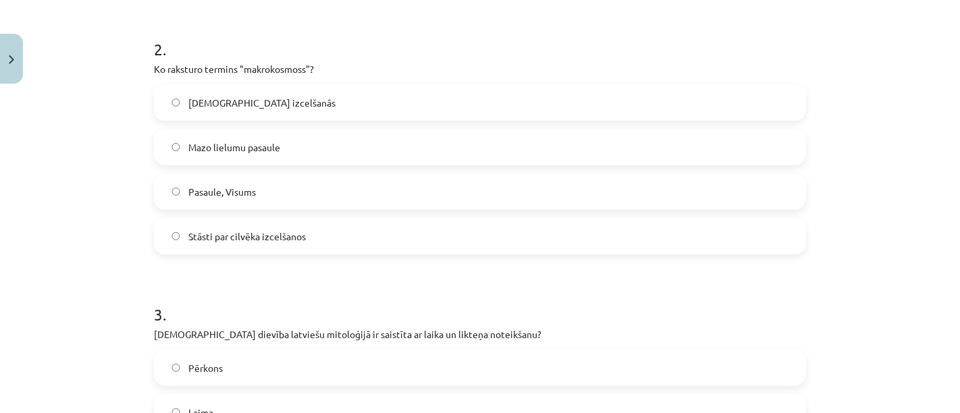
scroll to position [0, 0]
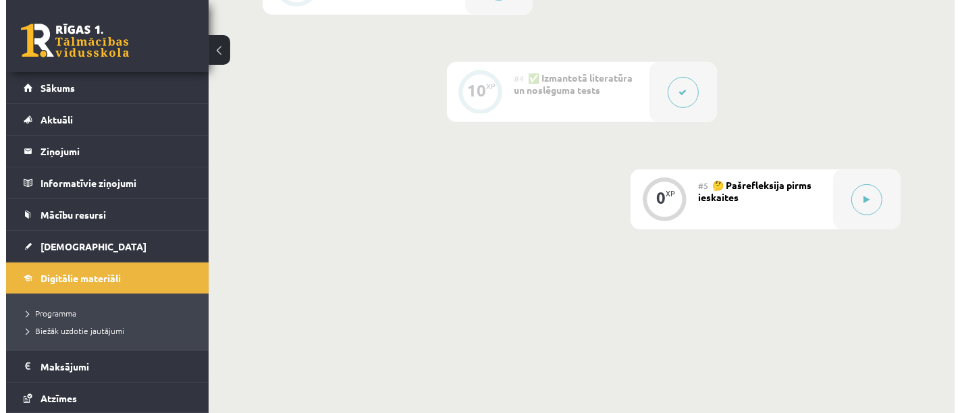
scroll to position [689, 0]
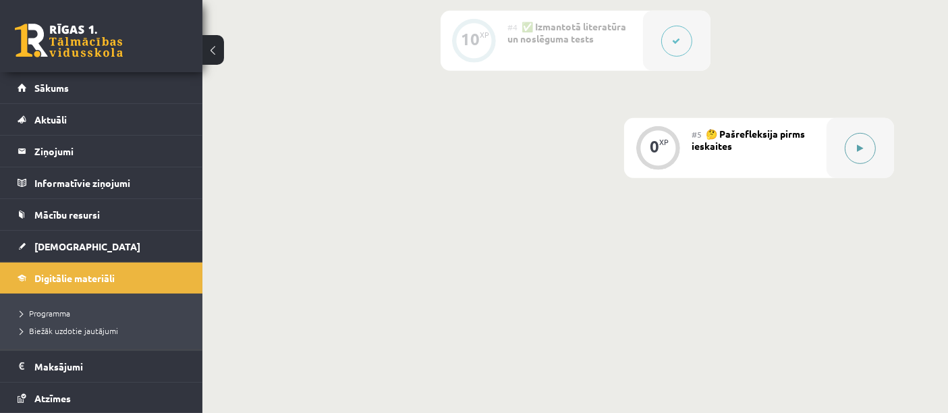
click at [860, 146] on icon at bounding box center [861, 148] width 6 height 8
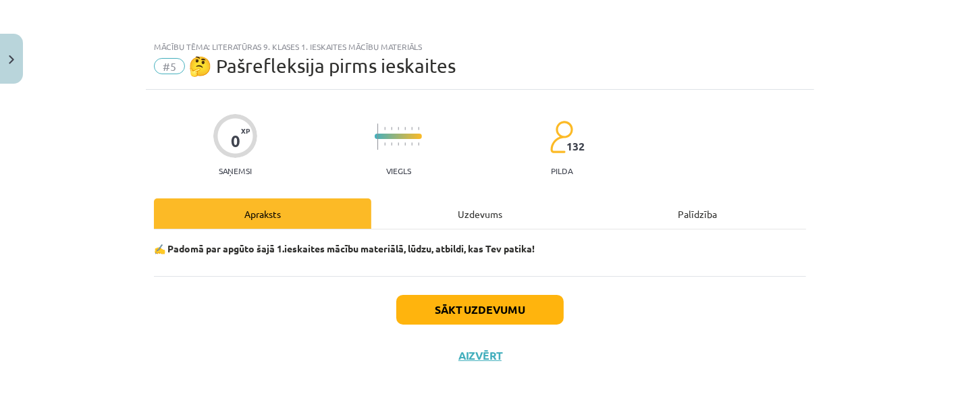
click at [538, 310] on button "Sākt uzdevumu" at bounding box center [479, 310] width 167 height 30
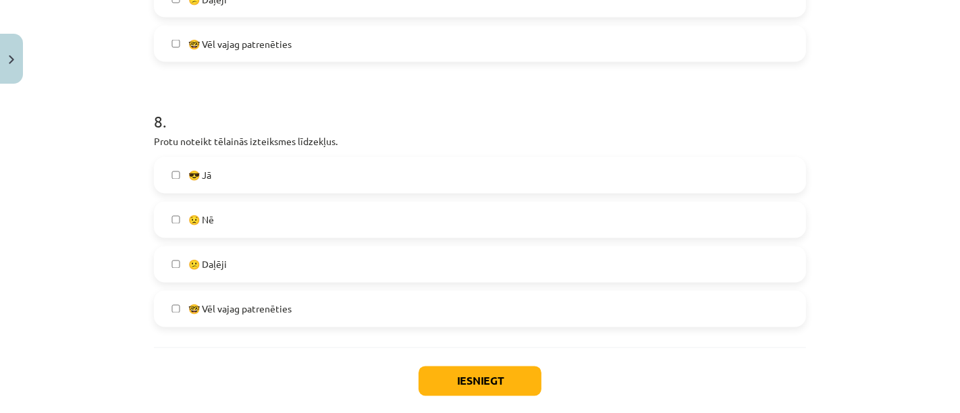
scroll to position [2106, 0]
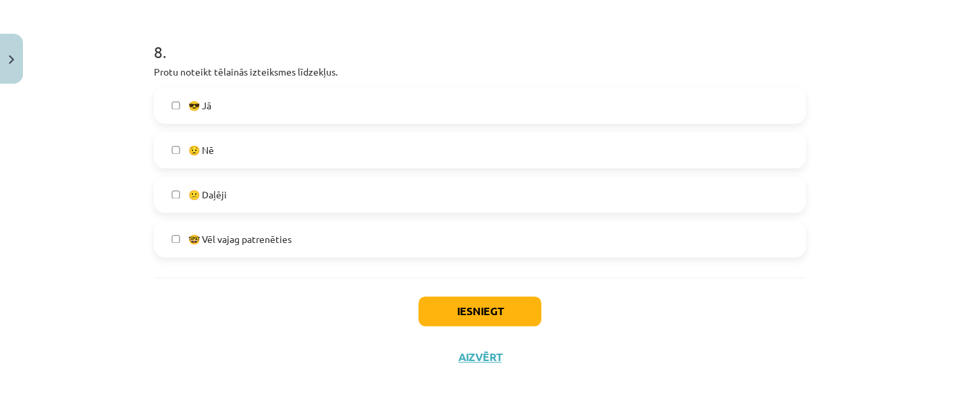
click at [453, 297] on button "Iesniegt" at bounding box center [479, 312] width 123 height 30
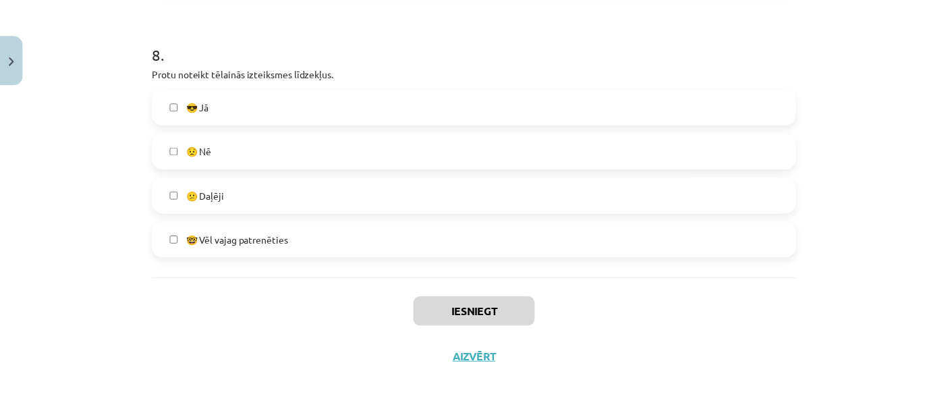
scroll to position [675, 0]
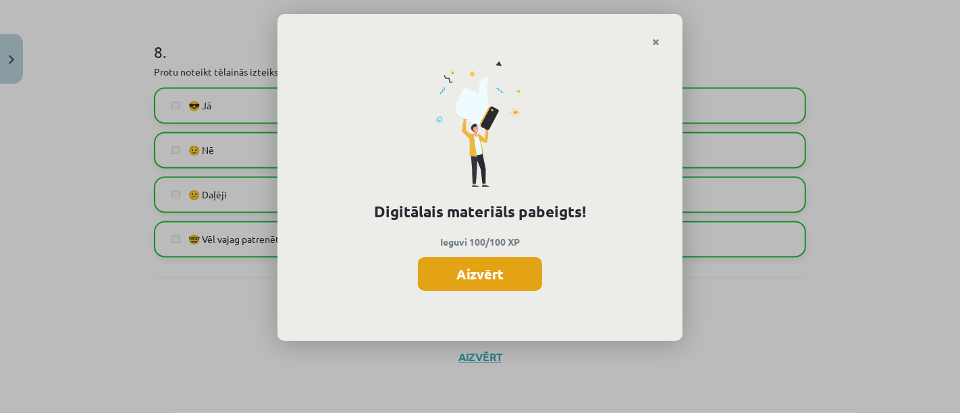
click at [499, 285] on button "Aizvērt" at bounding box center [480, 274] width 124 height 34
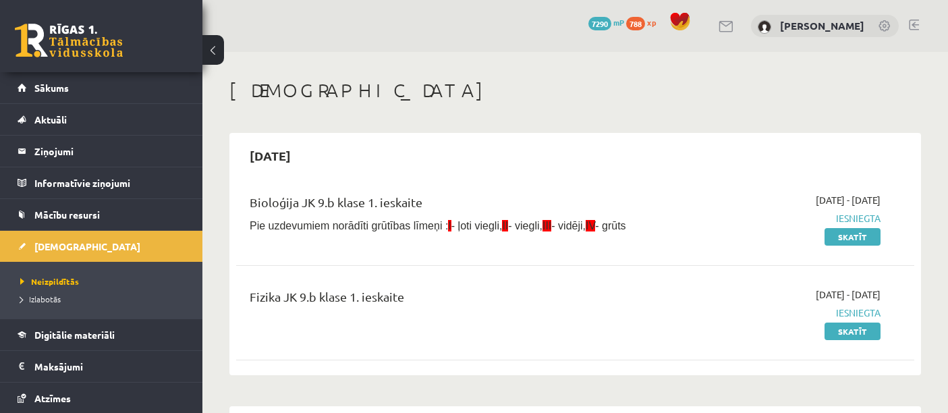
scroll to position [537, 0]
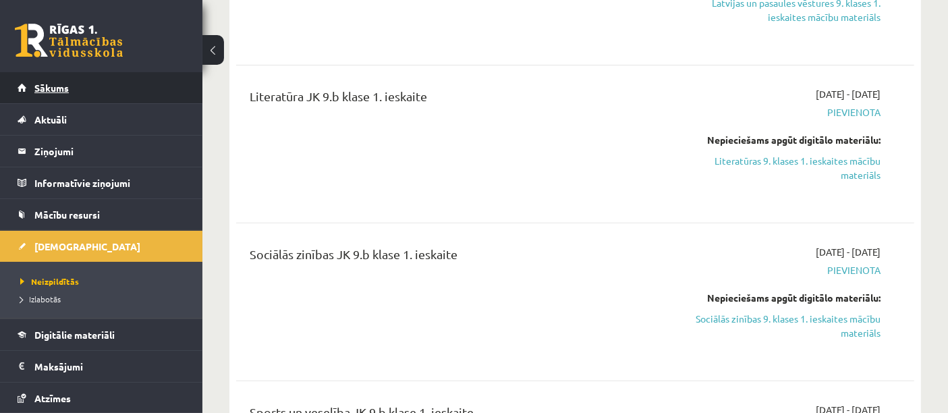
click at [129, 94] on link "Sākums" at bounding box center [102, 87] width 168 height 31
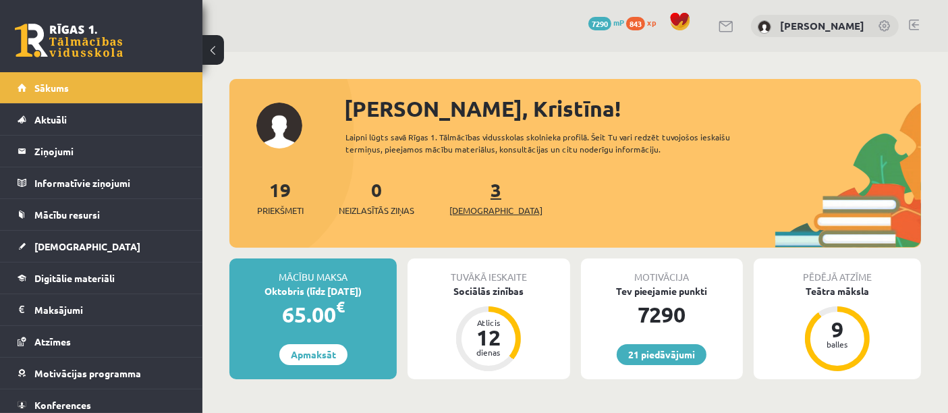
click at [474, 205] on span "[DEMOGRAPHIC_DATA]" at bounding box center [495, 210] width 93 height 13
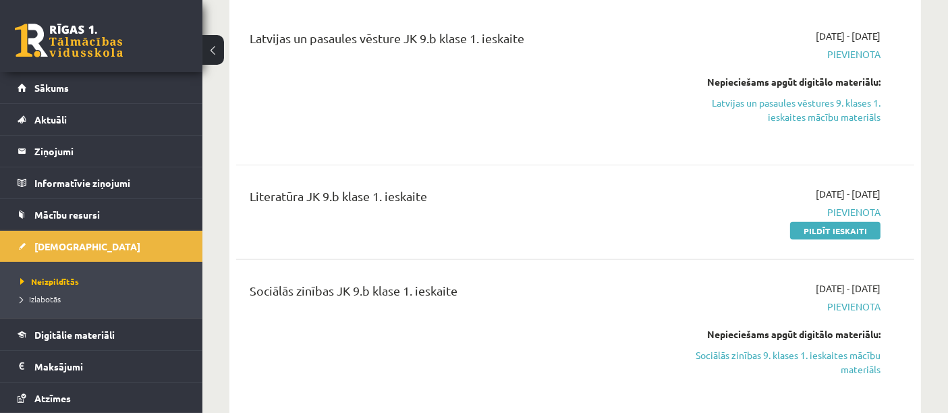
scroll to position [420, 0]
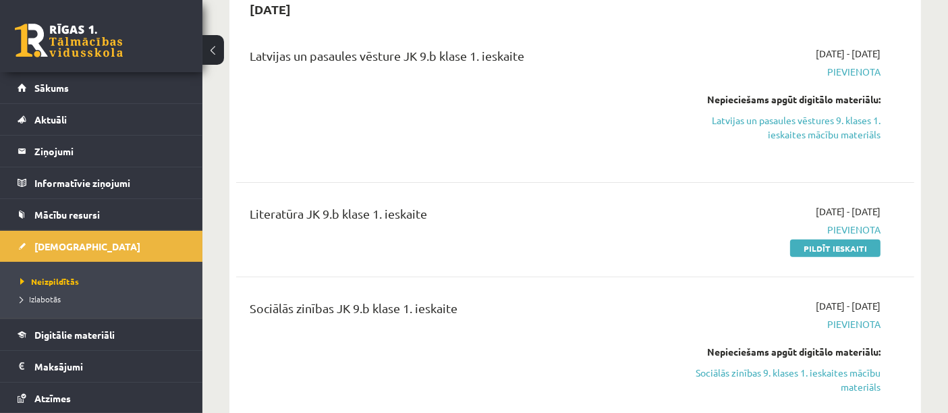
click at [842, 373] on link "Sociālās zinības 9. klases 1. ieskaites mācību materiāls" at bounding box center [782, 380] width 197 height 28
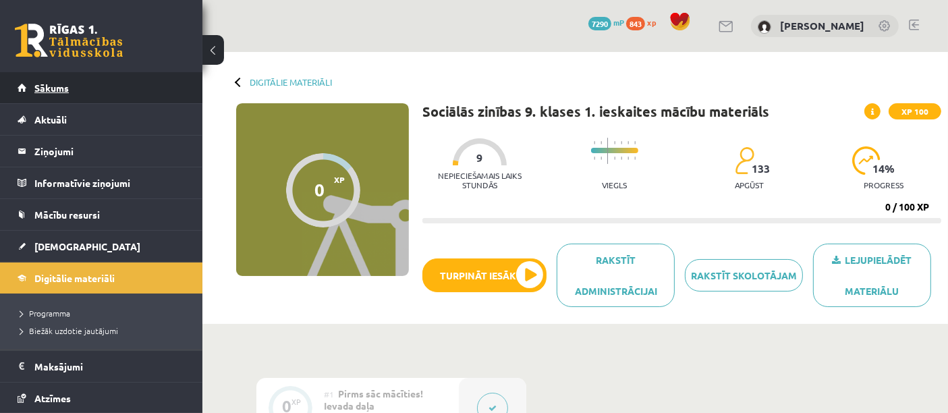
click at [127, 93] on link "Sākums" at bounding box center [102, 87] width 168 height 31
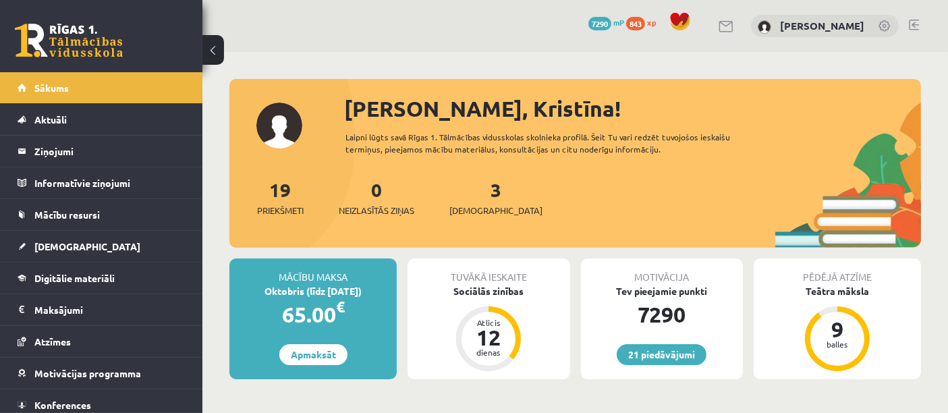
click at [486, 300] on div "Tuvākā ieskaite Sociālās zinības Atlicis 12 dienas" at bounding box center [489, 318] width 162 height 121
click at [485, 293] on div "Sociālās zinības" at bounding box center [489, 291] width 162 height 14
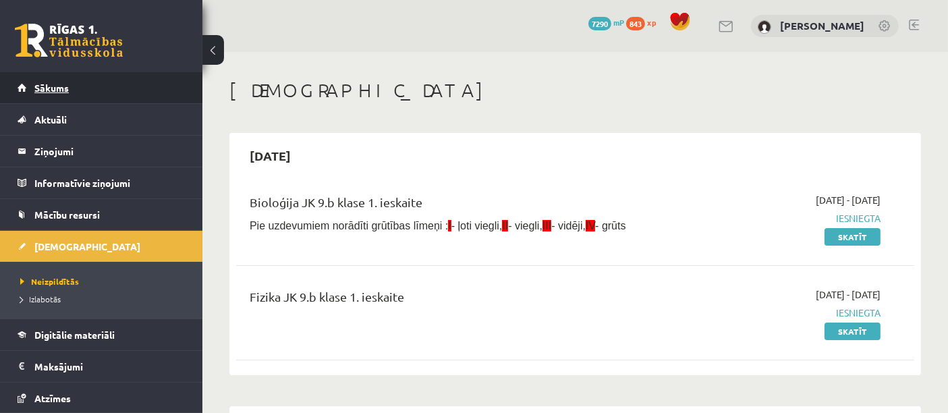
click at [136, 74] on link "Sākums" at bounding box center [102, 87] width 168 height 31
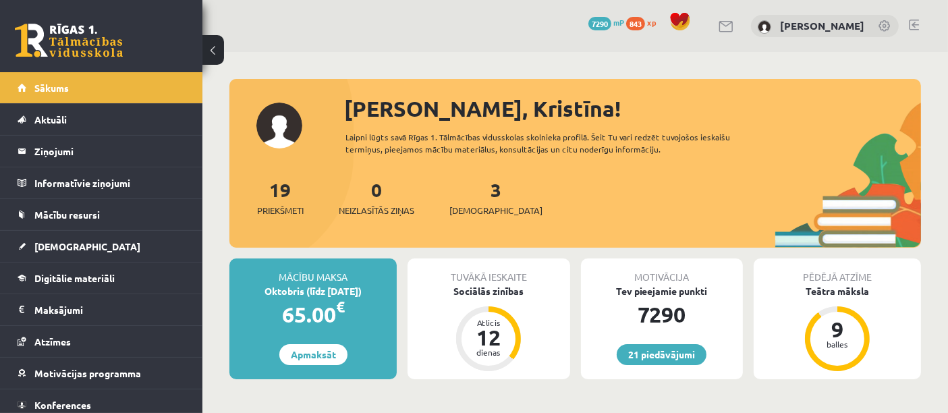
click at [489, 220] on div "19 Priekšmeti 0 Neizlasītās ziņas 3 Ieskaites" at bounding box center [575, 211] width 692 height 72
click at [472, 208] on span "[DEMOGRAPHIC_DATA]" at bounding box center [495, 210] width 93 height 13
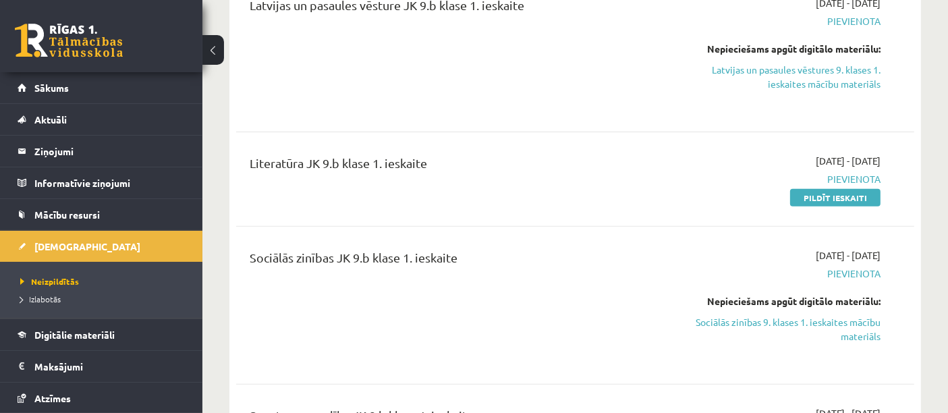
scroll to position [471, 0]
